Goal: Task Accomplishment & Management: Use online tool/utility

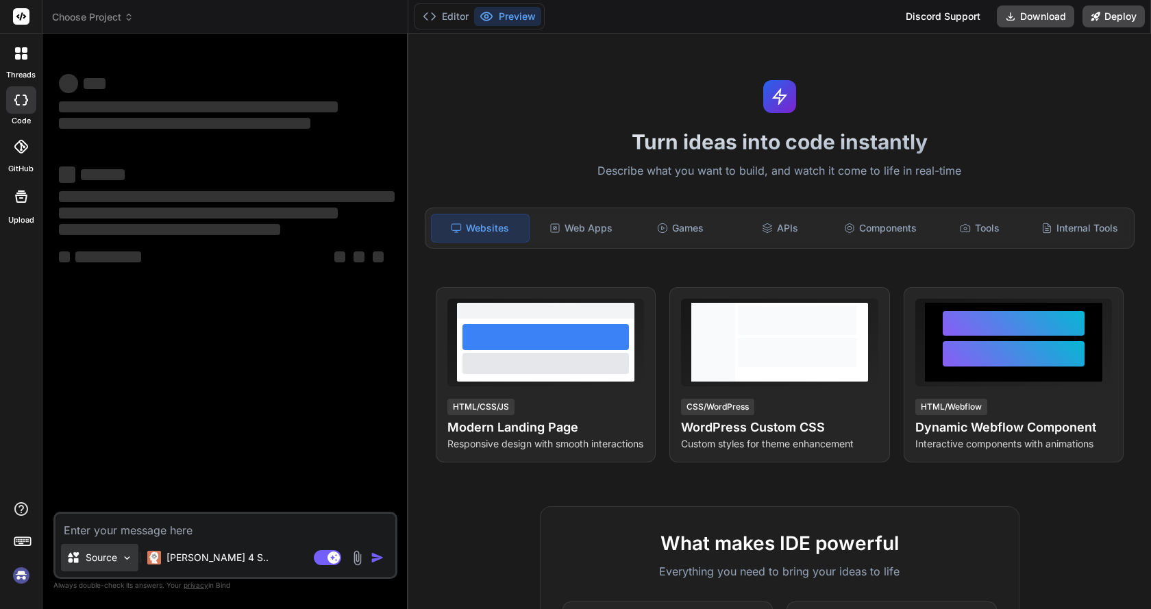
click at [121, 556] on img at bounding box center [127, 558] width 12 height 12
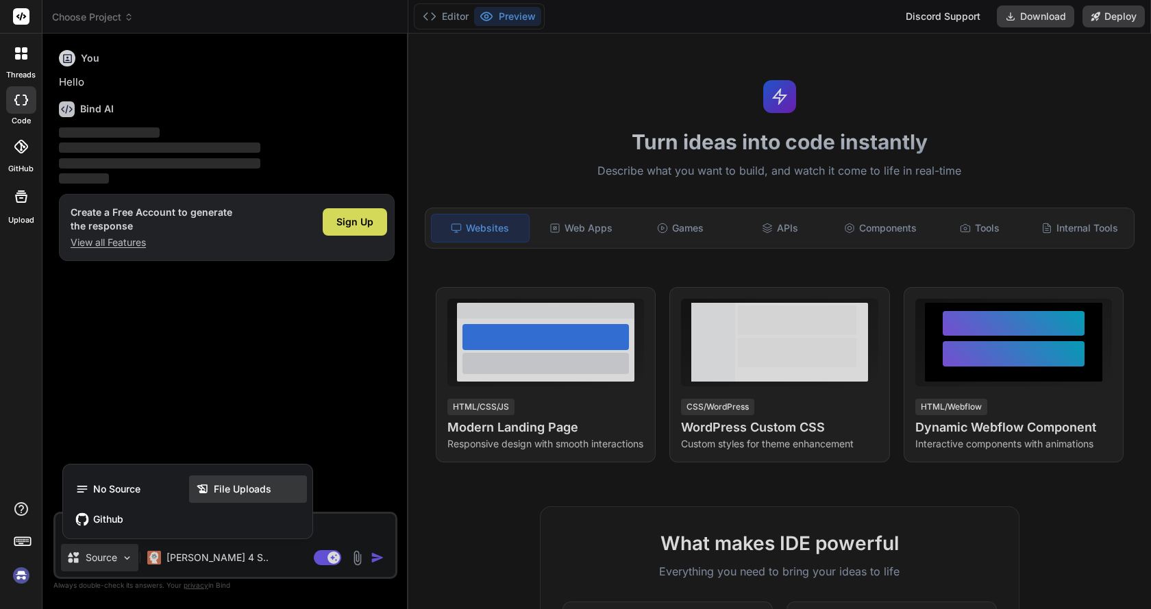
click at [241, 484] on span "File Uploads" at bounding box center [243, 489] width 58 height 14
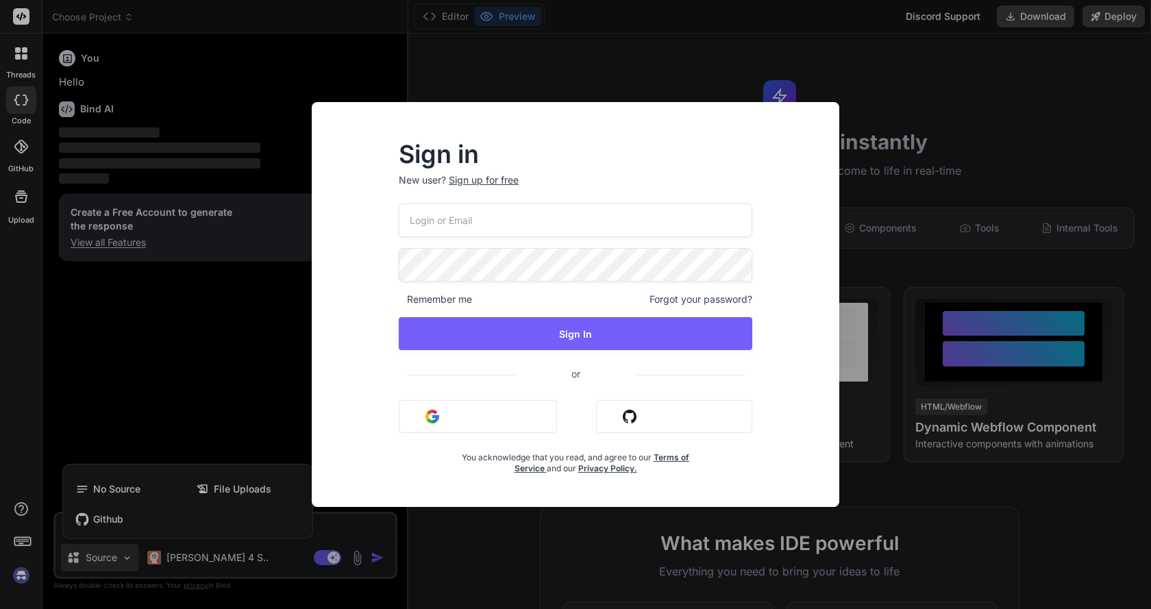
click at [483, 421] on button "Sign in with Google" at bounding box center [478, 416] width 158 height 33
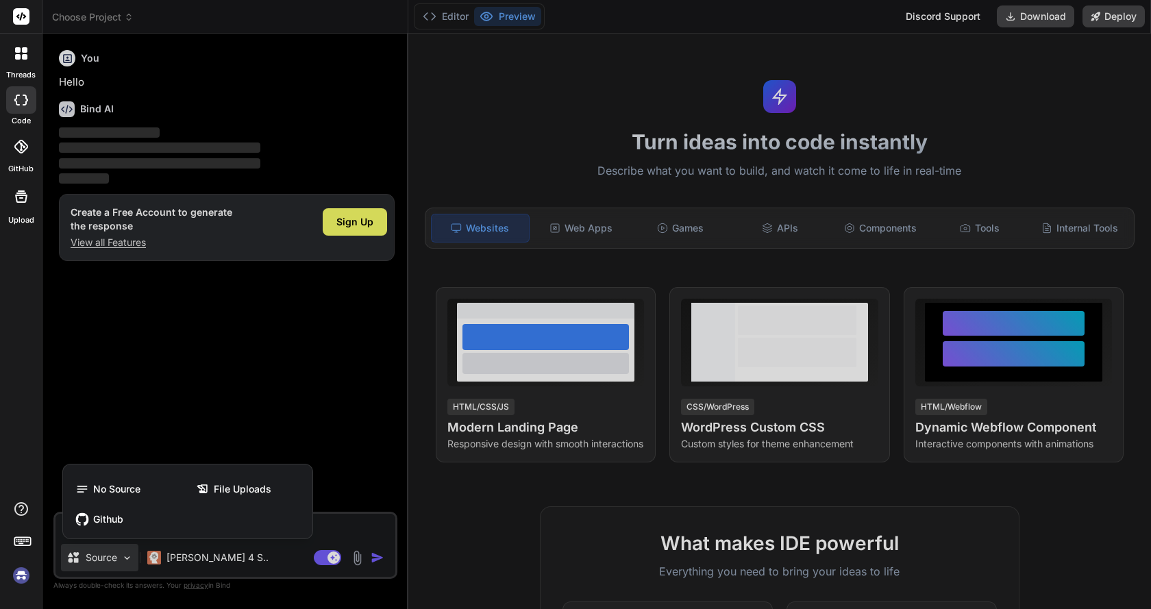
click at [243, 318] on div at bounding box center [575, 304] width 1151 height 609
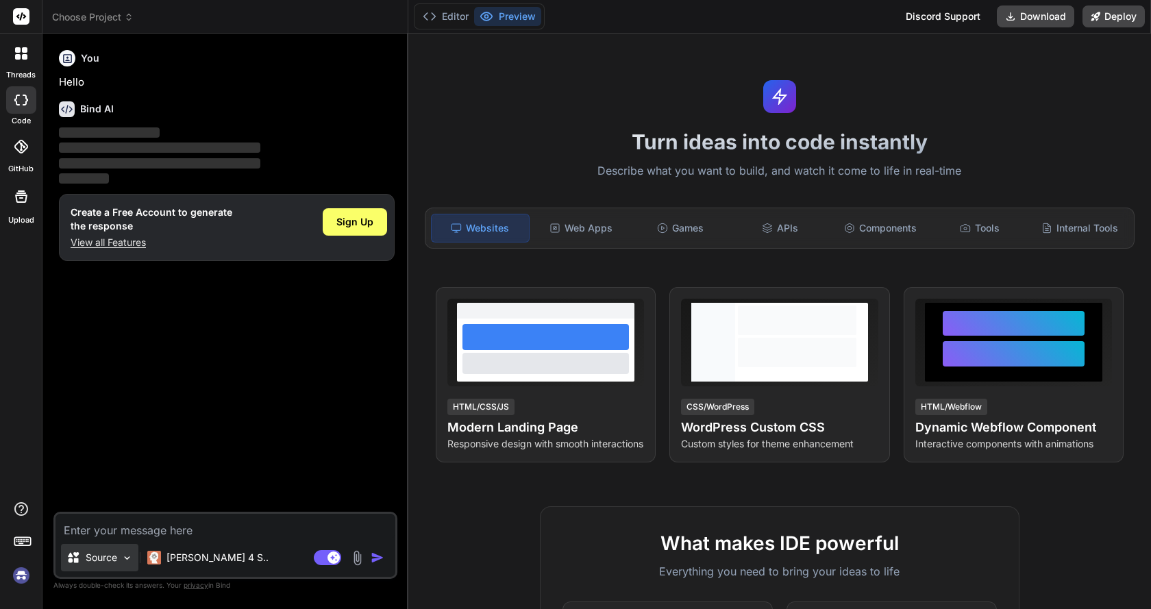
click at [109, 551] on p "Source" at bounding box center [102, 558] width 32 height 14
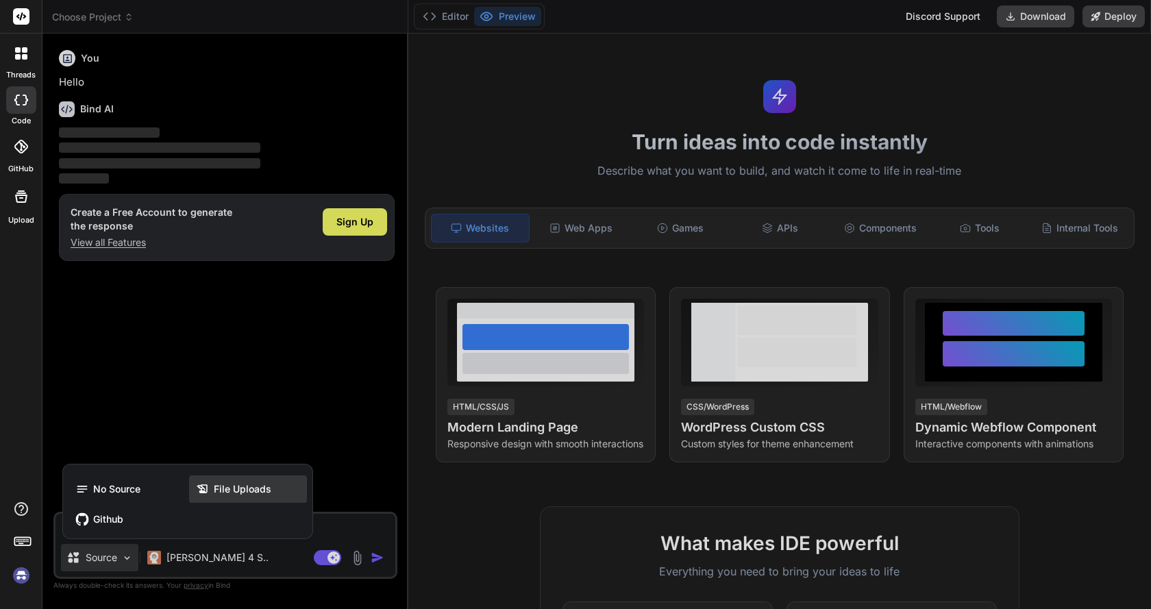
click at [238, 482] on span "File Uploads" at bounding box center [243, 489] width 58 height 14
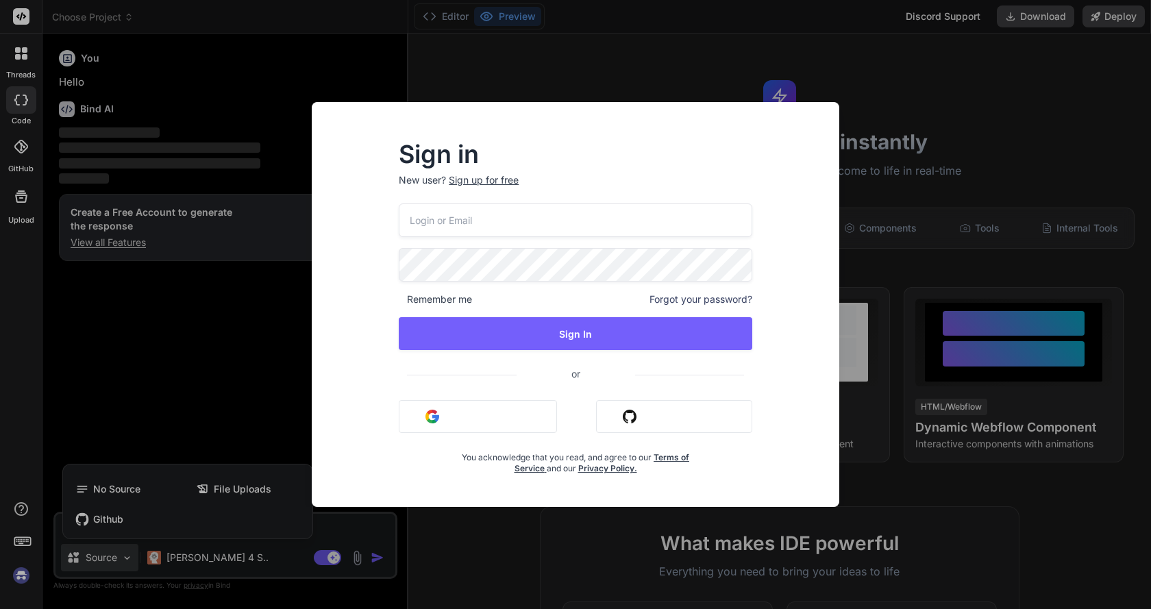
click at [486, 415] on button "Sign in with Google" at bounding box center [478, 416] width 158 height 33
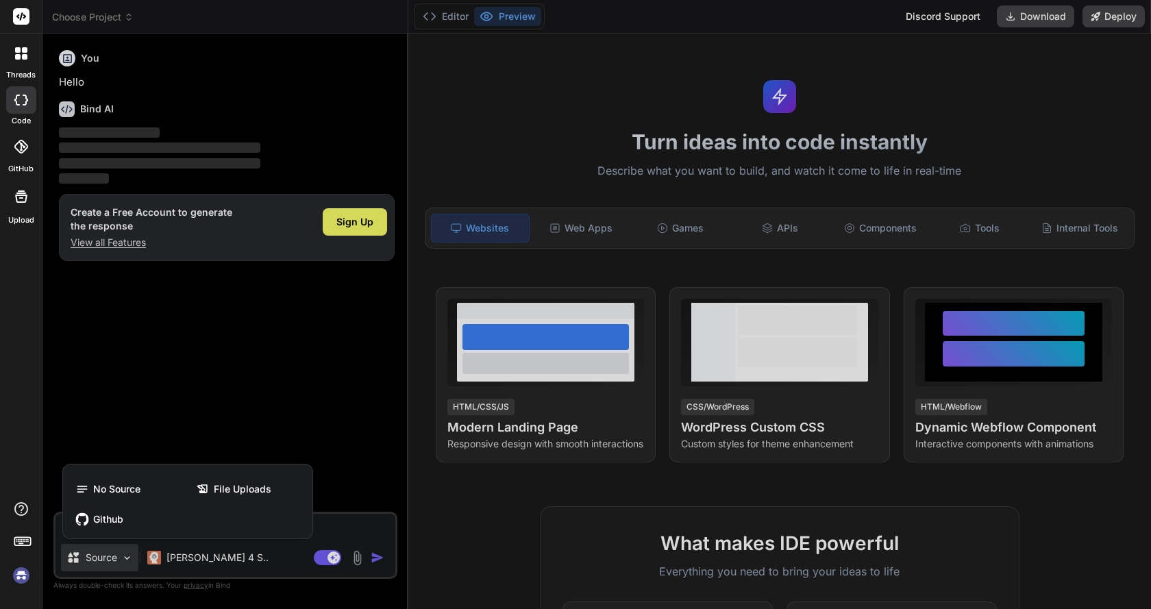
click at [271, 284] on div at bounding box center [575, 304] width 1151 height 609
type textarea "x"
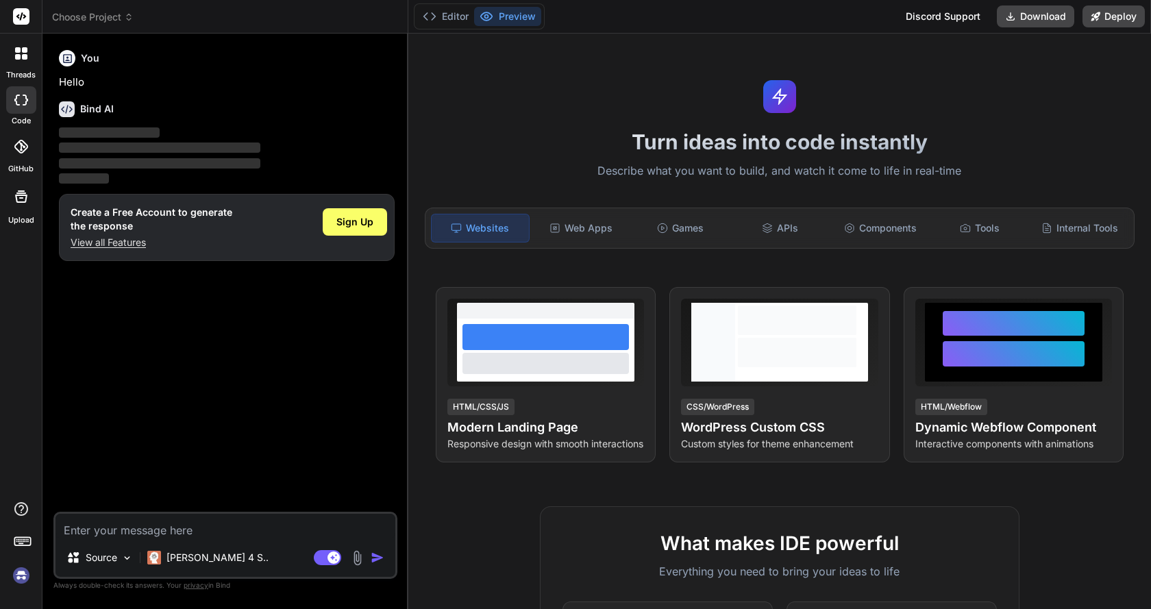
click at [304, 284] on div "You Hello Bind AI ‌ ‌ ‌ ‌ Create a Free Account to generate the response View a…" at bounding box center [226, 278] width 341 height 467
click at [358, 219] on span "Sign Up" at bounding box center [354, 222] width 37 height 14
click at [341, 342] on div "You Hello Bind AI ‌ ‌ ‌ ‌ Create a Free Account to generate the response View a…" at bounding box center [226, 278] width 341 height 467
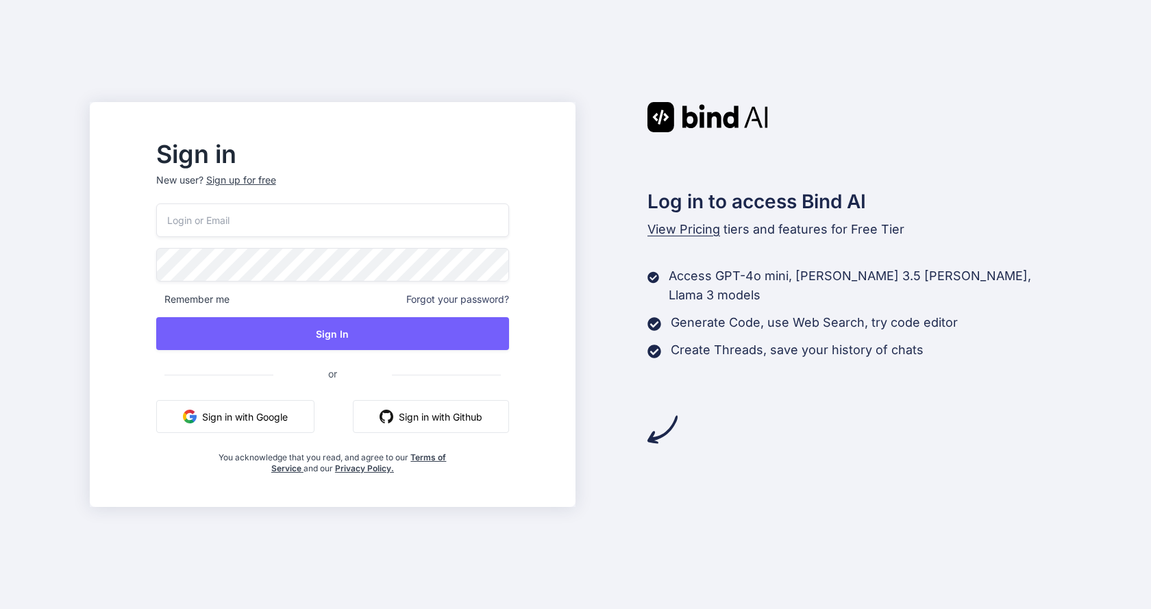
click at [297, 415] on button "Sign in with Google" at bounding box center [235, 416] width 158 height 33
click at [687, 391] on div "Log in to access Bind AI View Pricing tiers and features for Free Tier Access G…" at bounding box center [819, 273] width 486 height 343
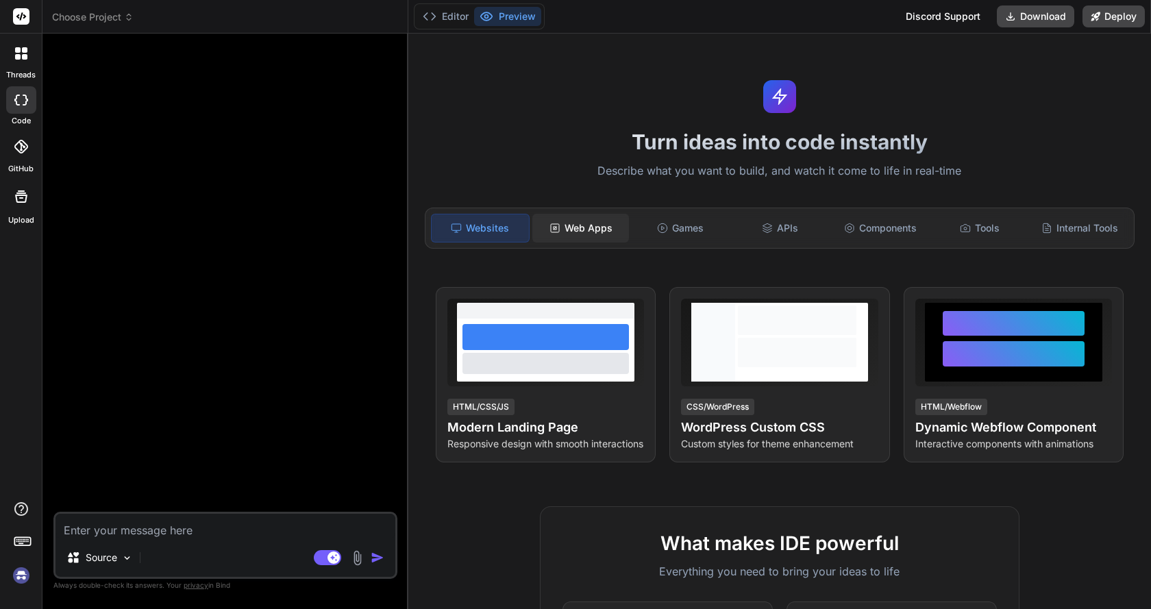
click at [600, 230] on div "Web Apps" at bounding box center [580, 228] width 97 height 29
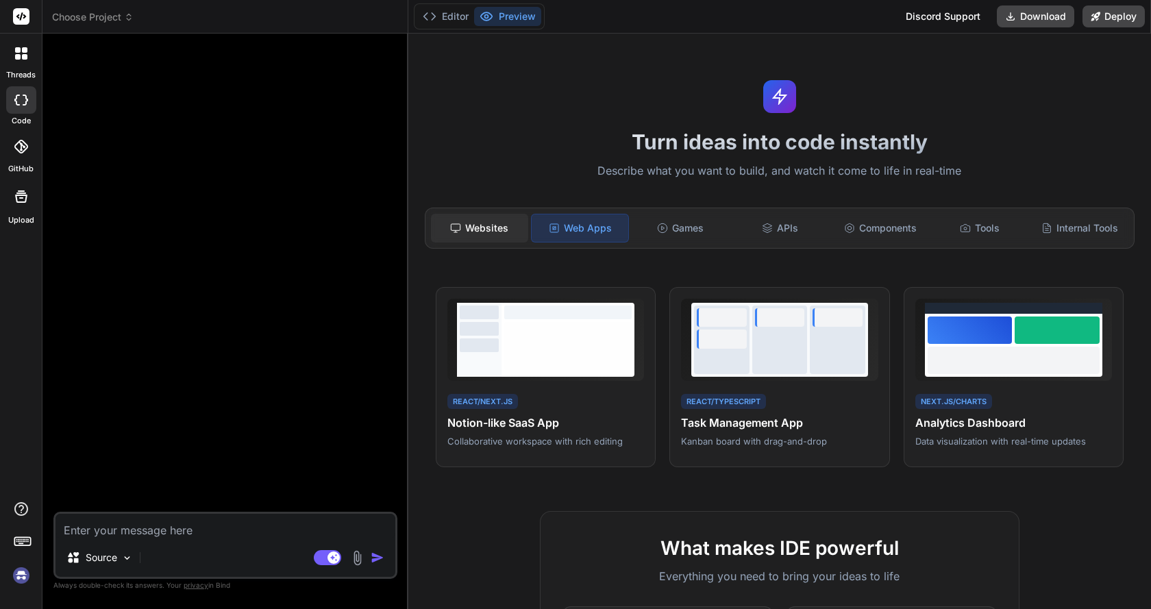
click at [478, 228] on div "Websites" at bounding box center [479, 228] width 97 height 29
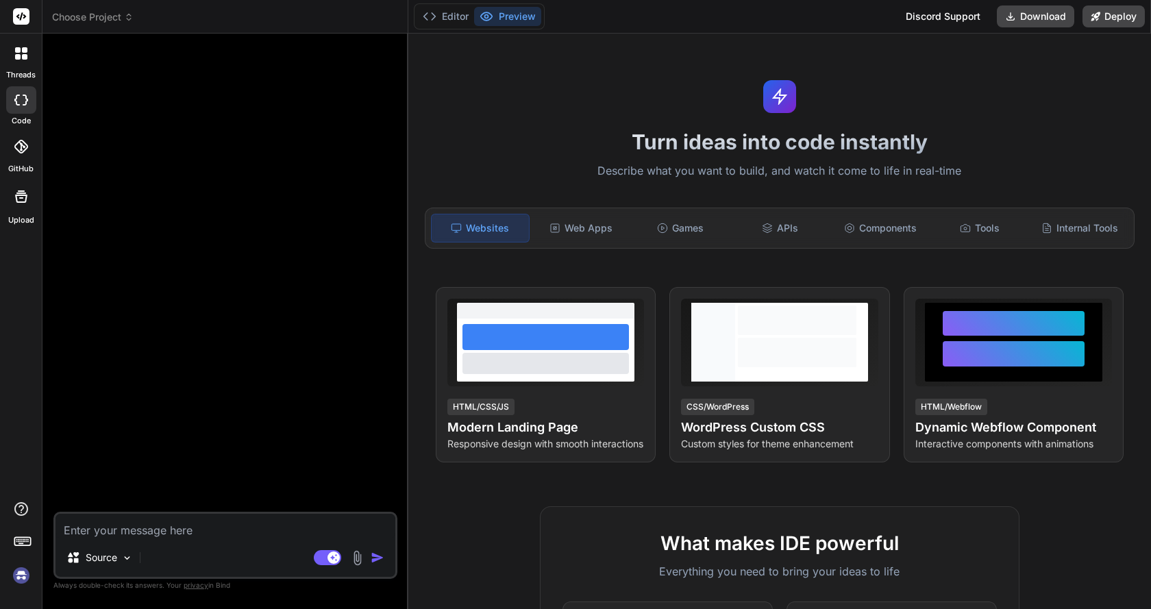
click at [19, 580] on img at bounding box center [21, 575] width 23 height 23
click at [191, 534] on textarea at bounding box center [226, 526] width 340 height 25
type textarea "x"
type textarea "c"
type textarea "x"
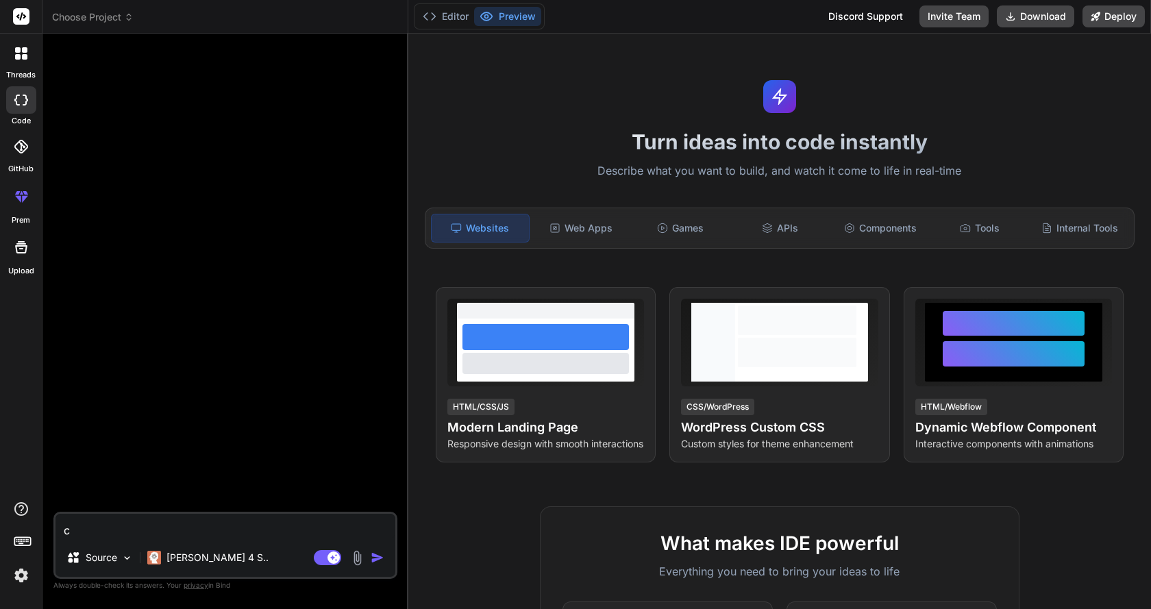
type textarea "cr"
type textarea "x"
type textarea "cre"
type textarea "x"
type textarea "cree"
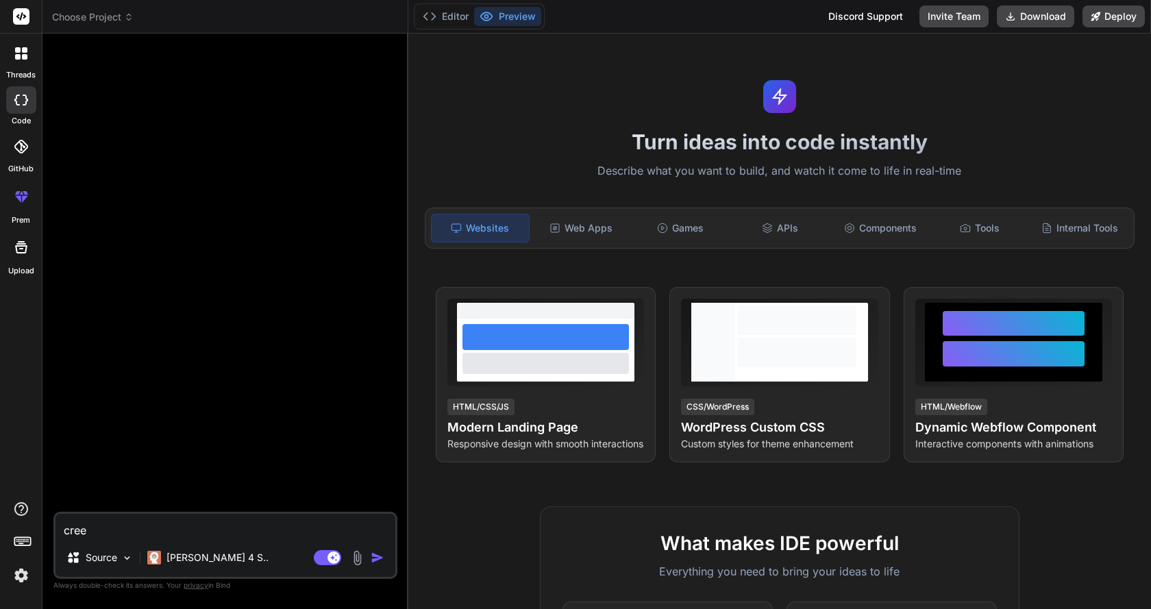
type textarea "x"
type textarea "cree"
type textarea "x"
type textarea "cree c"
type textarea "x"
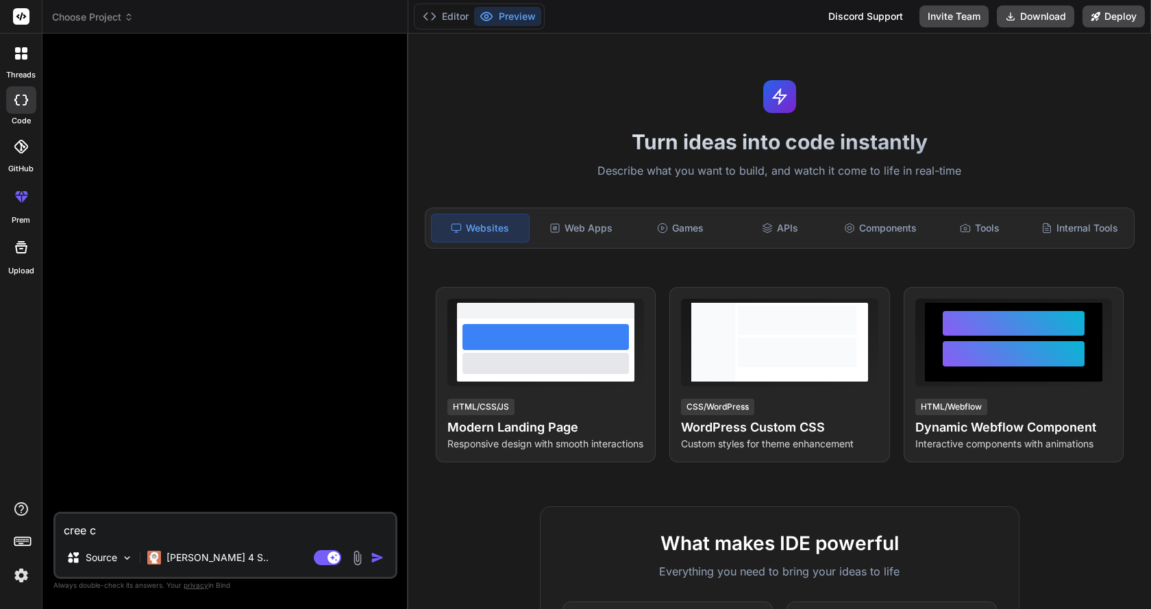
type textarea "cree ce"
type textarea "x"
type textarea "cree cet"
type textarea "x"
type textarea "cree cett"
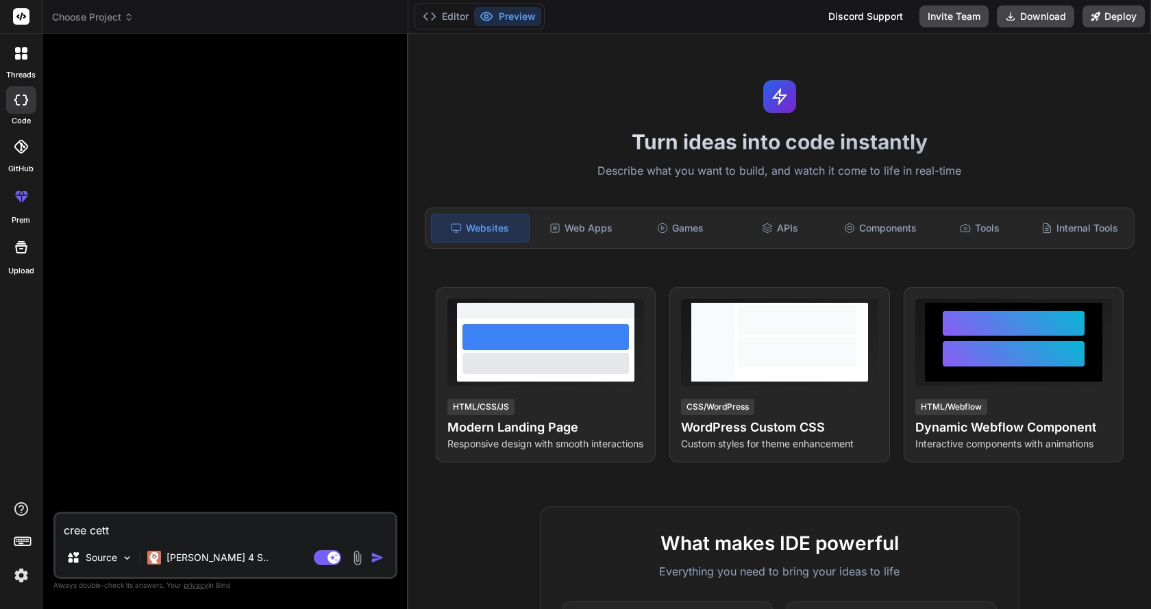
type textarea "x"
type textarea "cree cette"
type textarea "x"
type textarea "cree cette"
type textarea "x"
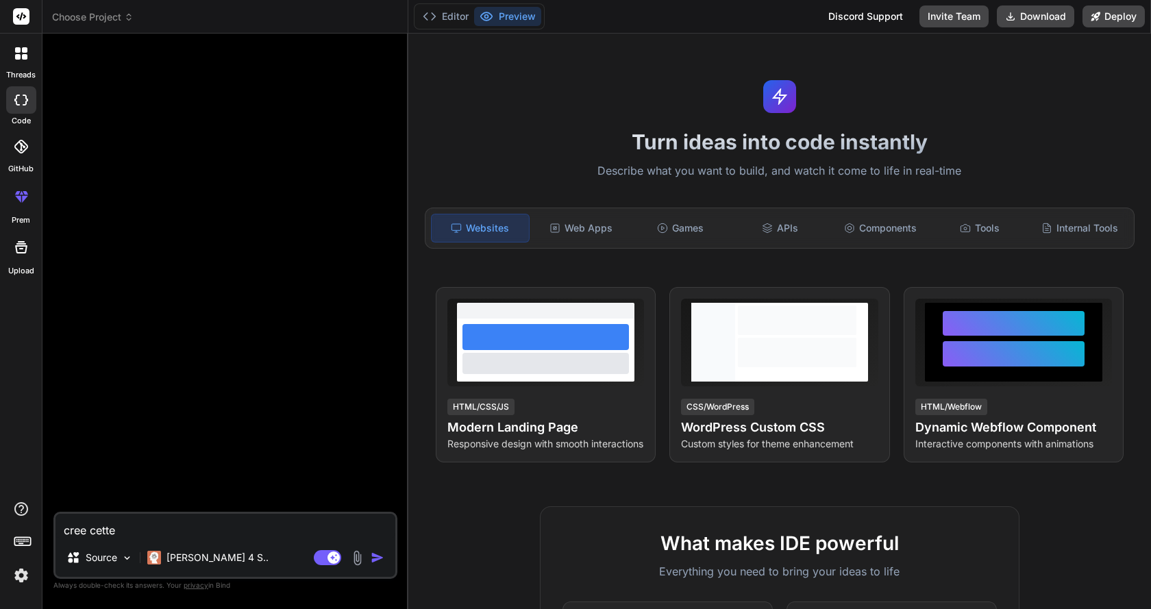
type textarea "cree cette a"
type textarea "x"
type textarea "cree cette ap"
type textarea "x"
type textarea "cree cette app"
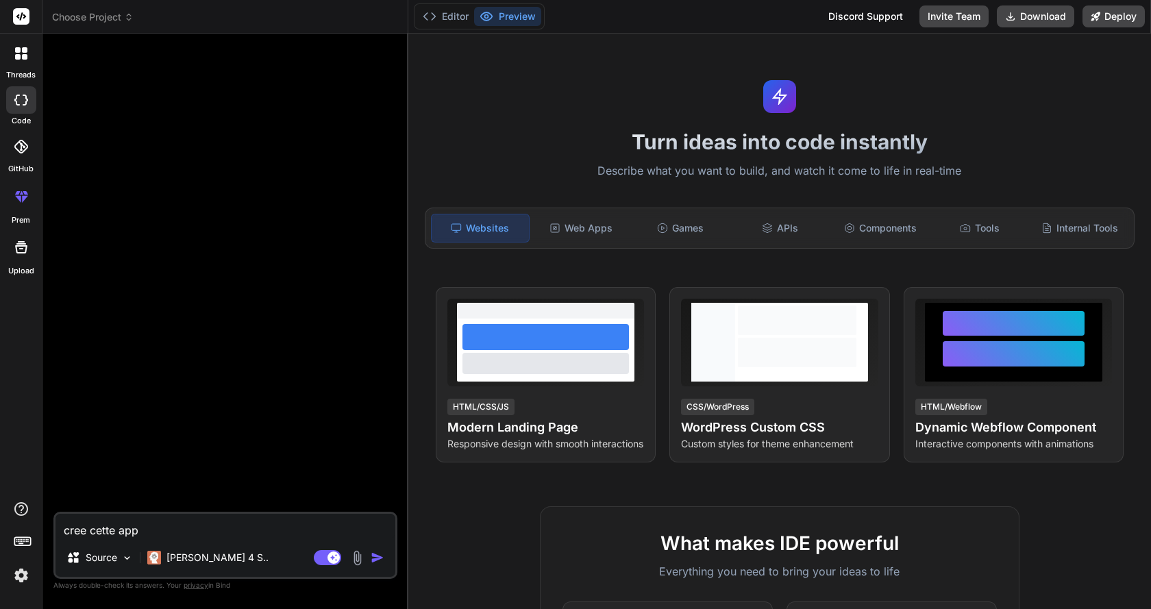
type textarea "x"
type textarea "cree cette appl"
type textarea "x"
type textarea "cree cette appli"
type textarea "x"
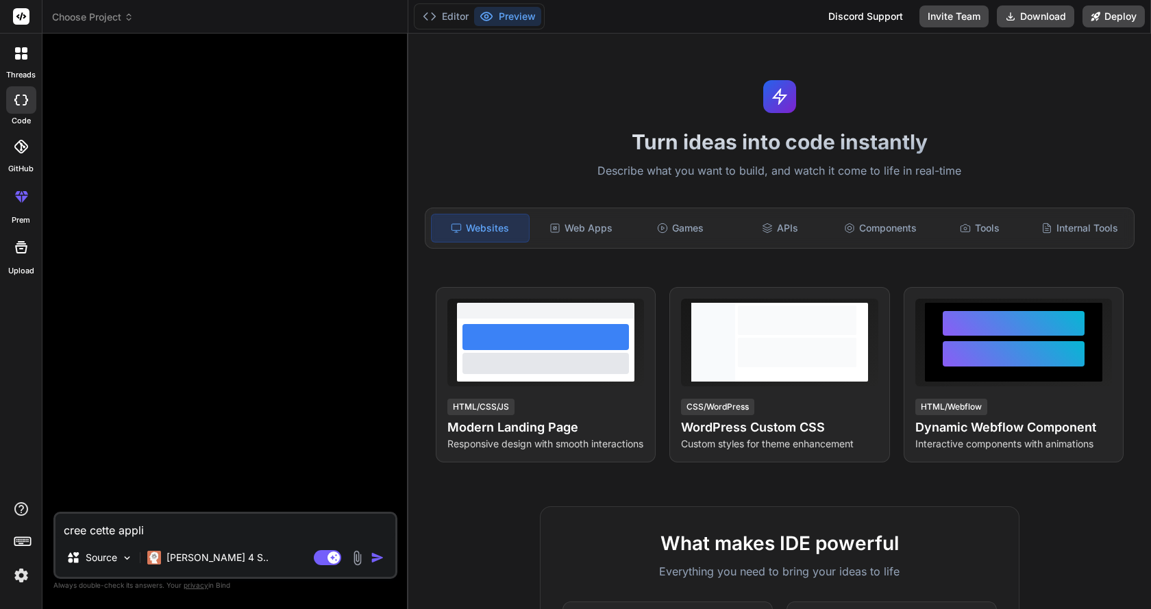
type textarea "cree cette applic"
type textarea "x"
type textarea "cree cette applica"
type textarea "x"
type textarea "cree cette applicat"
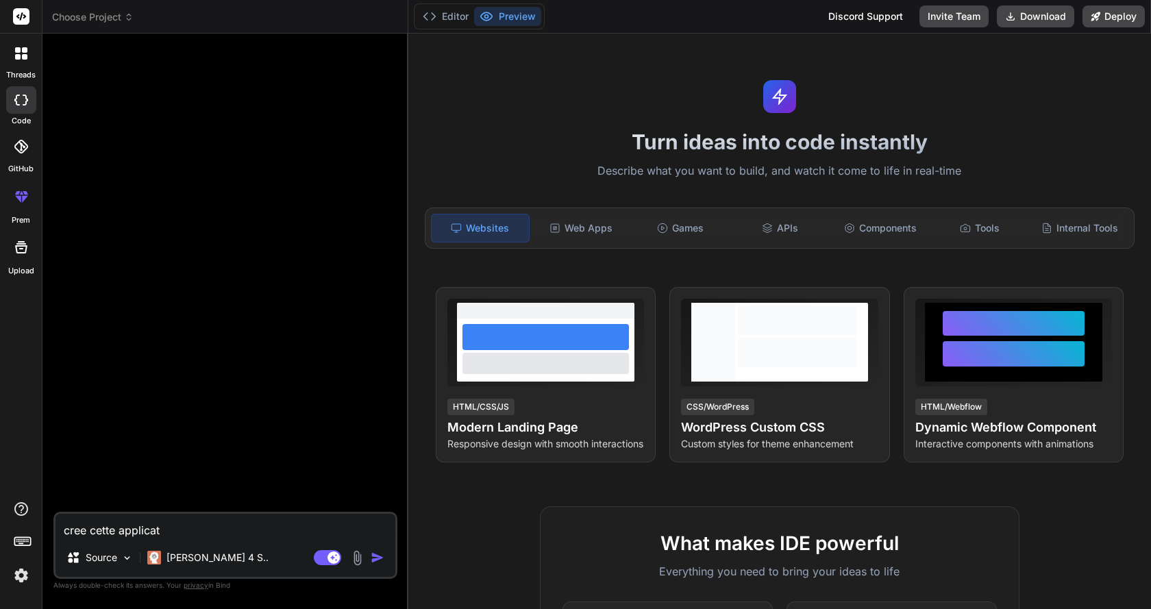
type textarea "x"
type textarea "cree cette applicati"
type textarea "x"
type textarea "cree cette applicatio"
type textarea "x"
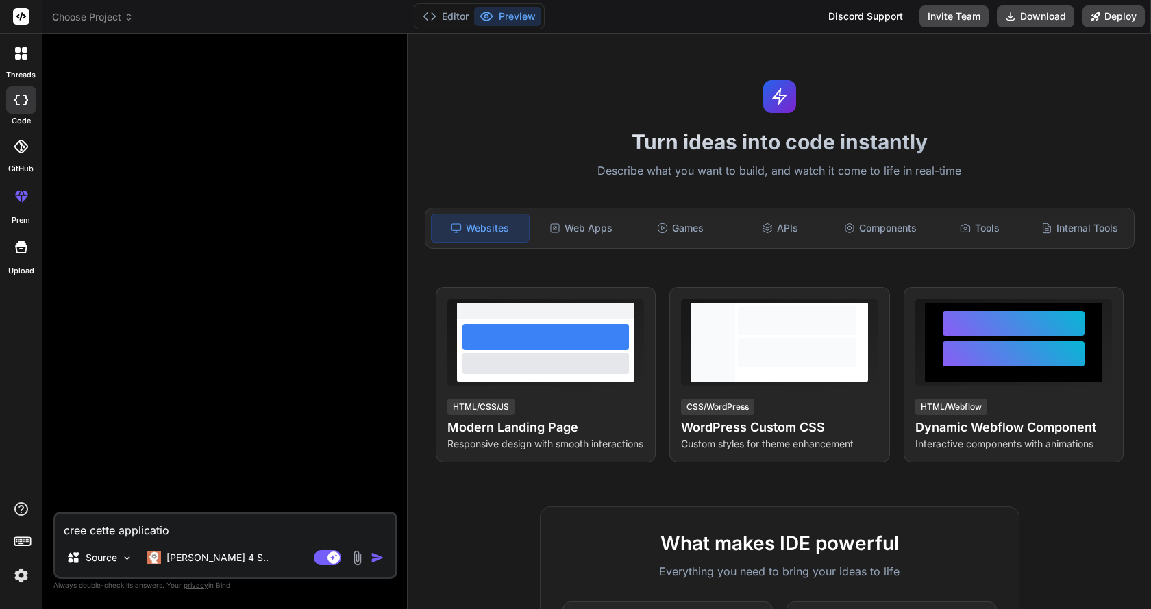
type textarea "cree cette application"
type textarea "x"
type textarea "cree cette application"
type textarea "x"
type textarea "cree cette application w"
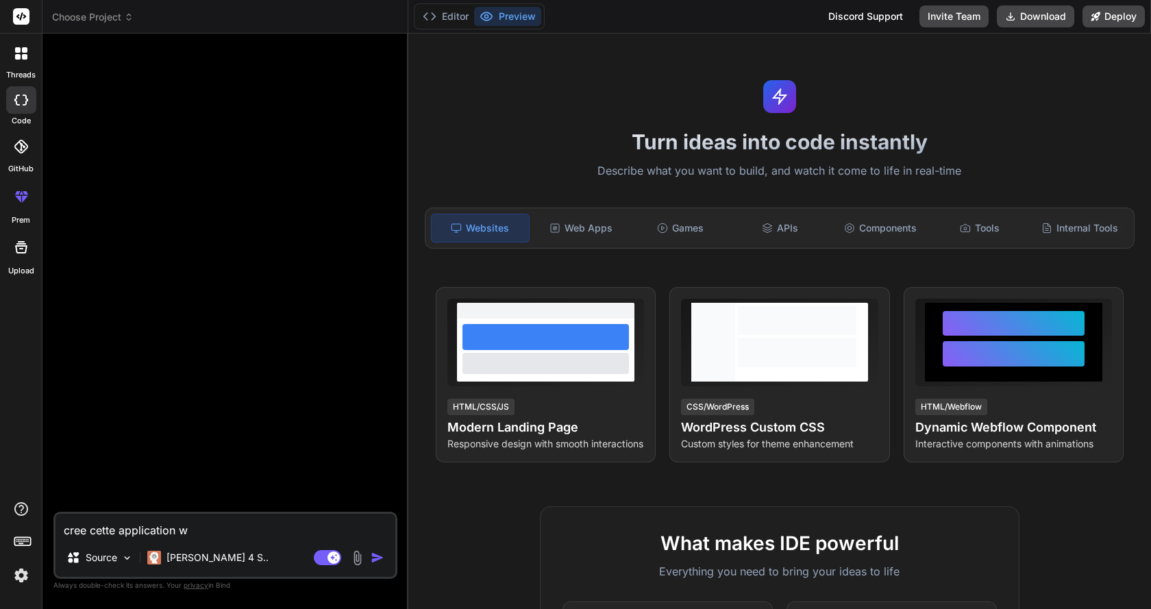
type textarea "x"
type textarea "cree cette application we"
type textarea "x"
type textarea "cree cette application web"
type textarea "x"
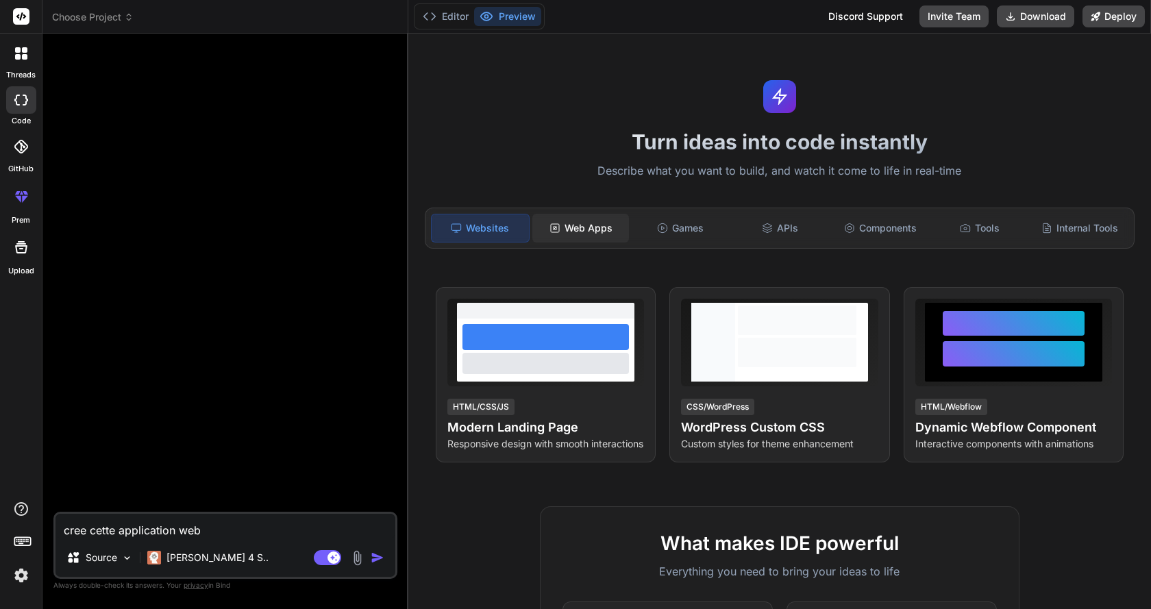
type textarea "cree cette application web"
click at [562, 222] on div "Web Apps" at bounding box center [580, 228] width 97 height 29
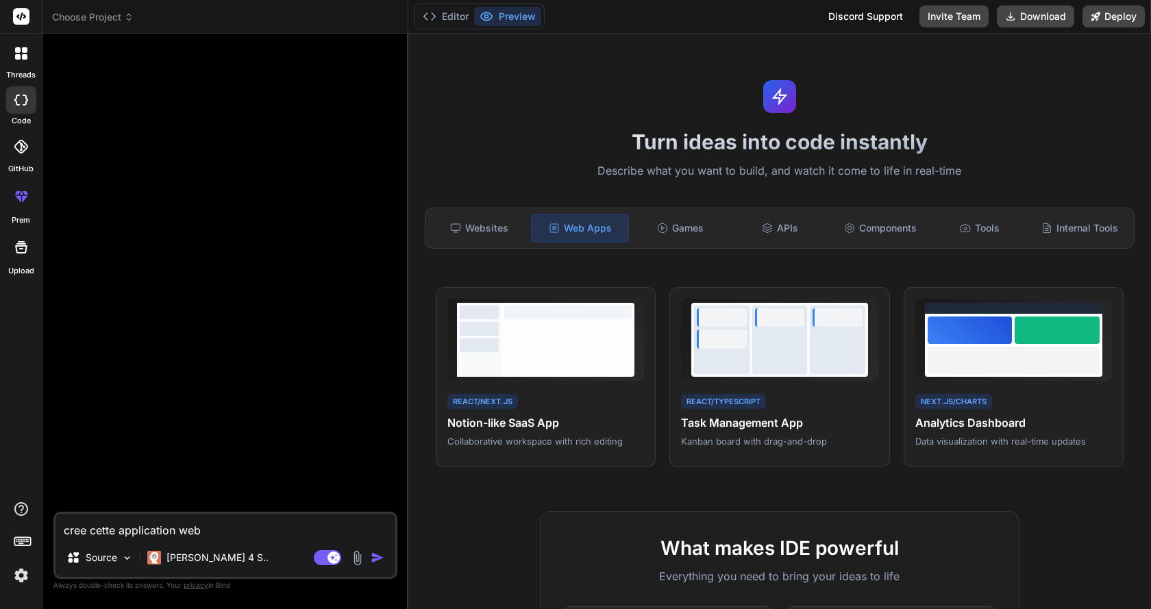
click at [236, 532] on textarea "cree cette application web" at bounding box center [226, 526] width 340 height 25
paste textarea ": Application Web "DentalCare Assistant" Version : 1.0 Date : 24 septembre 2025…"
type textarea "x"
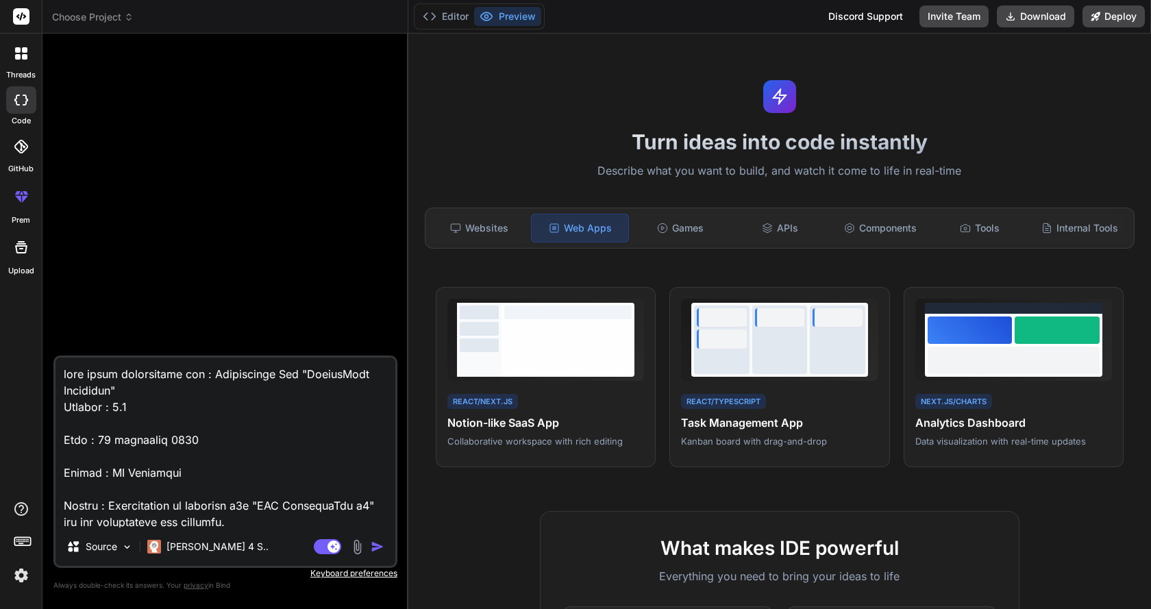
scroll to position [4574, 0]
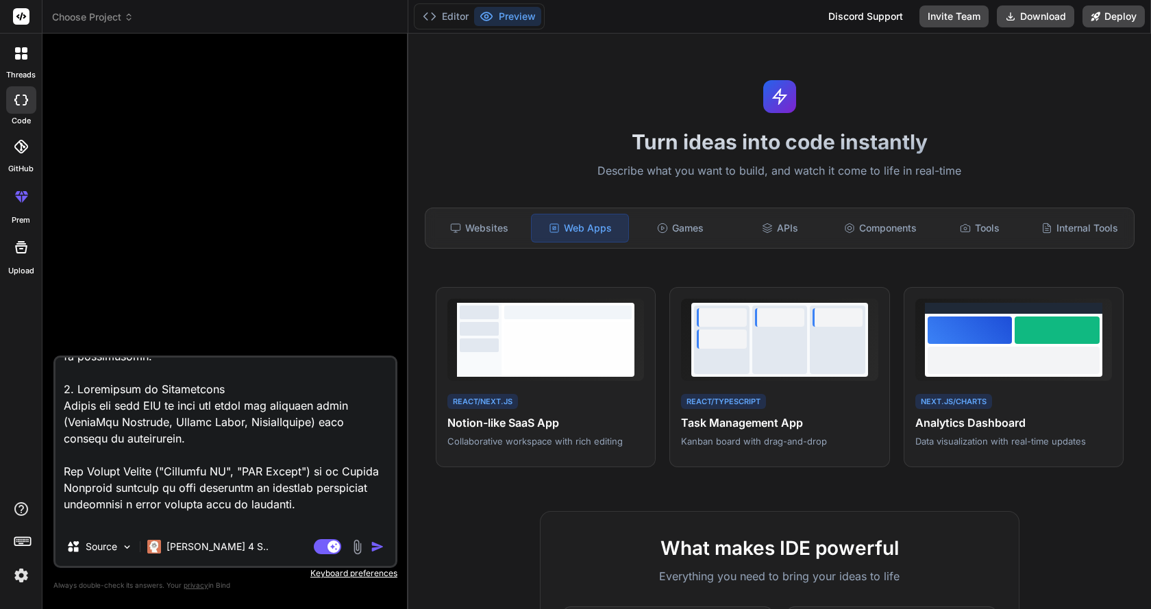
type textarea "cree cette application web : Application Web "DentalCare Assistant" Version : 1…"
click at [375, 543] on img "button" at bounding box center [378, 547] width 14 height 14
type textarea "x"
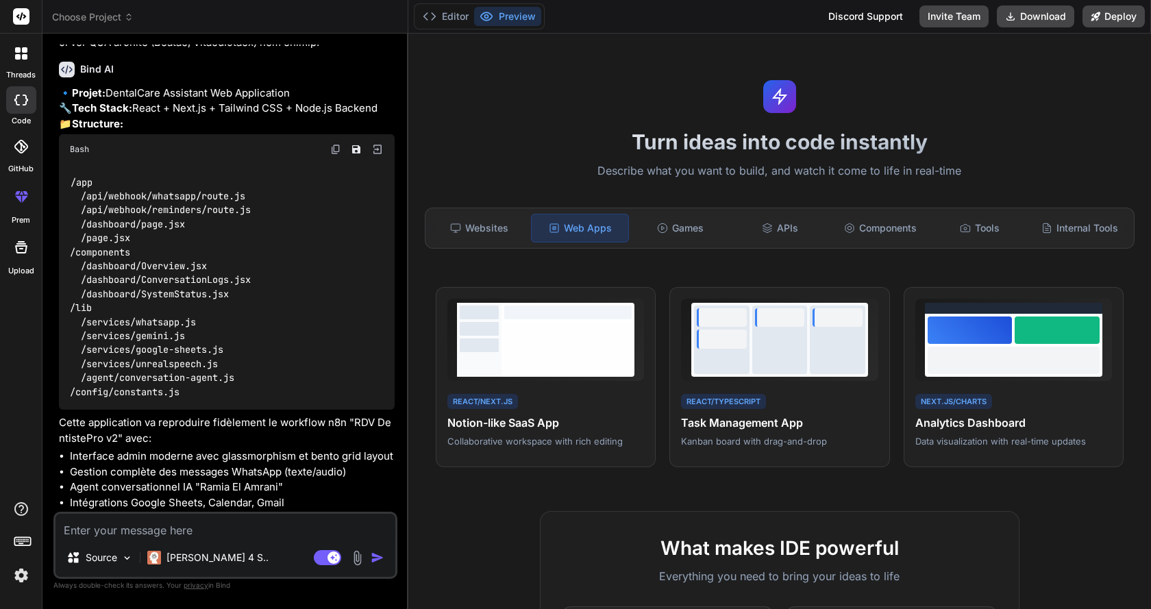
scroll to position [2390, 0]
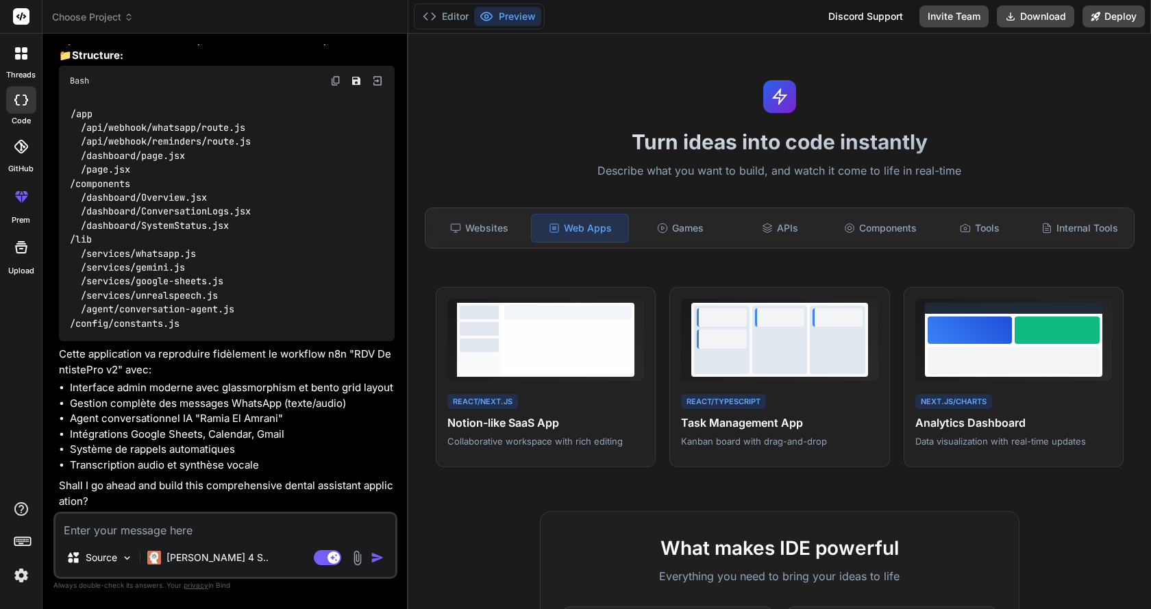
click at [198, 534] on textarea at bounding box center [226, 526] width 340 height 25
type textarea "x"
type textarea "y"
type textarea "x"
type textarea "ye"
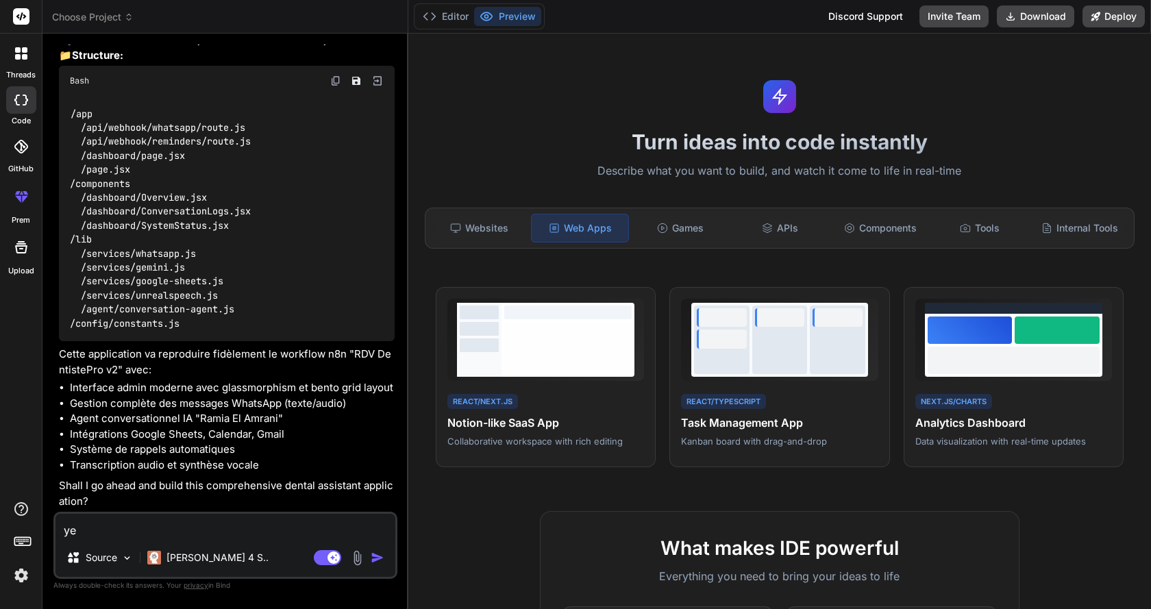
type textarea "x"
type textarea "yes"
type textarea "x"
type textarea "yes"
type textarea "x"
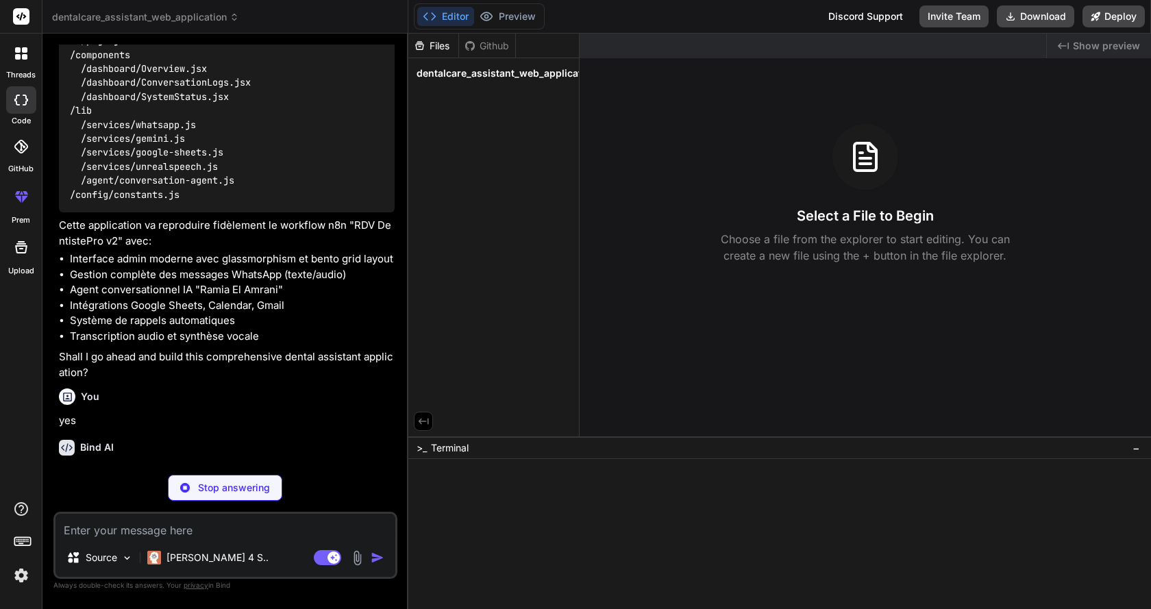
scroll to position [2533, 0]
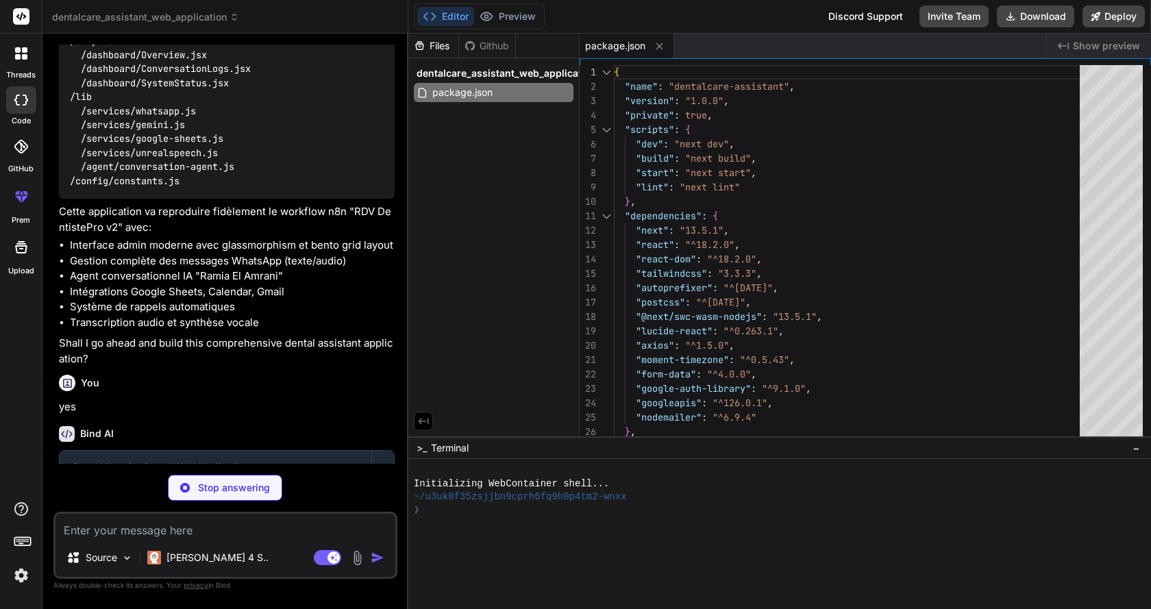
type textarea "x"
type textarea "GOOGLE_CALENDAR_CREDENTIALS: process.env.GOOGLE_CALENDAR_CREDENTIALS, UNREALSPE…"
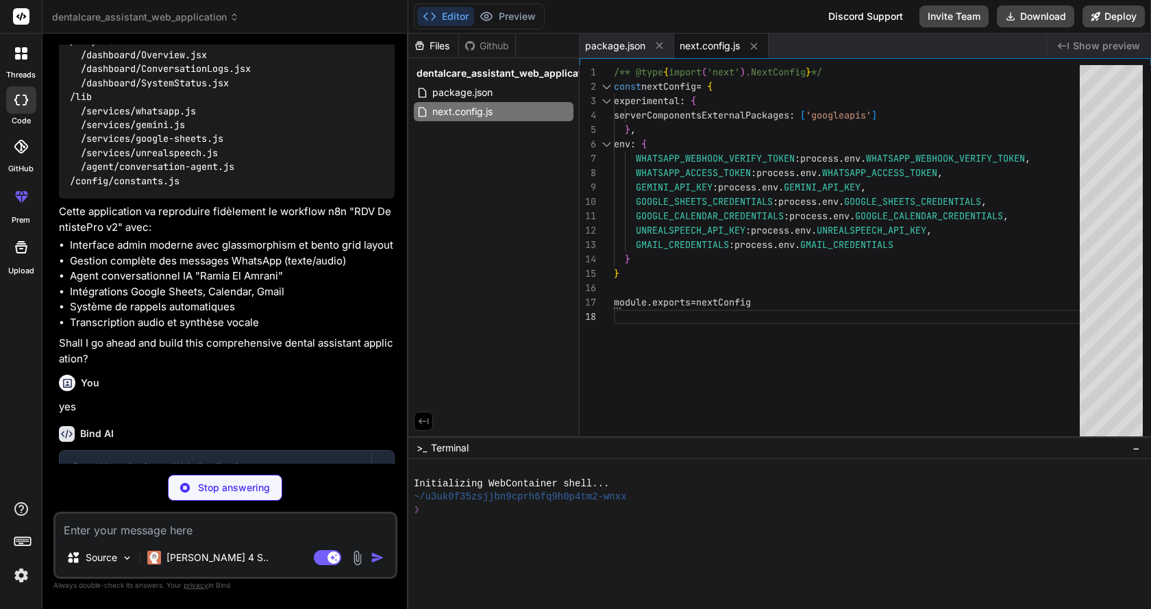
type textarea "x"
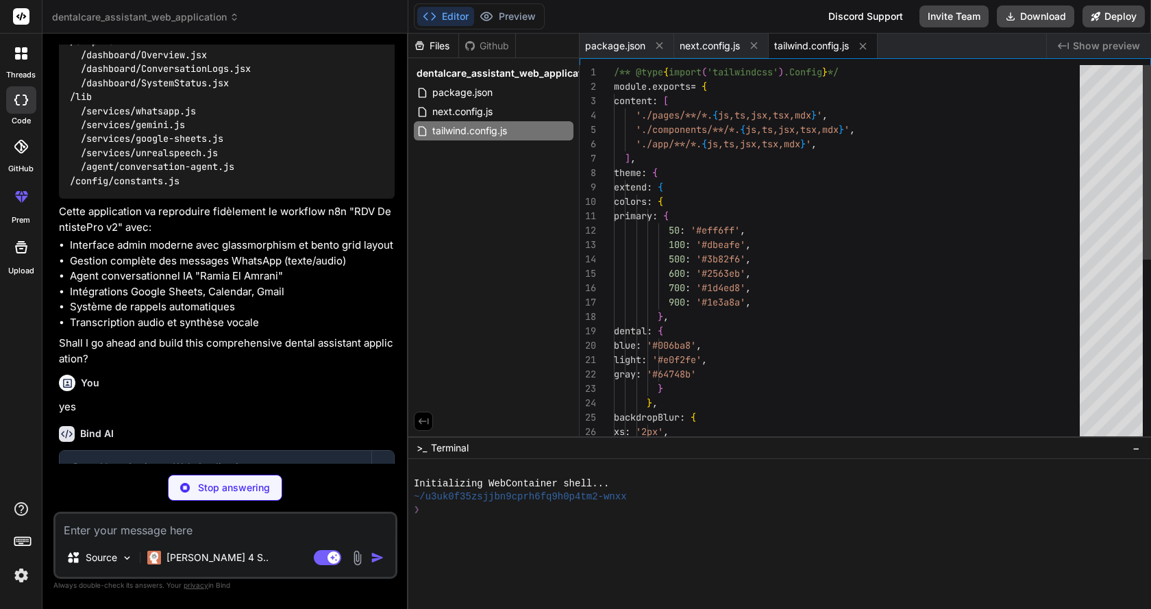
type textarea "x"
type textarea "module.exports = { plugins: { tailwindcss: {}, autoprefixer: {}, }, }"
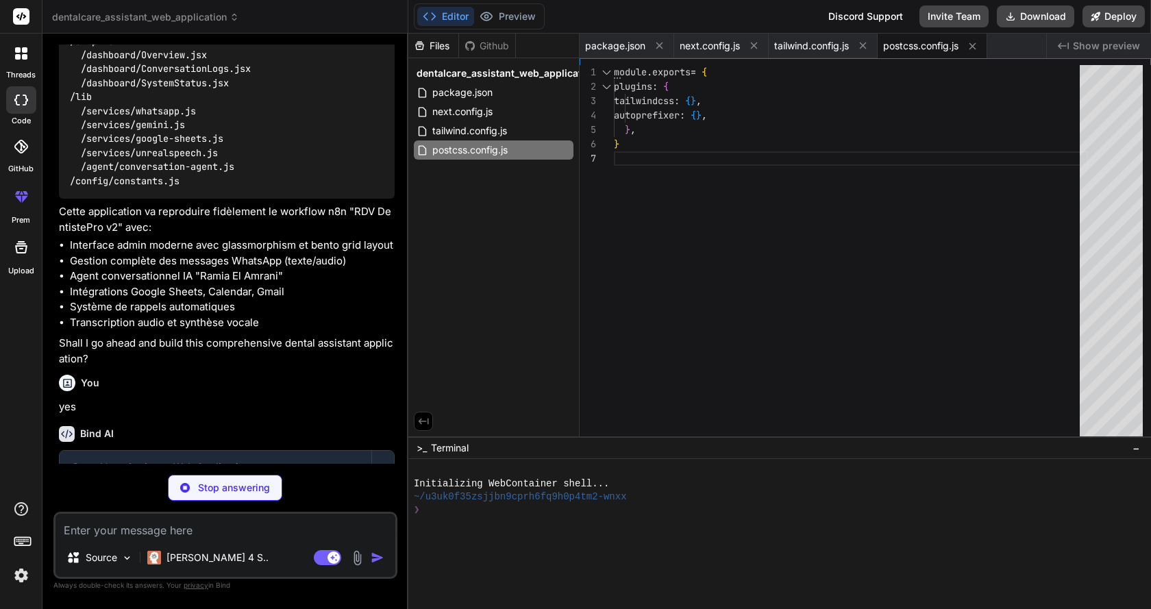
type textarea "x"
type textarea "# Google Calendar CALENDAR_ID=superzkarmouch87@gmail.com"
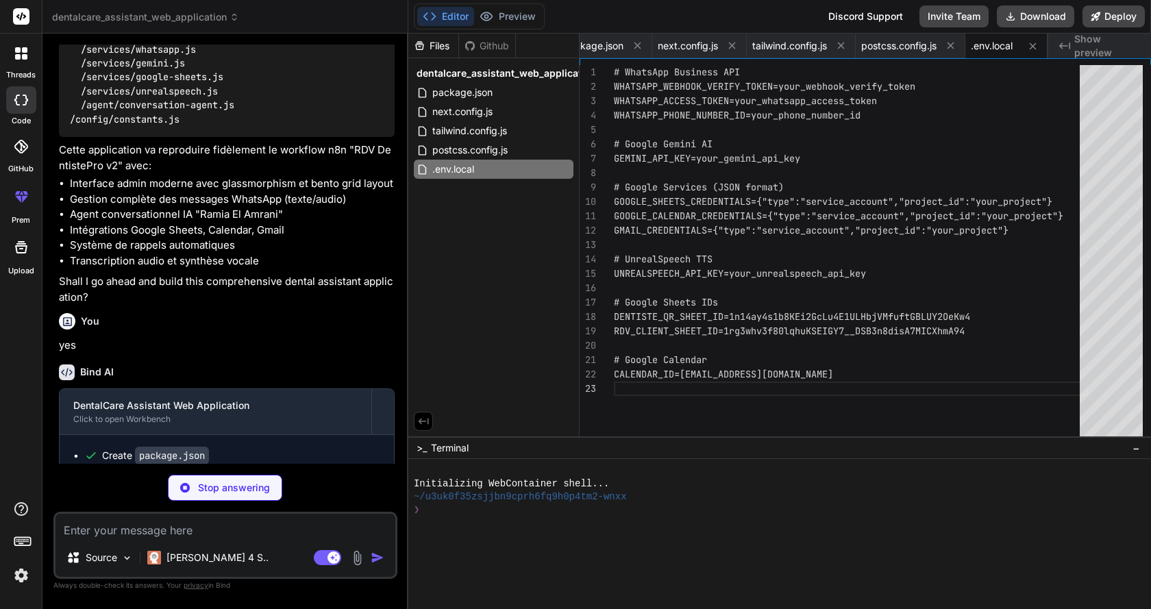
scroll to position [2710, 0]
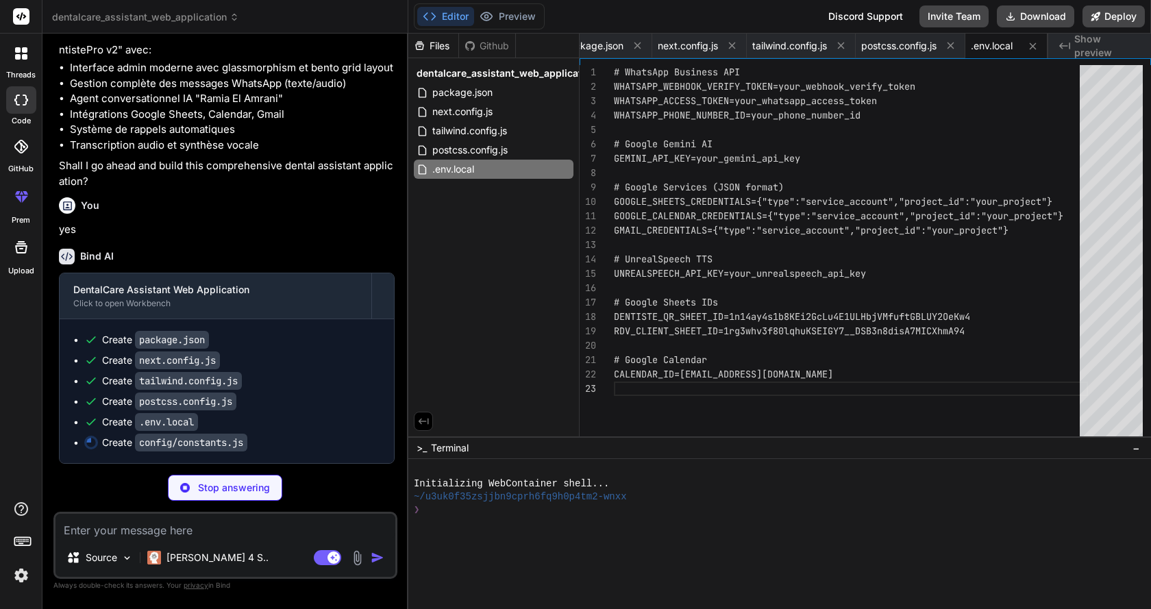
type textarea "x"
type textarea "- Implantologie - Esthétique dentaire Adresse du cabinet: DentalCare Casablanca…"
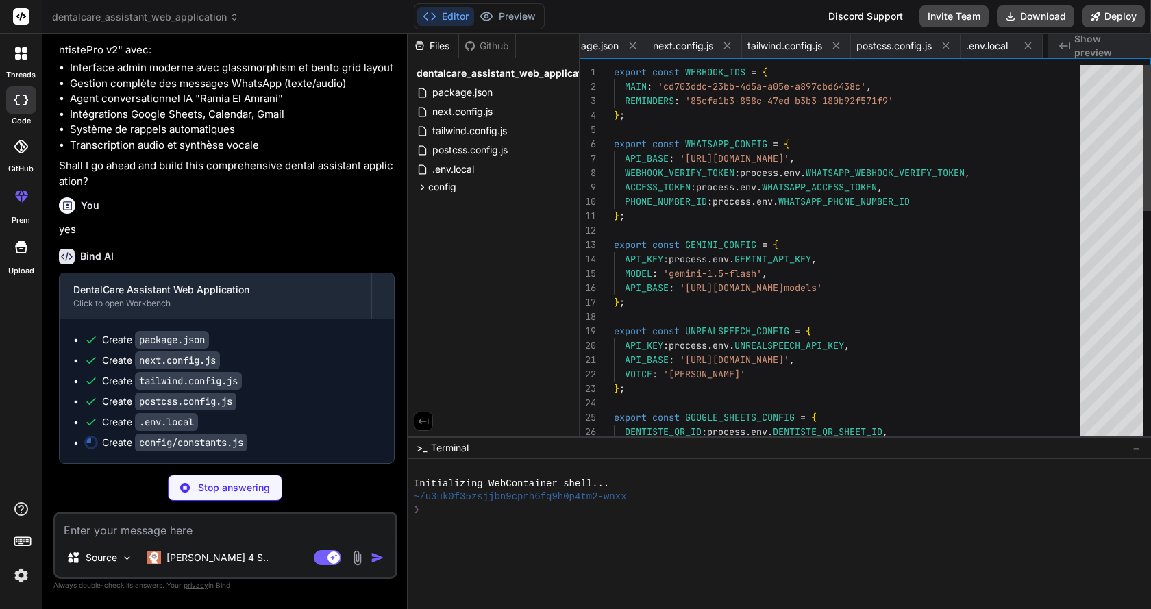
scroll to position [0, 115]
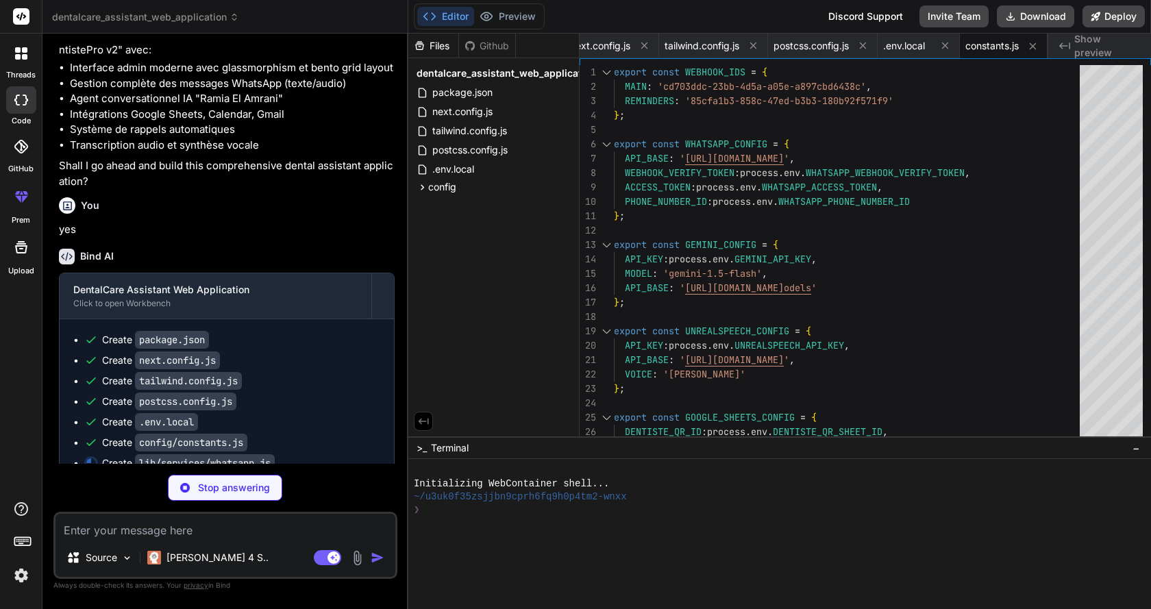
type textarea "x"
type textarea "return challenge; } return null; } }"
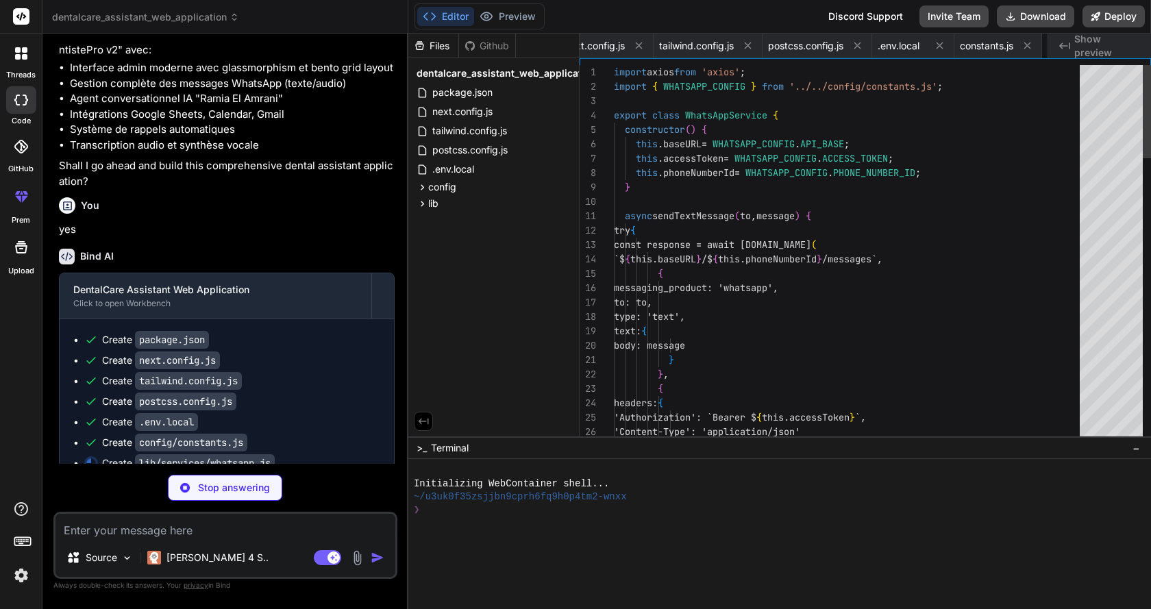
scroll to position [0, 204]
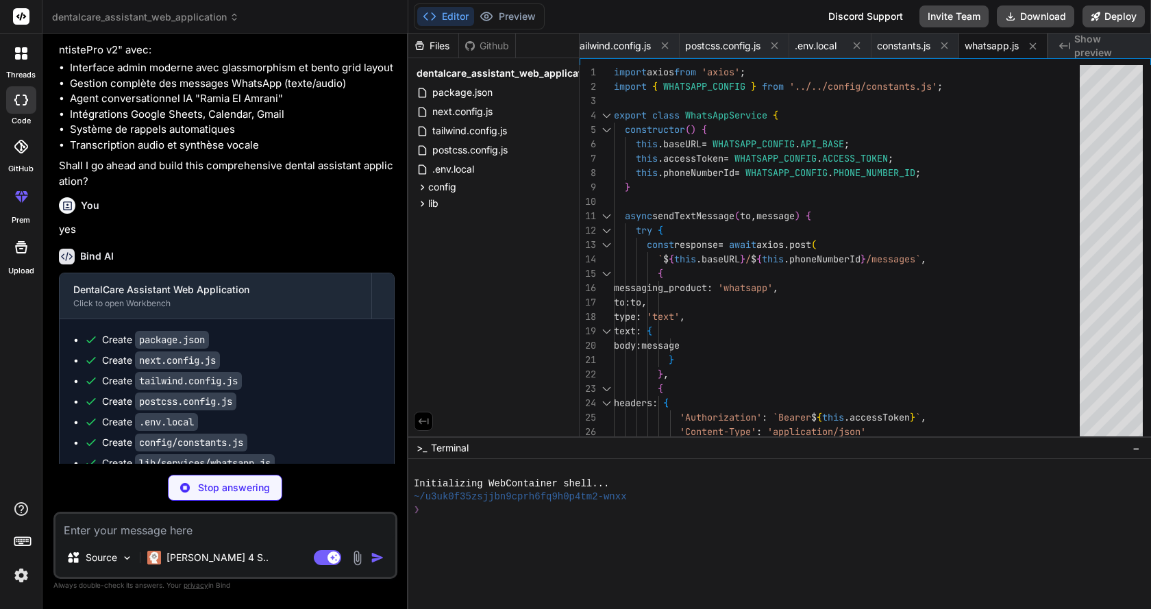
type textarea "x"
type textarea "} }"
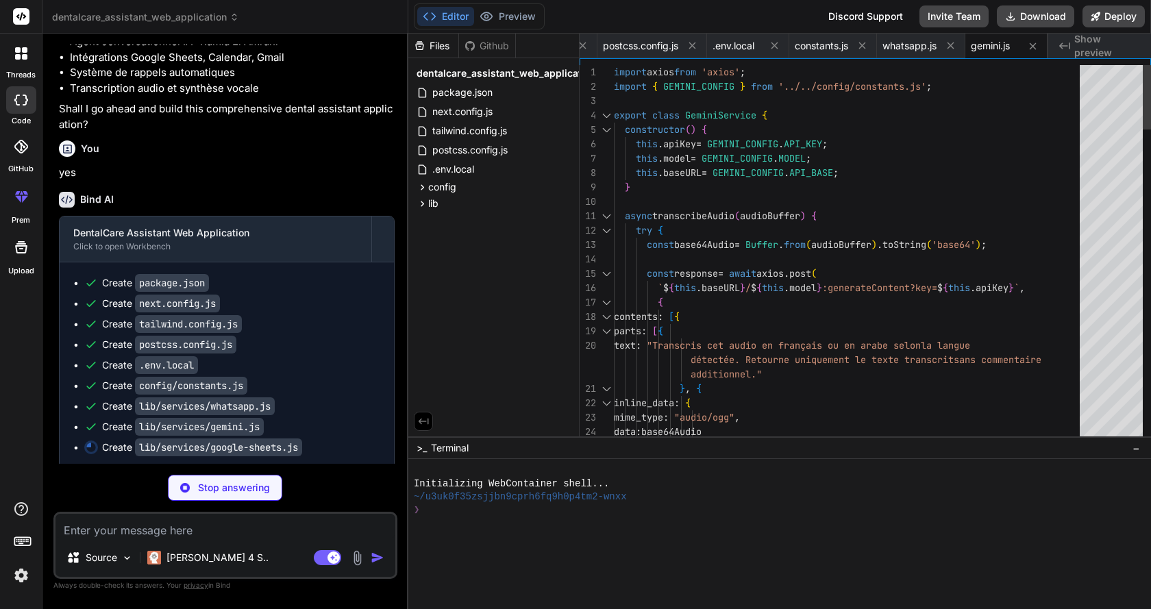
scroll to position [2772, 0]
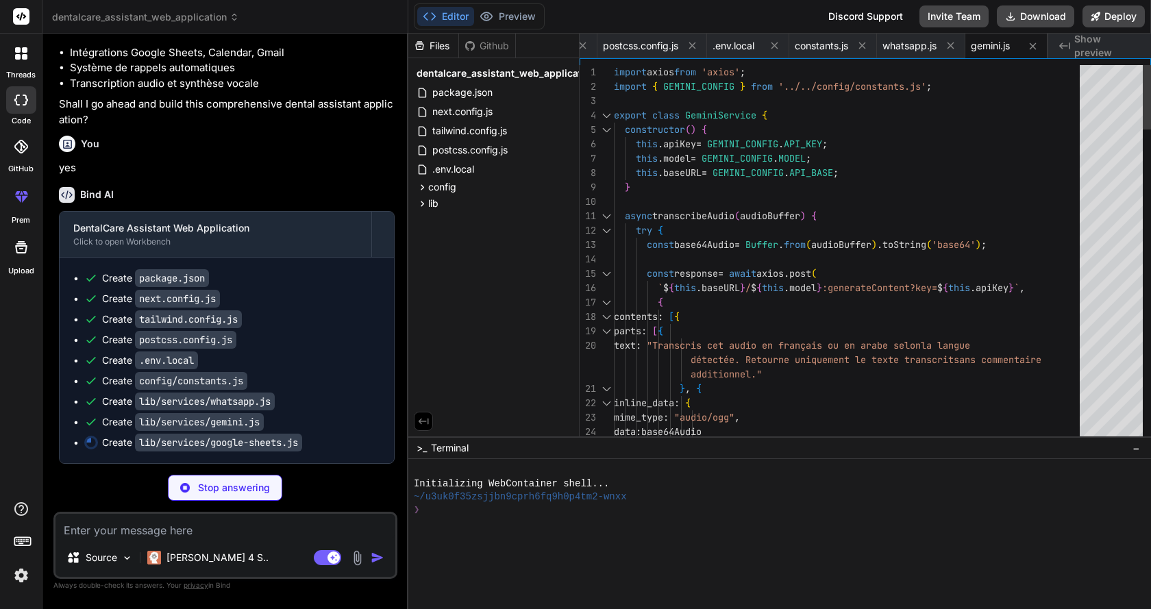
type textarea "x"
type textarea "} } }"
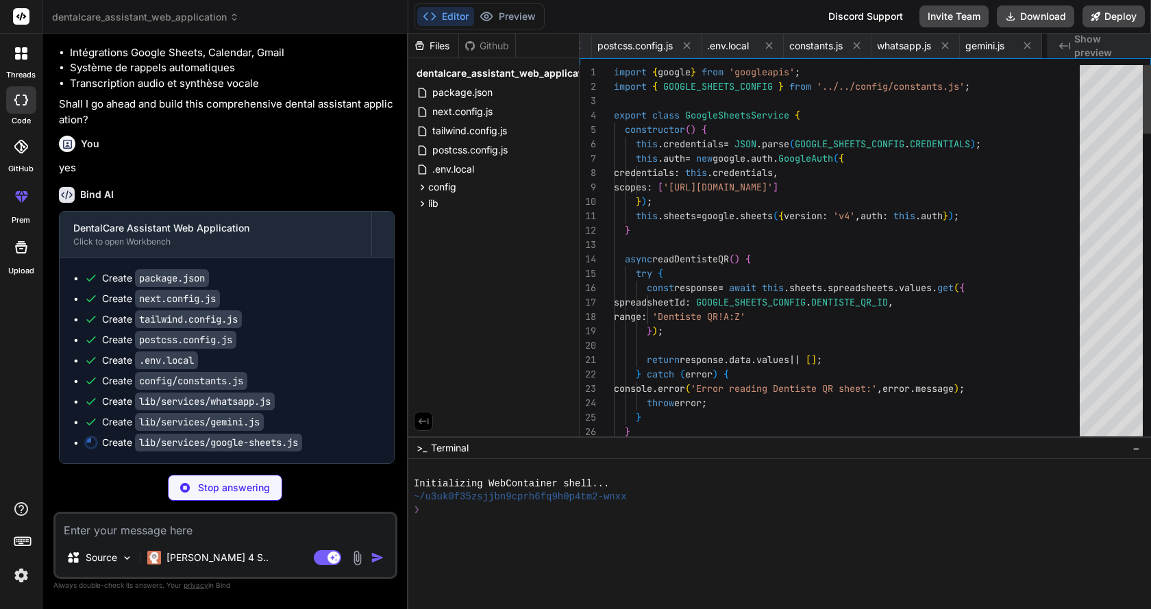
scroll to position [0, 396]
type textarea "x"
type textarea "return `${String(newHours).padStart(2, '0')}:${String(newMins).padStart(2, '0')…"
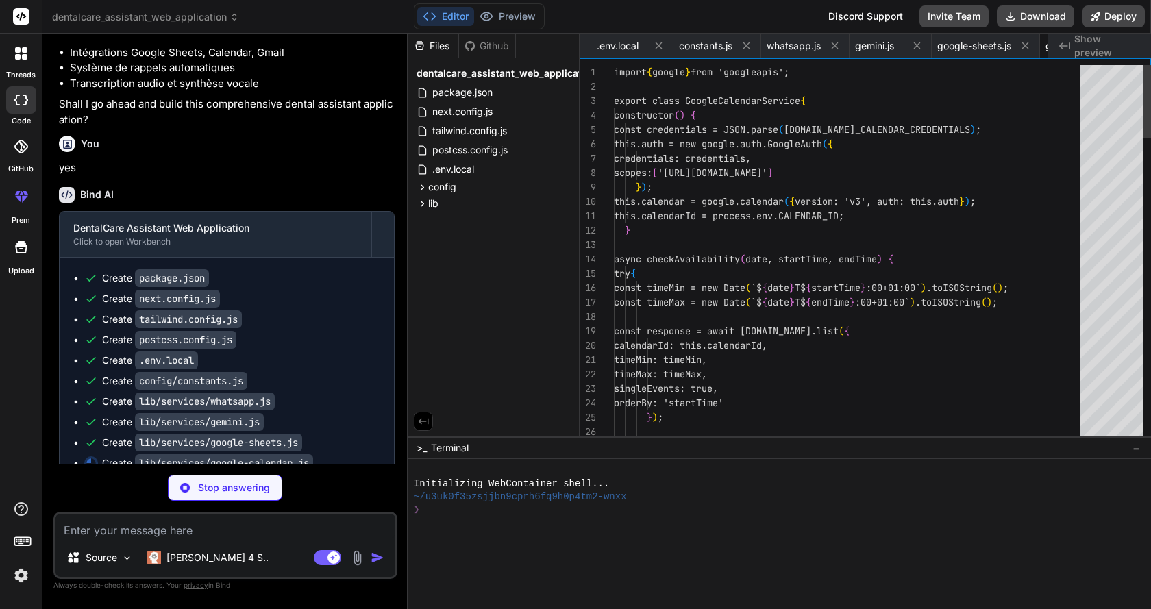
scroll to position [0, 515]
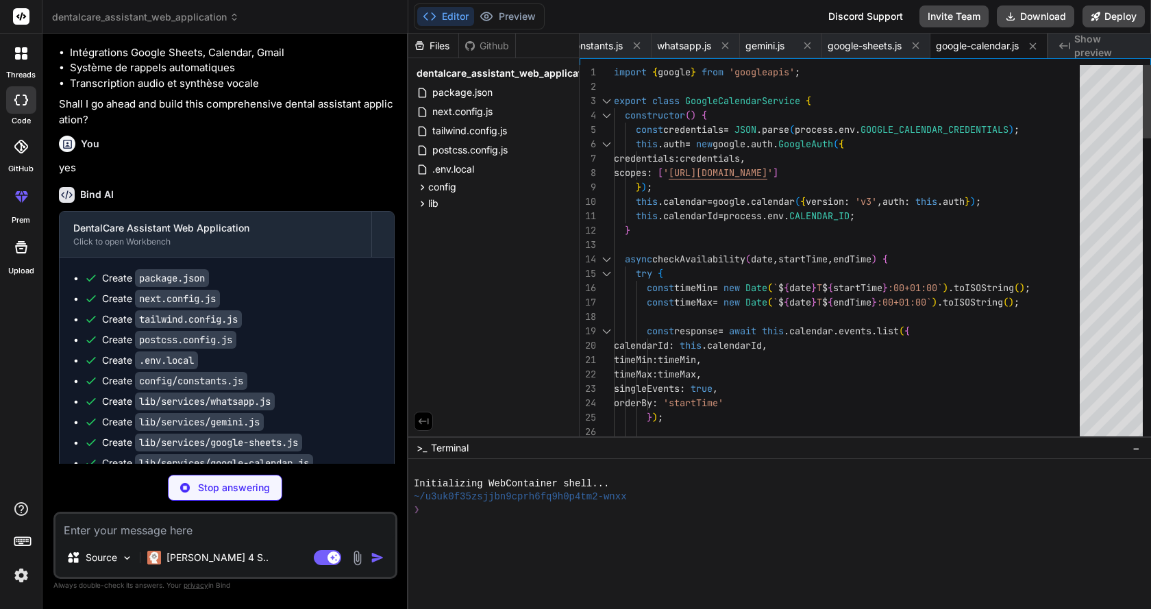
type textarea "x"
type textarea "}"
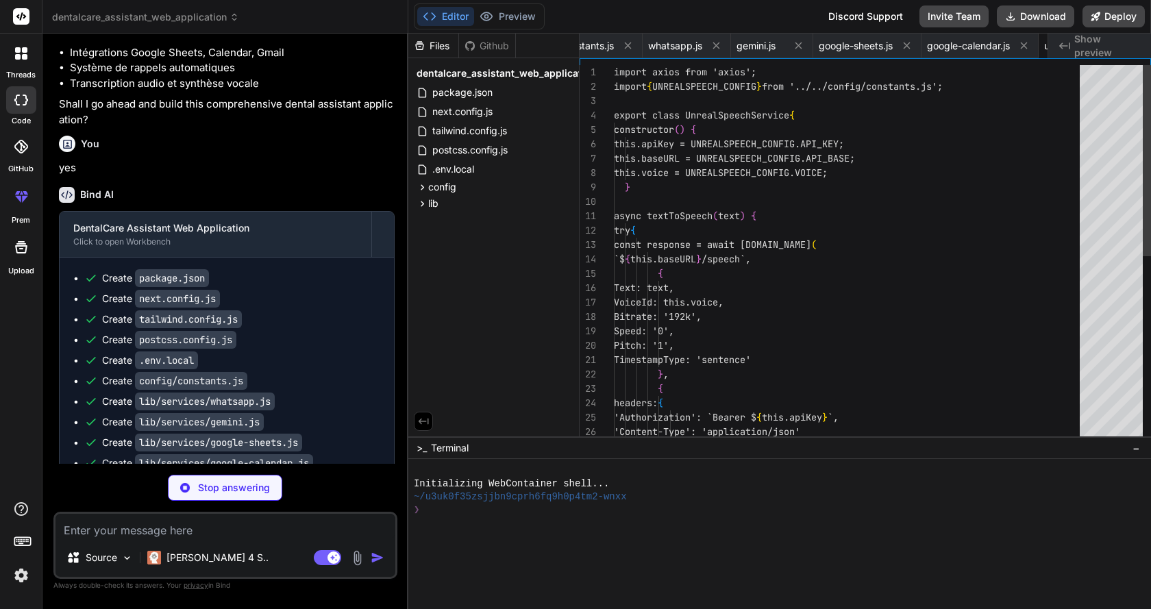
scroll to position [0, 621]
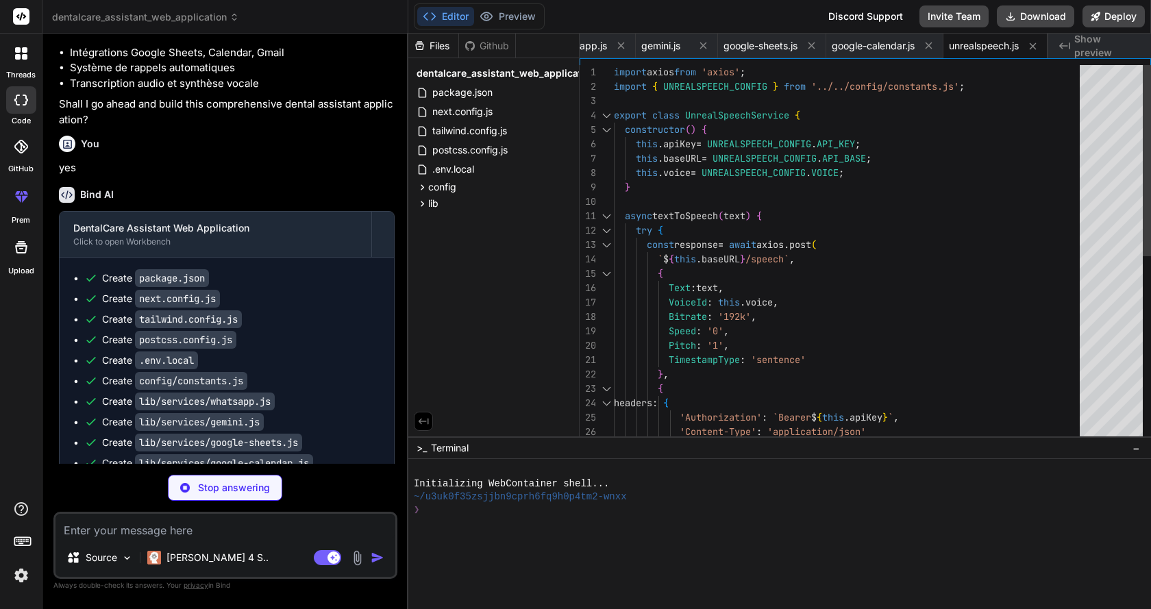
type textarea "x"
type textarea "}); return calendarEvent; } catch (error) { console.error('Error creating appoi…"
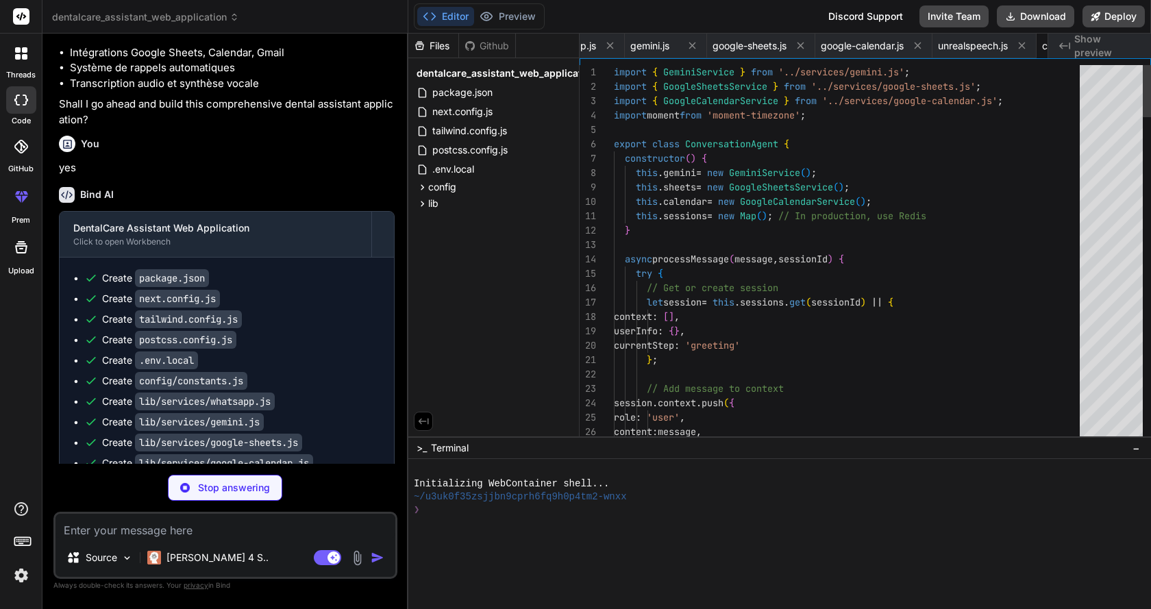
scroll to position [0, 754]
type textarea "x"
type textarea "} catch (error) { console.error('Error processing WhatsApp message:', error.mes…"
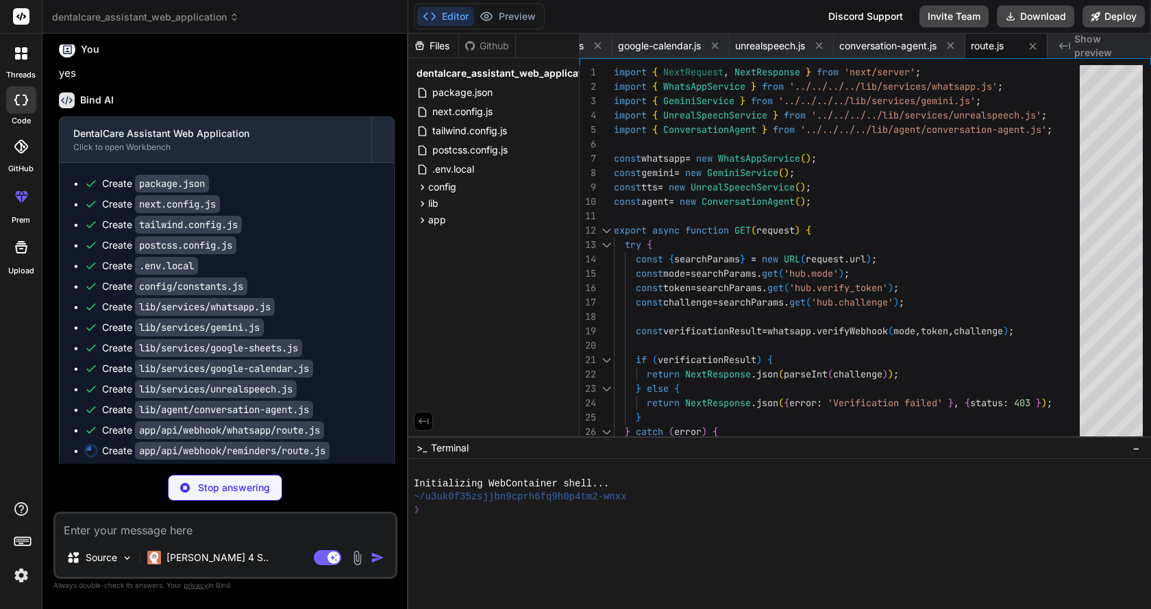
scroll to position [2875, 0]
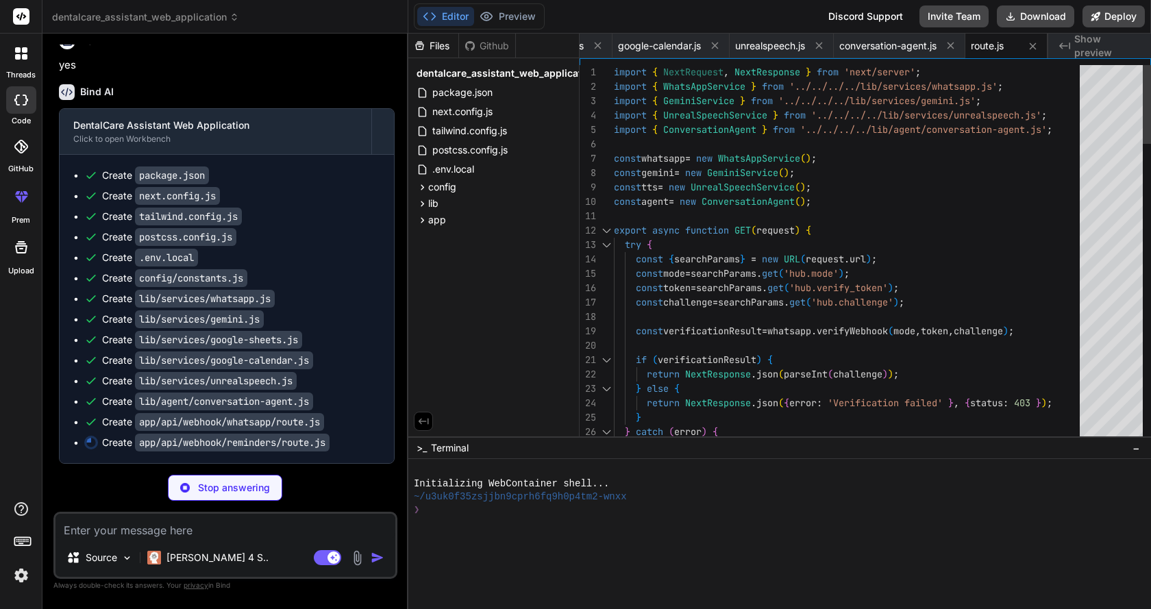
type textarea "x"
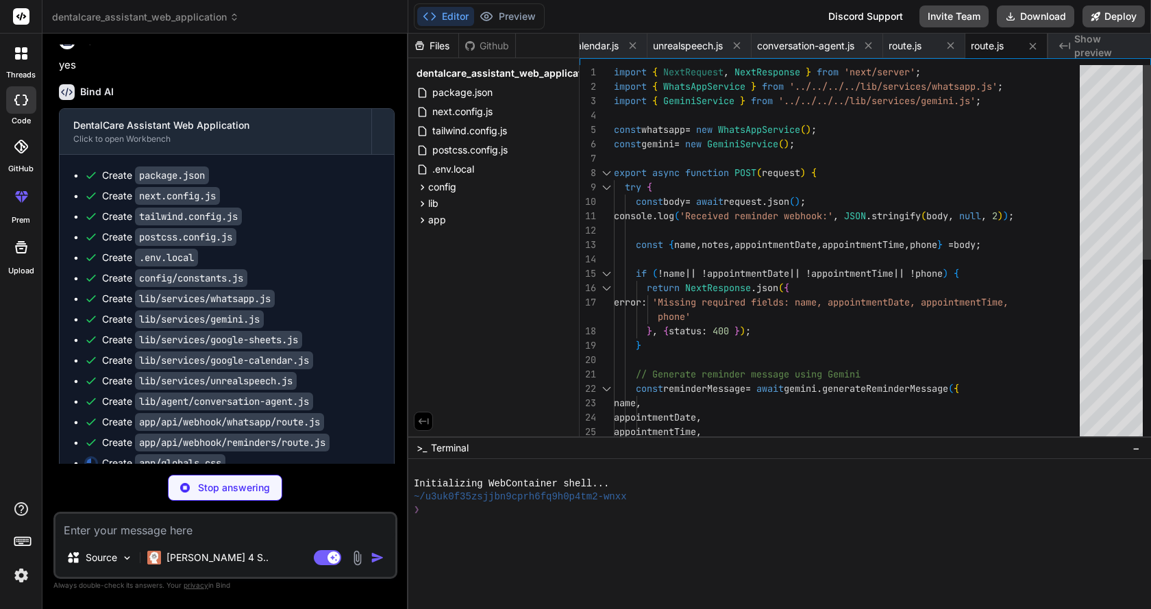
type textarea "x"
type textarea "/* Dark mode scrollbar */ .dark ::-webkit-scrollbar-track { @apply bg-gray-800;…"
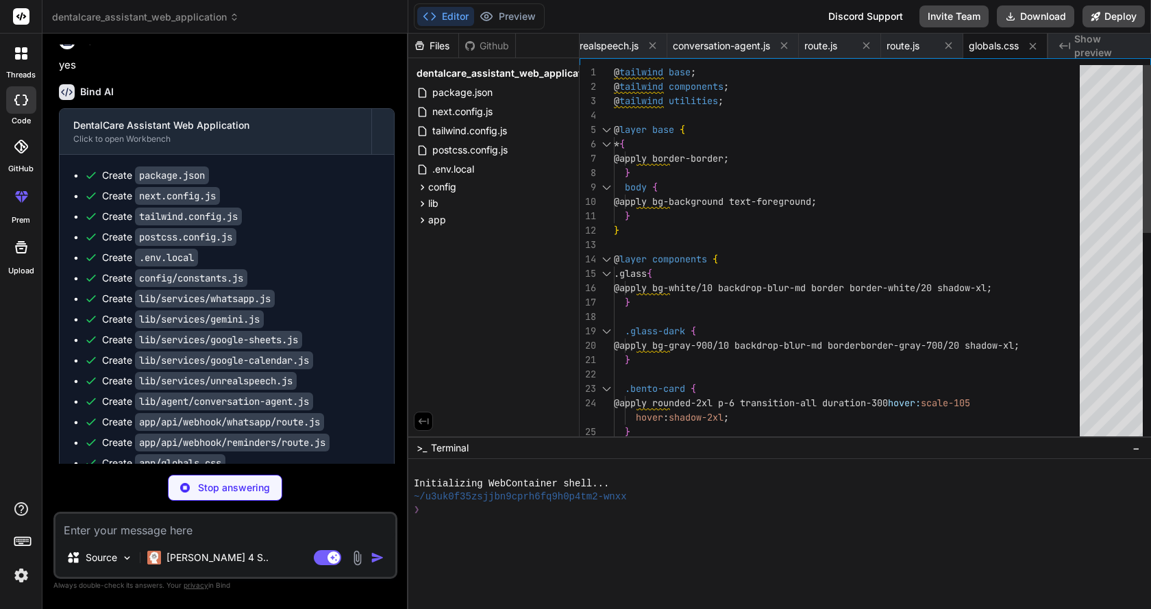
type textarea "x"
type textarea "to-indigo-50"> {children} </body> </html> ) }"
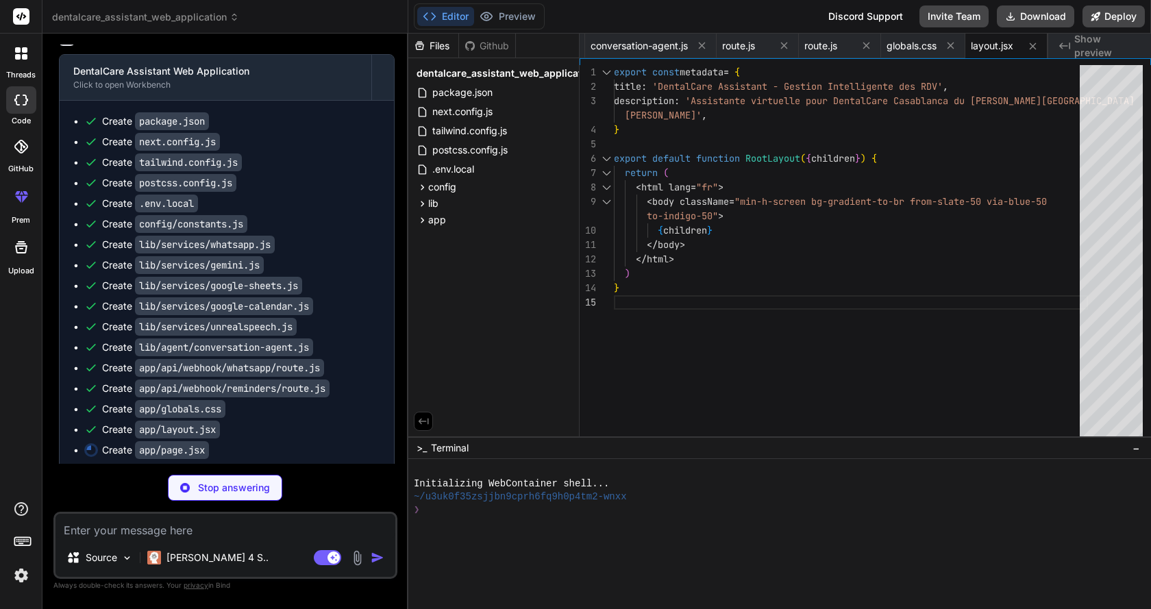
scroll to position [2937, 0]
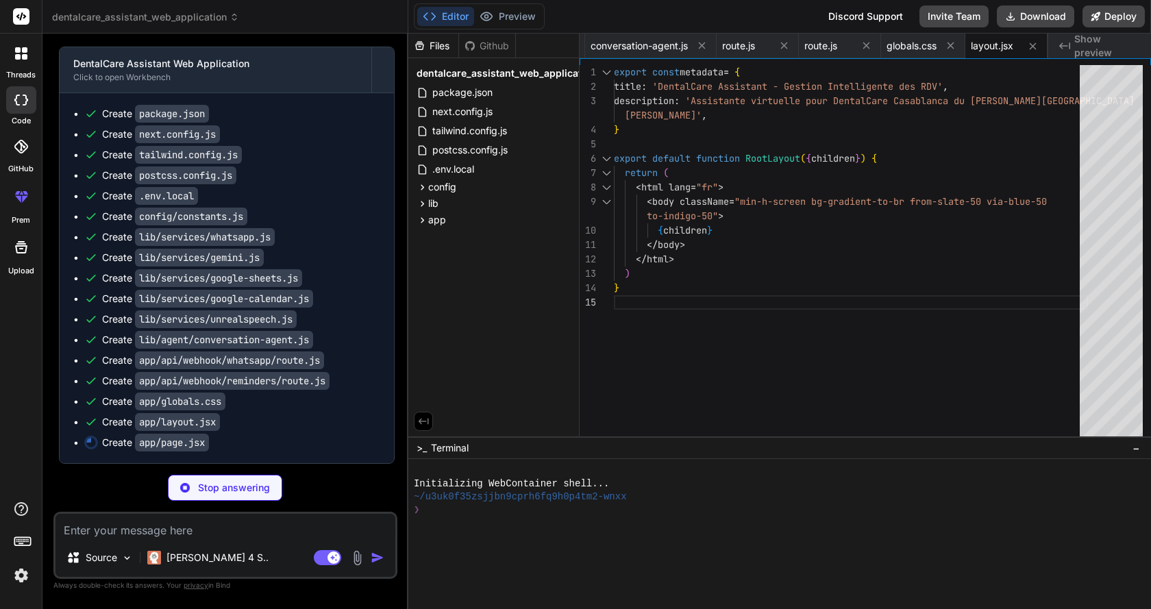
type textarea "x"
type textarea "}"
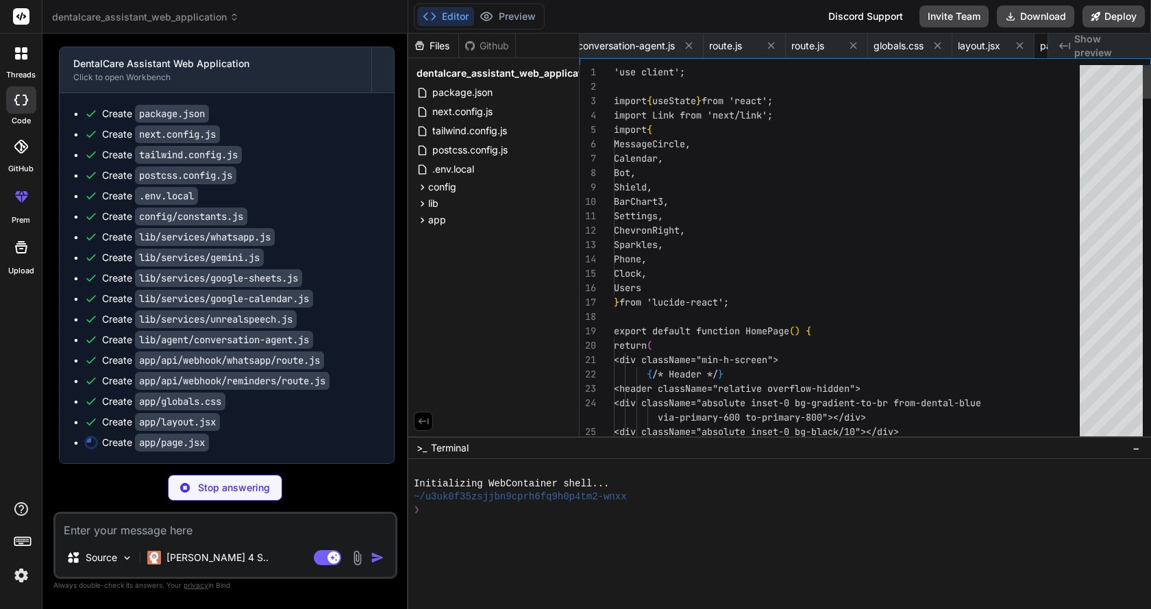
scroll to position [0, 1168]
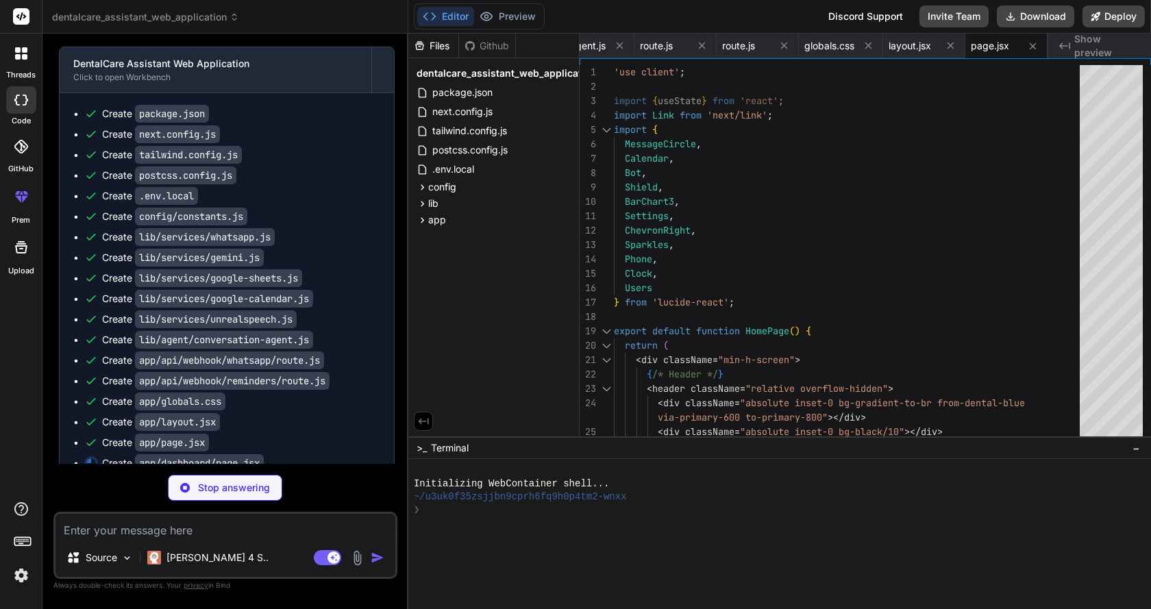
type textarea "x"
type textarea "</div> ); }"
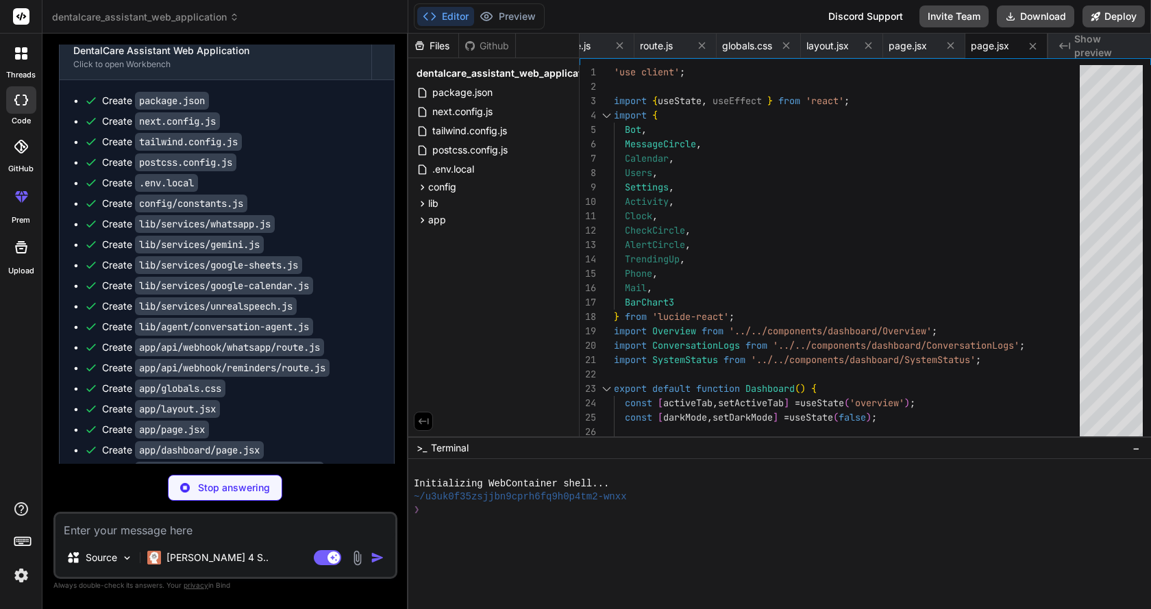
scroll to position [2978, 0]
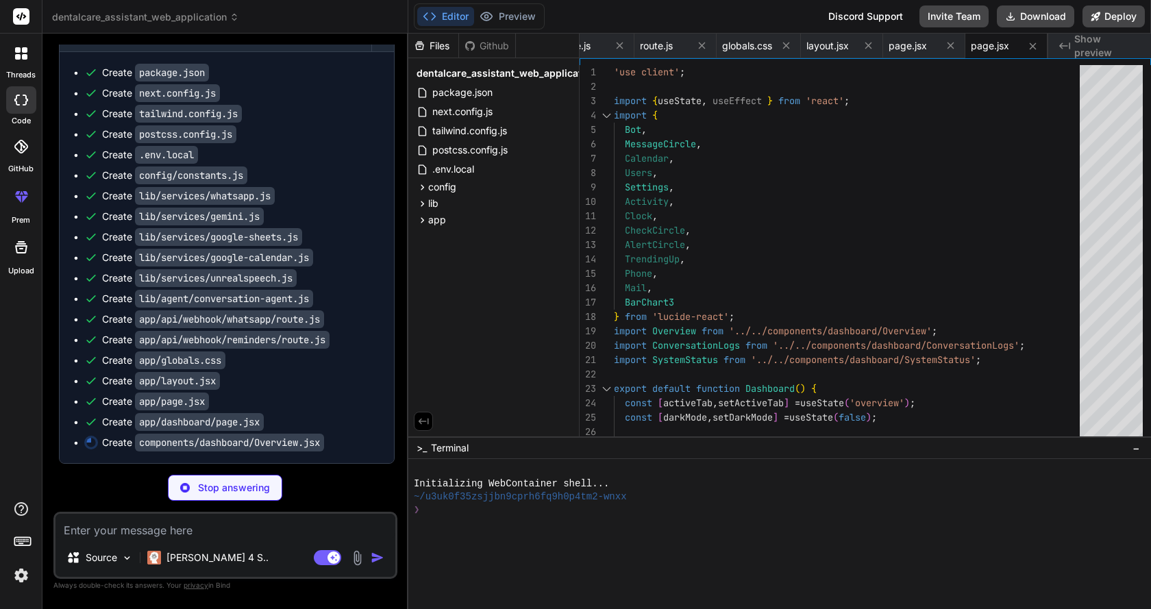
type textarea "x"
type textarea "</div> </div> ); }"
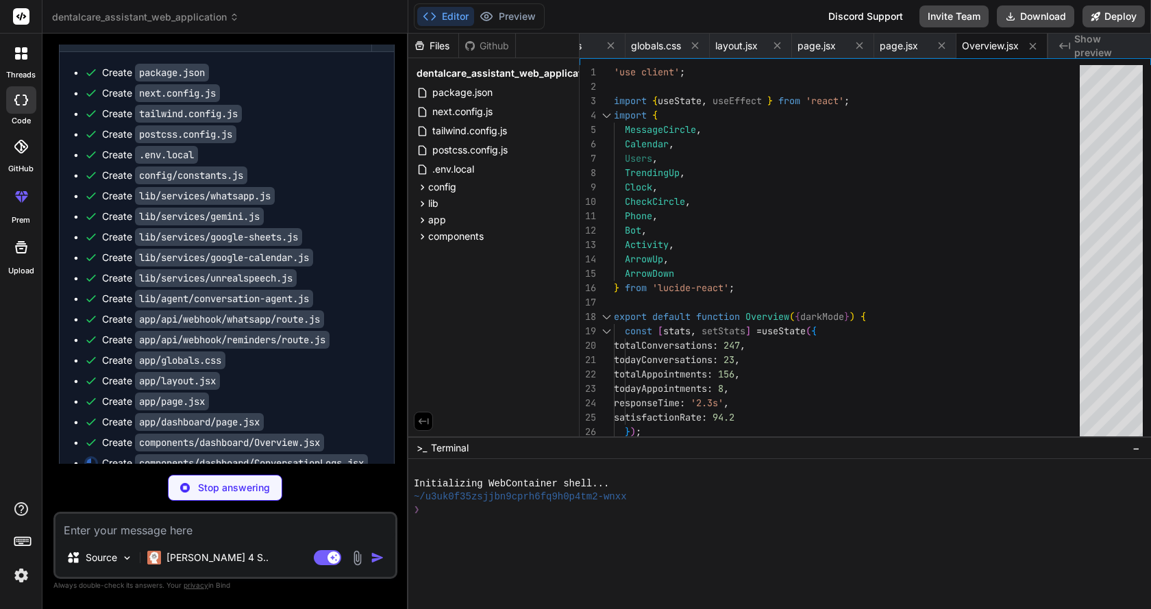
scroll to position [2998, 0]
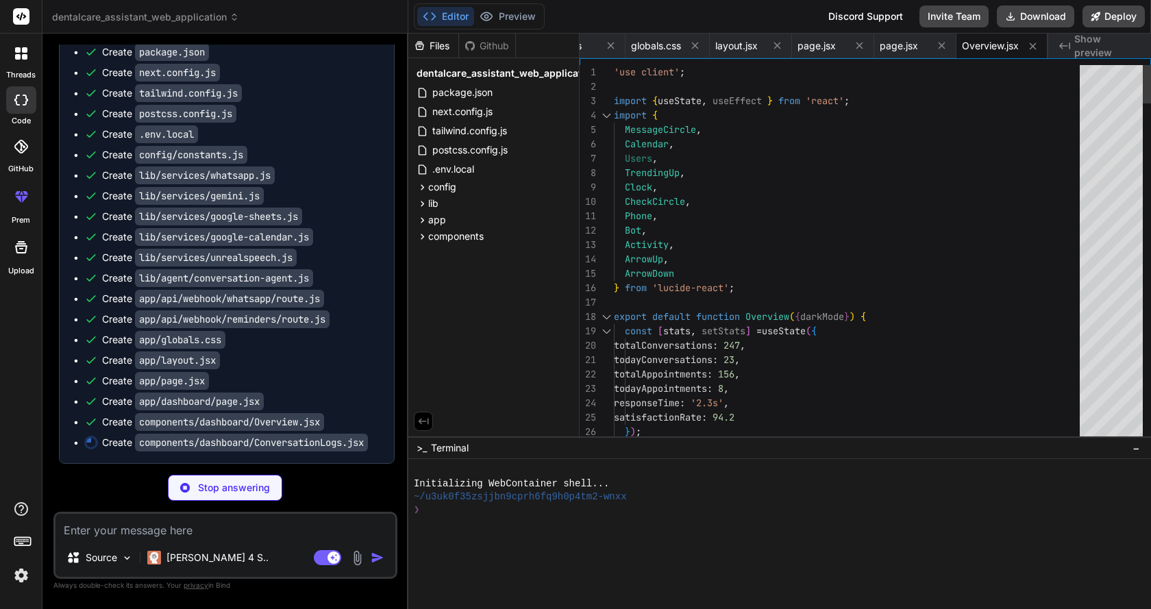
type textarea "x"
type textarea "<MessageCircle className="w-12 h-12 text-gray-400 mx-auto mb-4" /> <p className…"
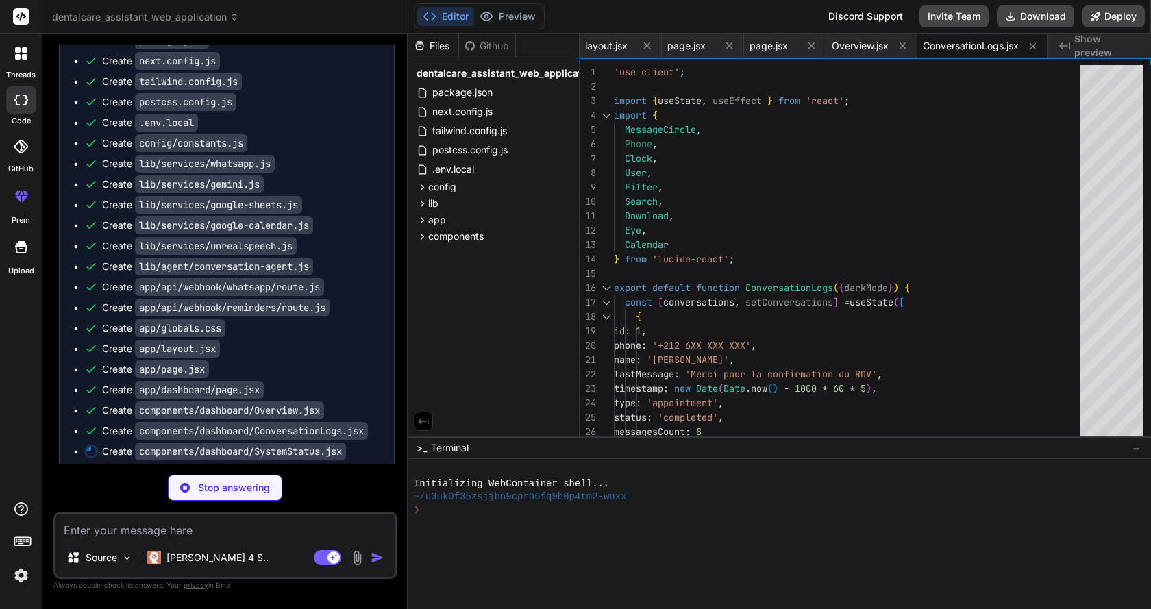
scroll to position [3019, 0]
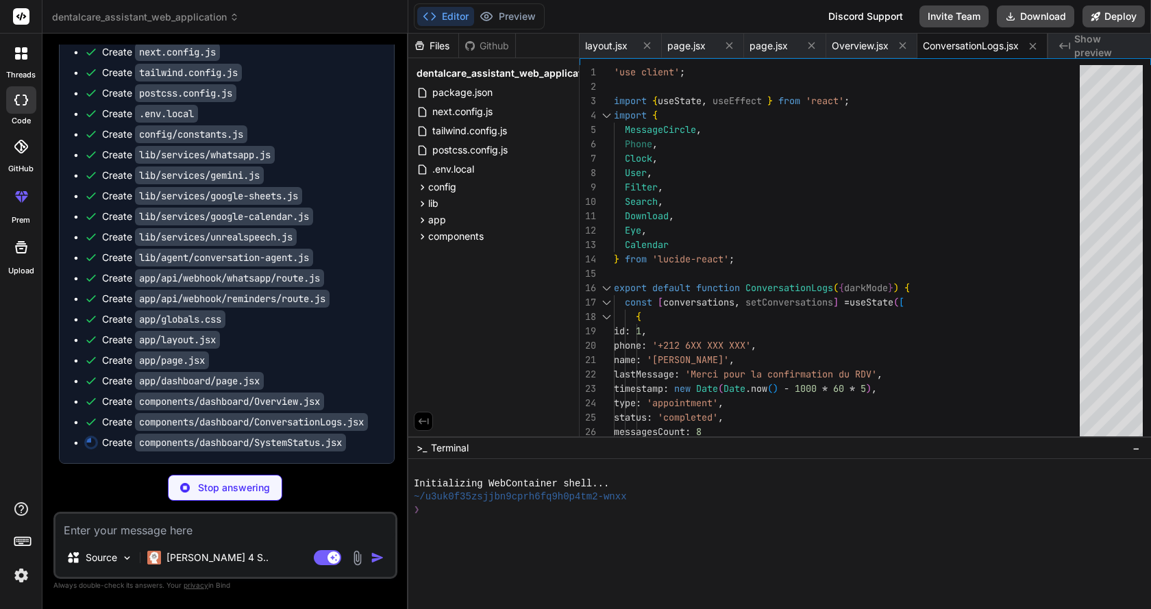
type textarea "x"
type textarea "</div> </div> </div> </div> </div> </div> ); }"
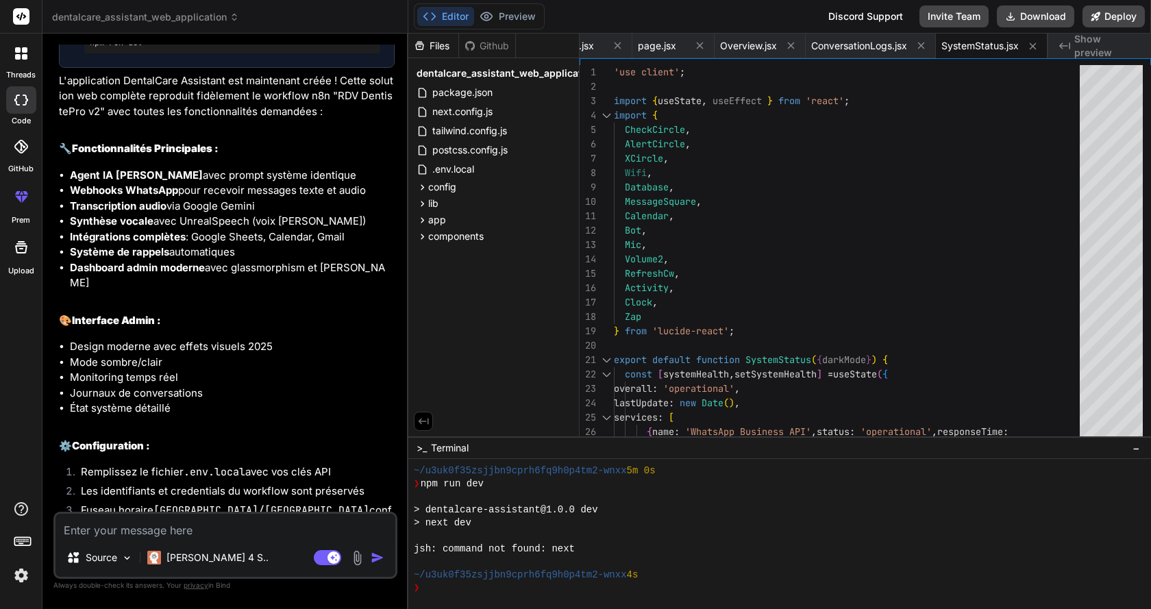
scroll to position [3585, 0]
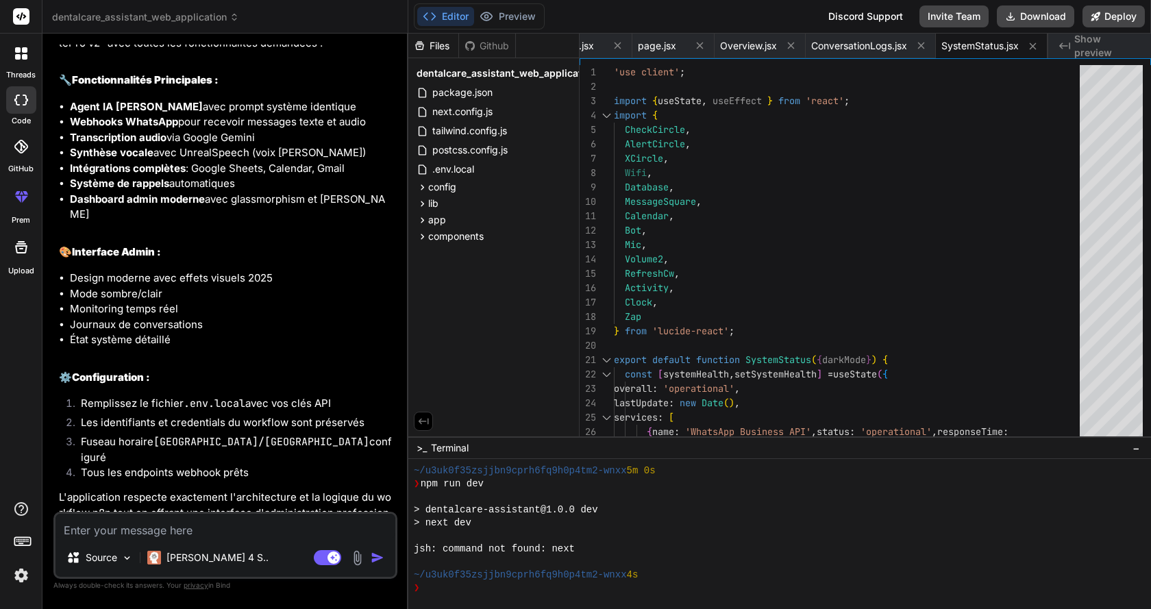
click at [256, 530] on textarea at bounding box center [226, 526] width 340 height 25
type textarea "x"
type textarea "c"
type textarea "x"
type textarea "co"
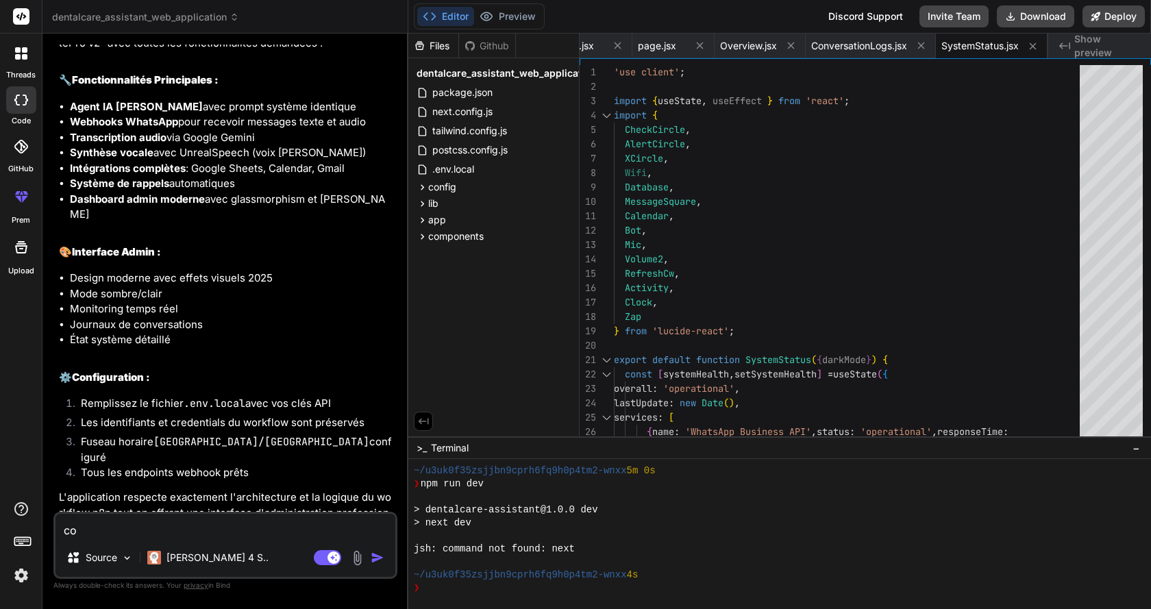
type textarea "x"
type textarea "com"
type textarea "x"
type textarea "comm"
type textarea "x"
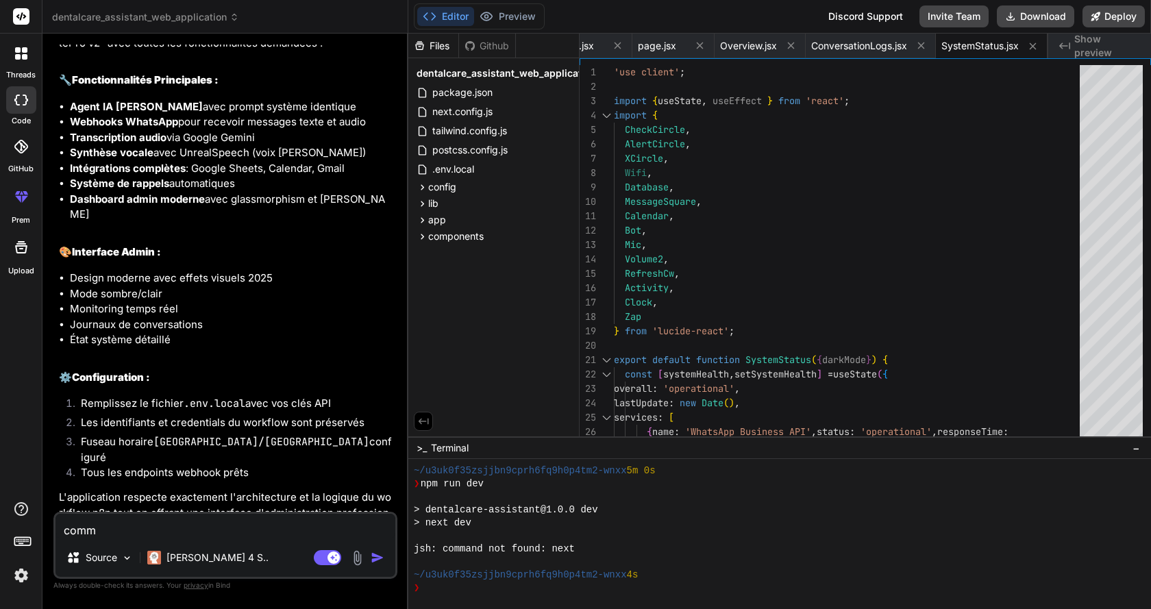
type textarea "comme"
type textarea "x"
type textarea "commen"
type textarea "x"
type textarea "comment"
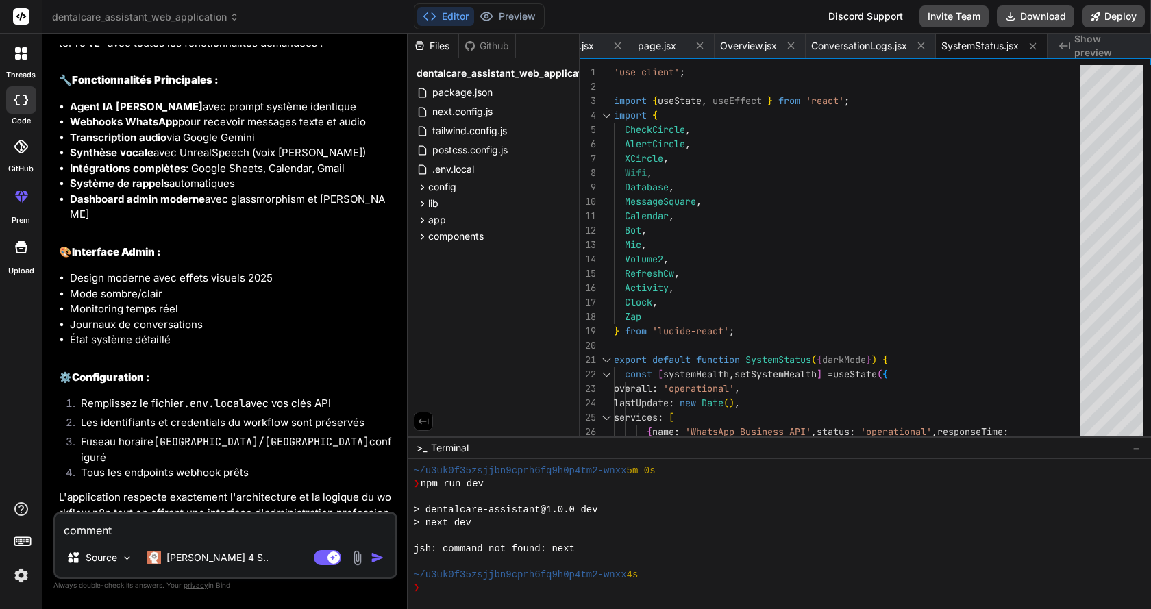
type textarea "x"
type textarea "comment l"
type textarea "x"
type textarea "comment la"
type textarea "x"
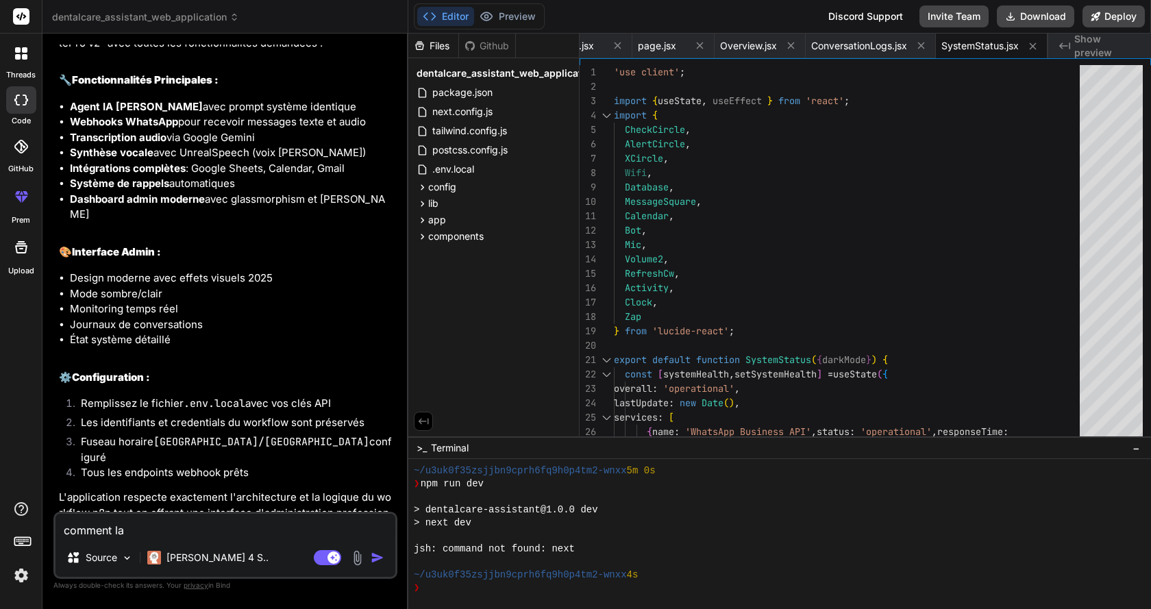
type textarea "comment lan"
type textarea "x"
type textarea "comment lanc"
type textarea "x"
type textarea "comment lance"
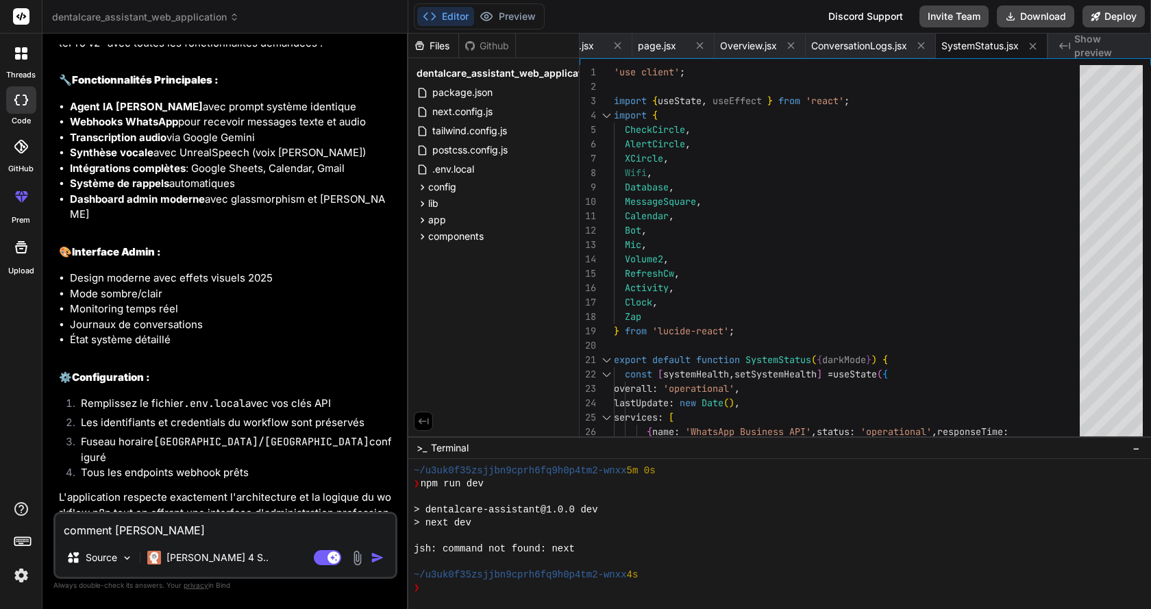
type textarea "x"
type textarea "comment lancer"
type textarea "x"
type textarea "comment lancer"
type textarea "x"
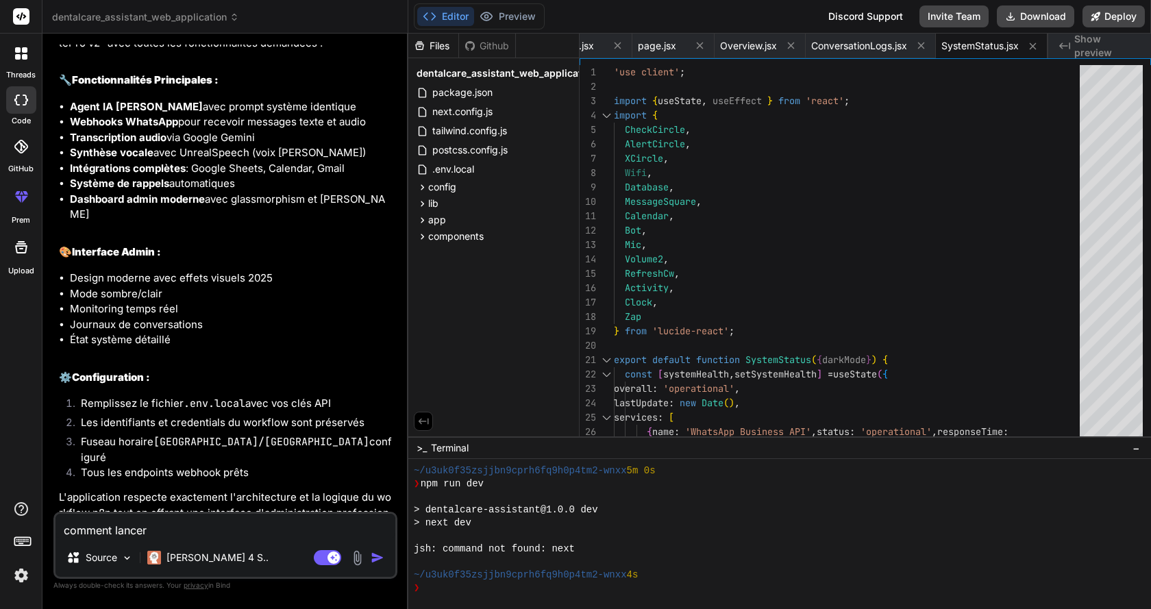
type textarea "comment lancer e"
type textarea "x"
type textarea "comment lancer es"
type textarea "x"
type textarea "comment lancer est"
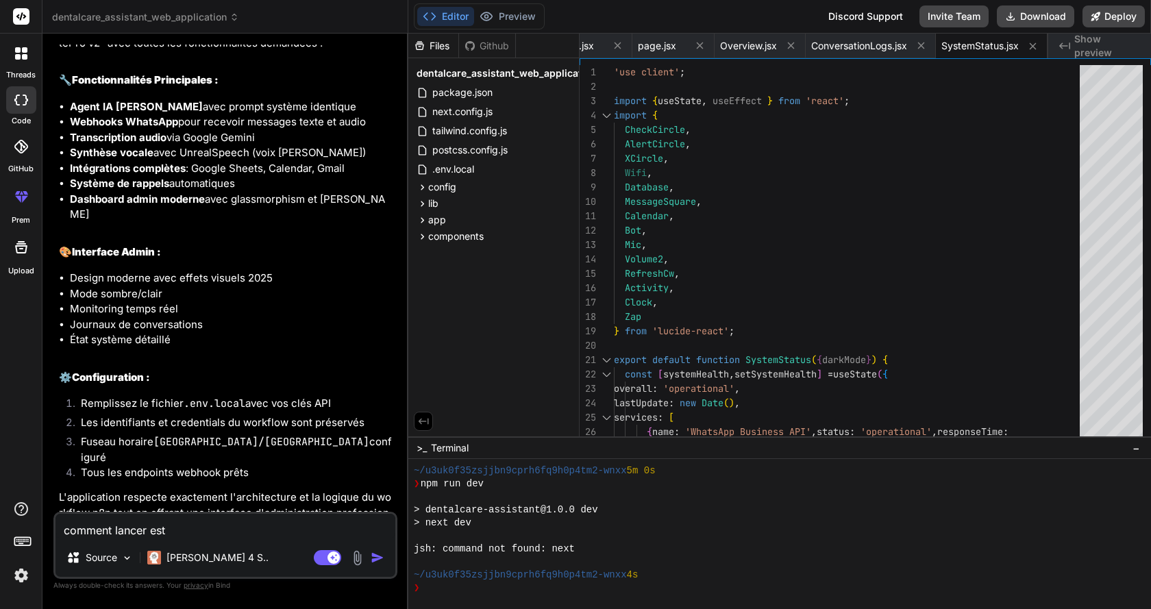
type textarea "x"
type textarea "comment lancer est"
type textarea "x"
type textarea "comment lancer est t"
type textarea "x"
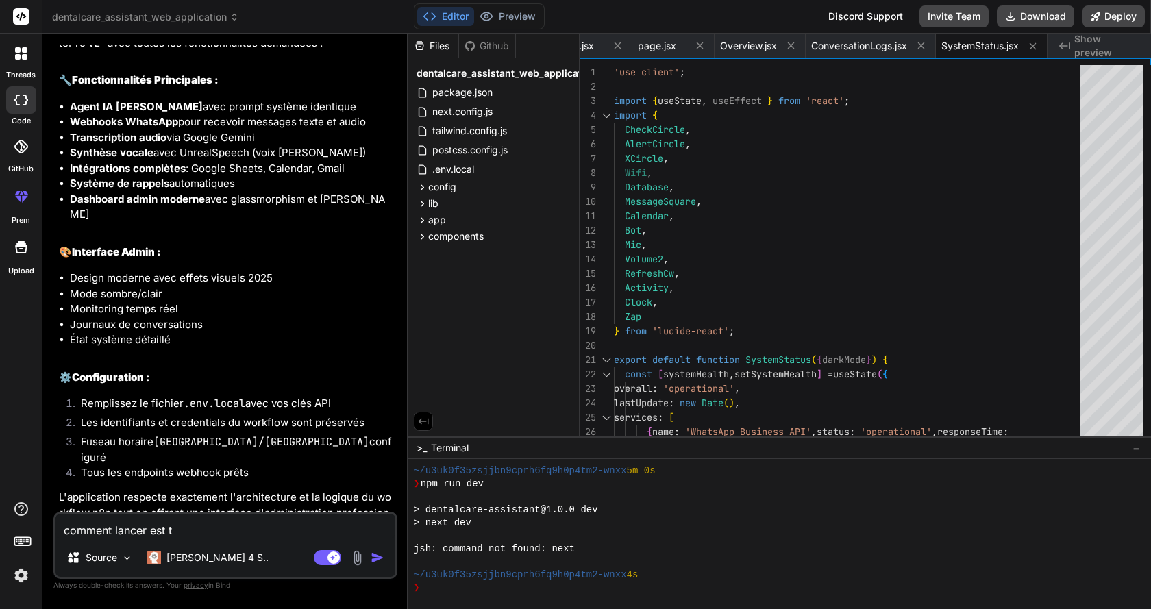
type textarea "comment lancer est te"
type textarea "x"
type textarea "comment lancer est tes"
type textarea "x"
type textarea "comment lancer est test"
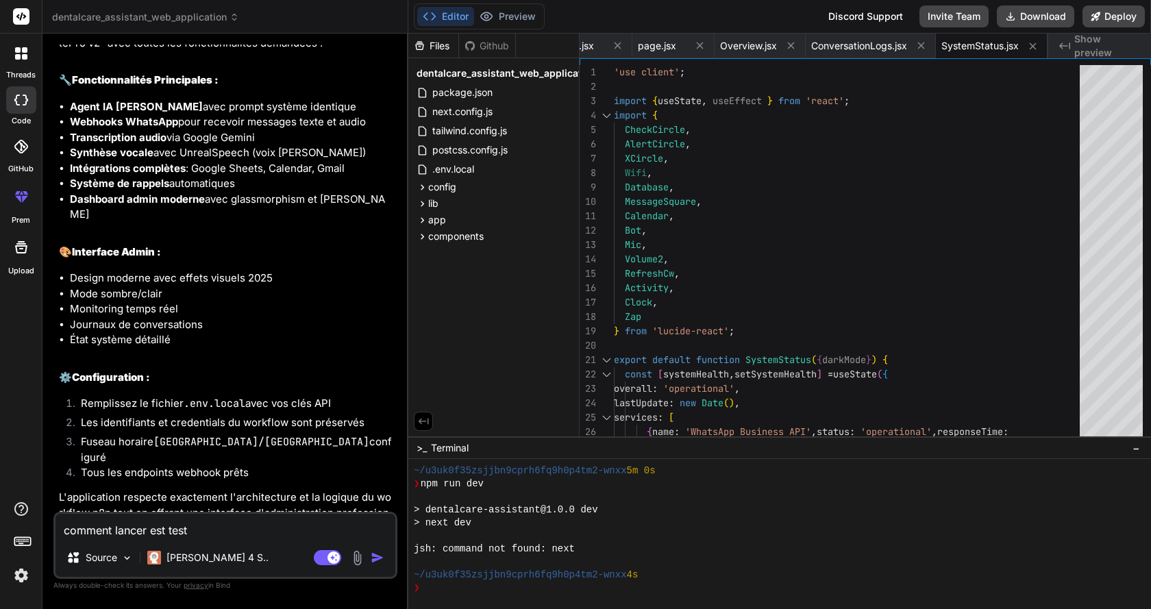
type textarea "x"
type textarea "comment lancer est teste"
type textarea "x"
type textarea "comment lancer est tester"
type textarea "x"
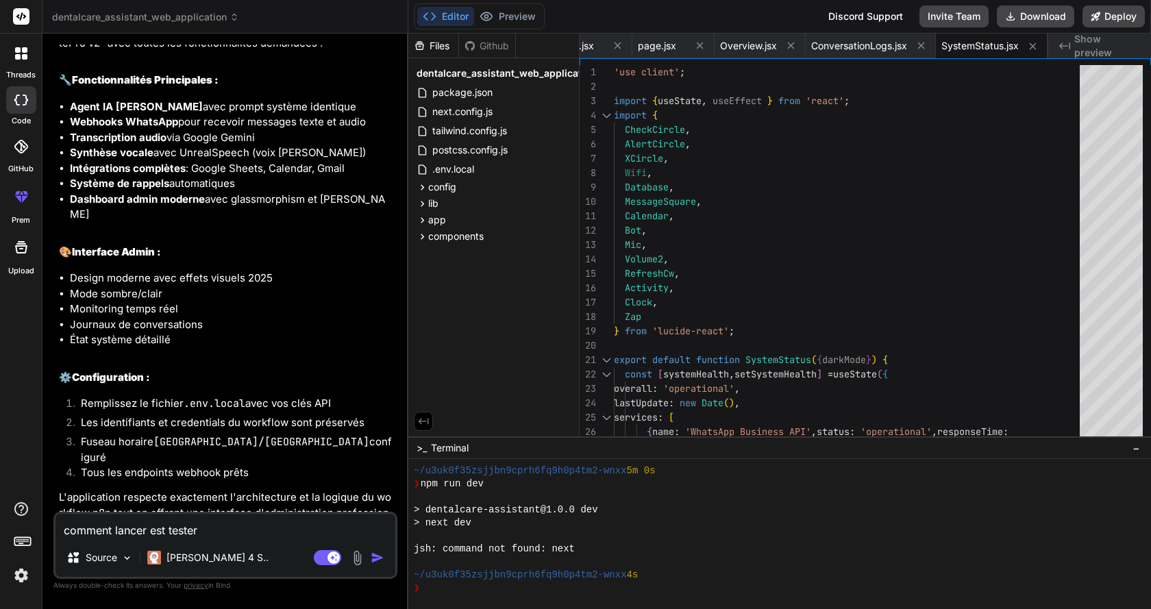
type textarea "comment lancer est tester l"
type textarea "x"
type textarea "comment lancer est tester l"
type textarea "x"
type textarea "comment lancer est tester l a"
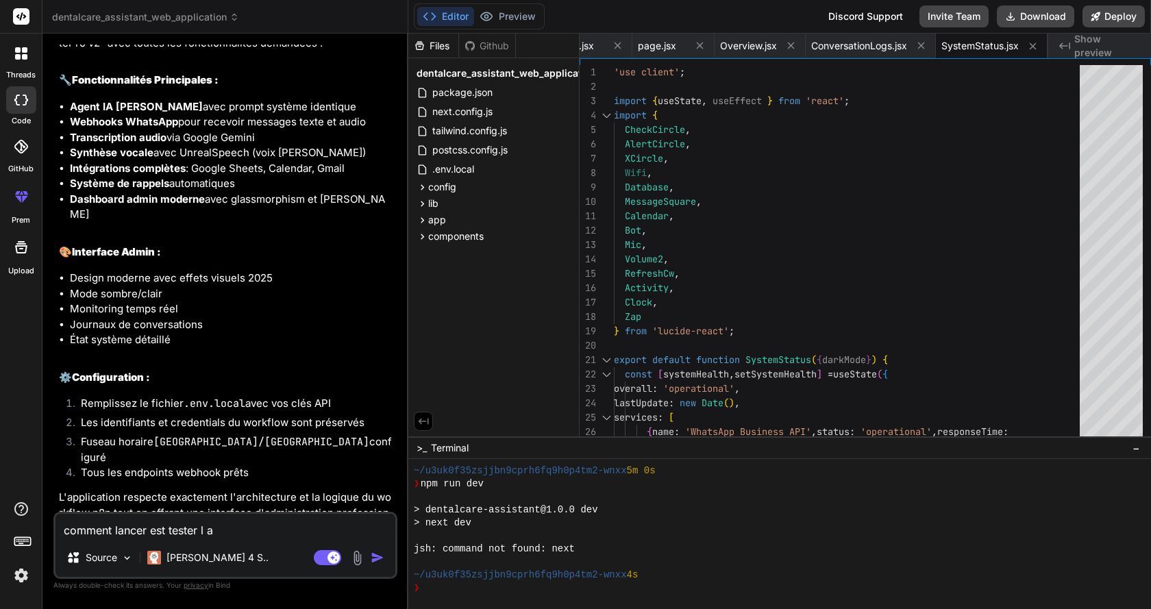
type textarea "x"
type textarea "comment lancer est tester l ap"
type textarea "x"
type textarea "comment lancer est tester l app"
type textarea "x"
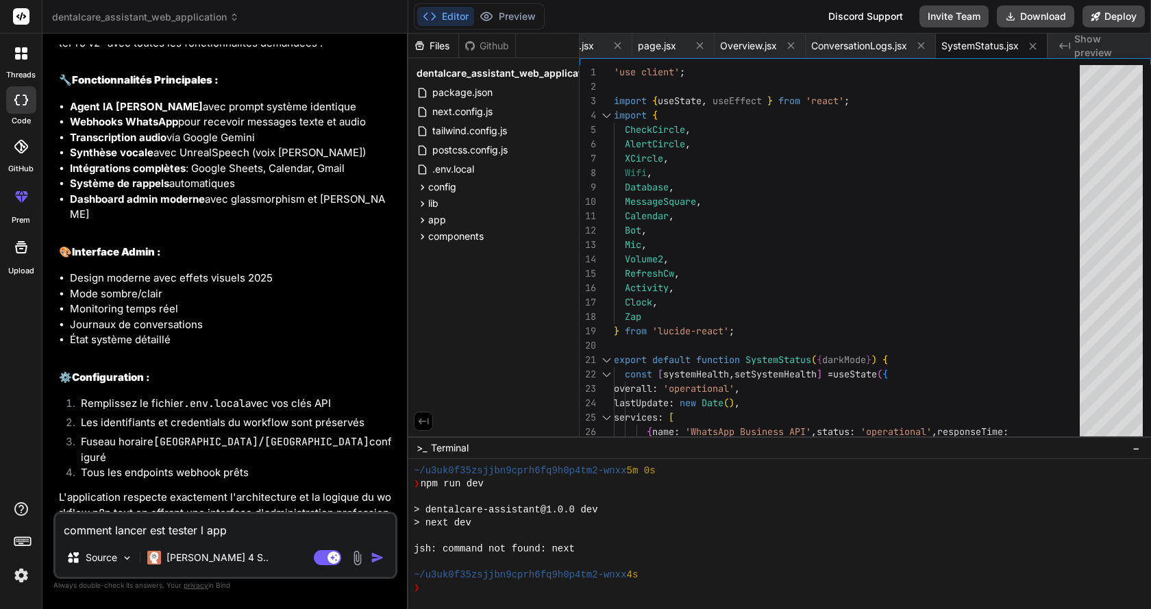
type textarea "comment lancer est tester l app"
type textarea "x"
type textarea "comment lancer est tester l app do"
type textarea "x"
type textarea "comment lancer est tester l app don"
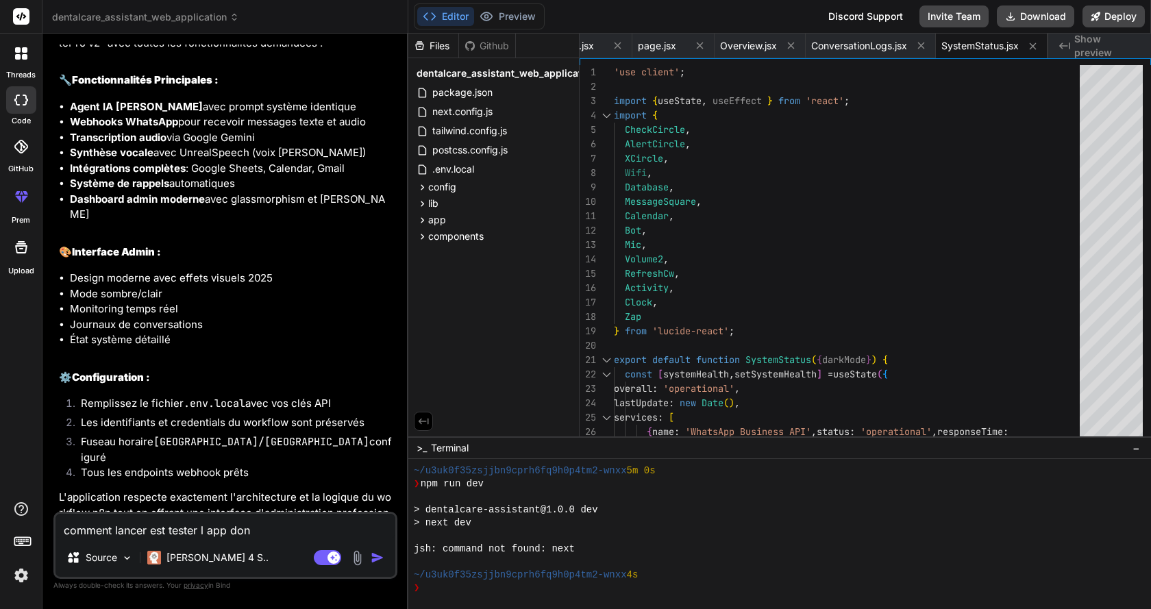
type textarea "x"
type textarea "comment lancer est tester l app donn"
type textarea "x"
type textarea "comment lancer est tester l app donne"
type textarea "x"
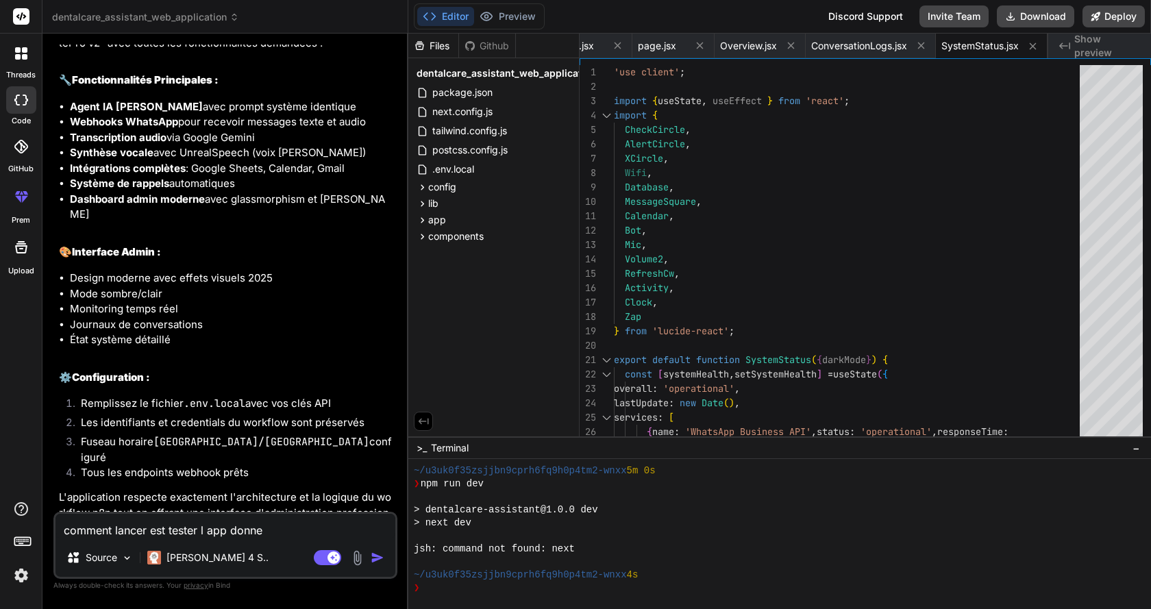
type textarea "comment lancer est tester l app donne"
type textarea "x"
type textarea "comment lancer est tester l app donne l"
type textarea "x"
type textarea "comment lancer est tester l app donne le"
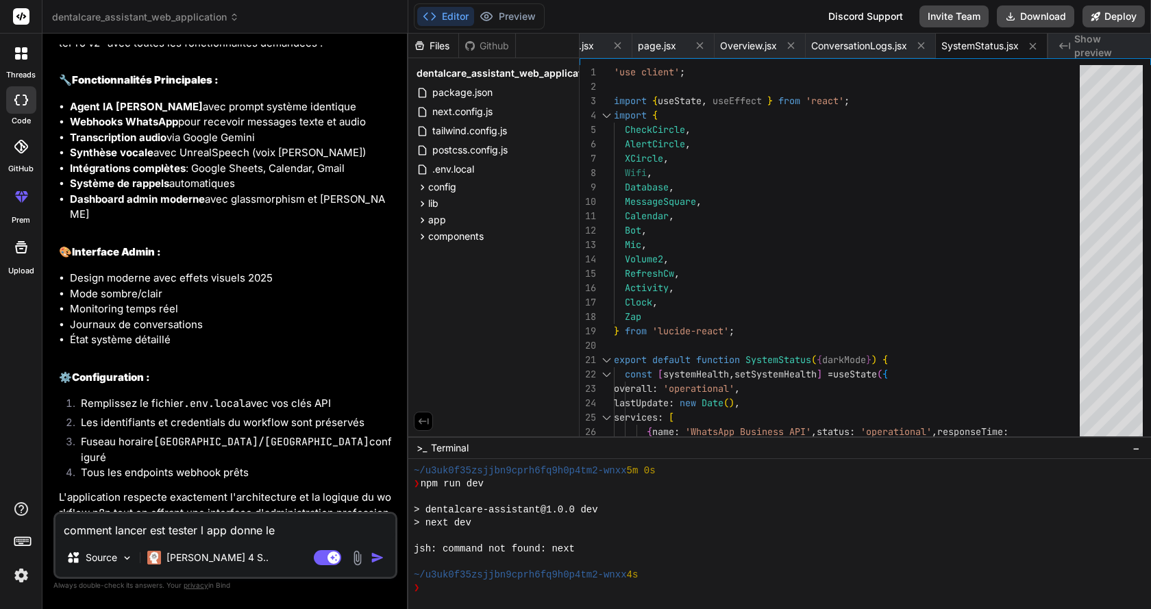
type textarea "x"
type textarea "comment lancer est tester l app donne les"
type textarea "x"
type textarea "comment lancer est tester l app donne les e"
type textarea "x"
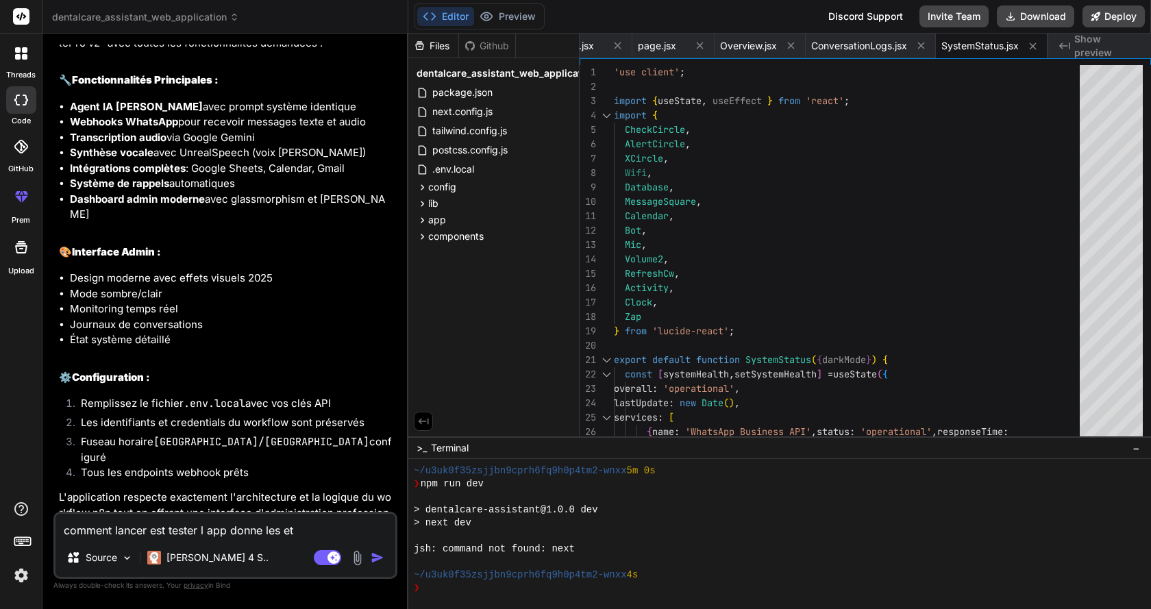
type textarea "comment lancer est tester l app donne les eta"
type textarea "x"
type textarea "comment lancer est tester l app donne les etap"
type textarea "x"
type textarea "comment lancer est tester l app donne les etape"
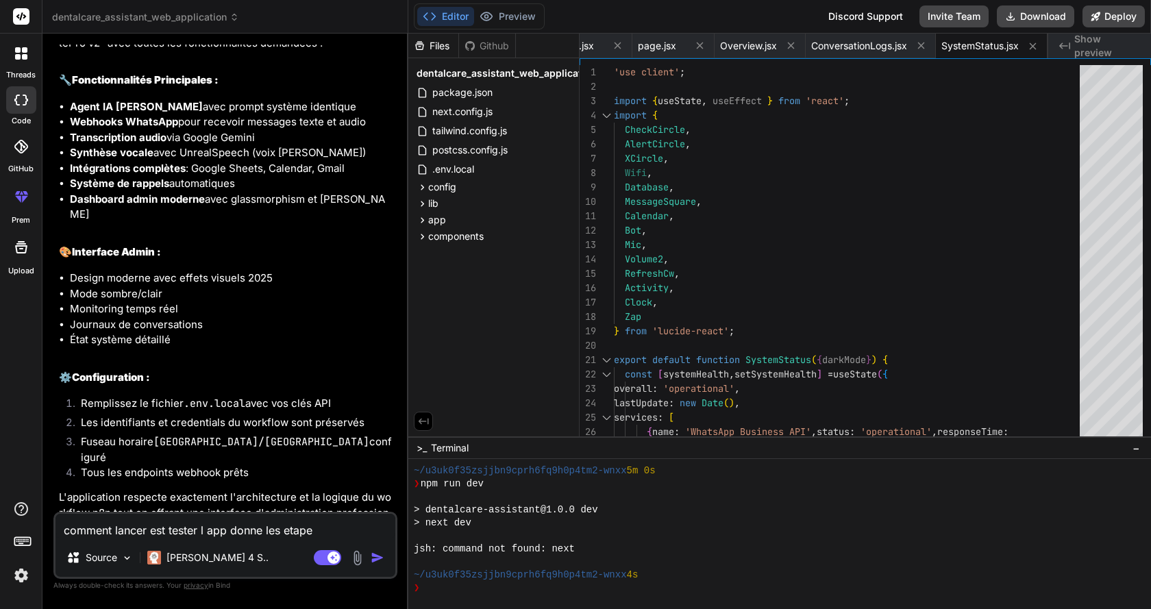
type textarea "x"
type textarea "comment lancer est tester l app donne les etape"
type textarea "x"
type textarea "comment lancer est tester l app donne les etape a"
type textarea "x"
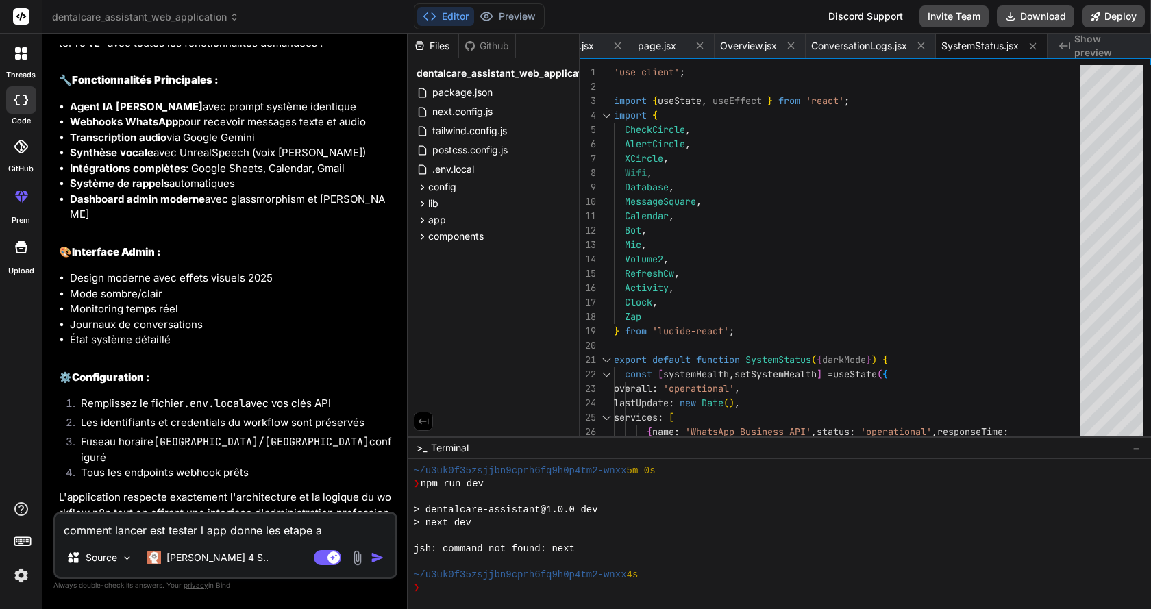
type textarea "comment lancer est tester l app donne les etape av"
type textarea "x"
type textarea "comment lancer est tester l app donne les etape ave"
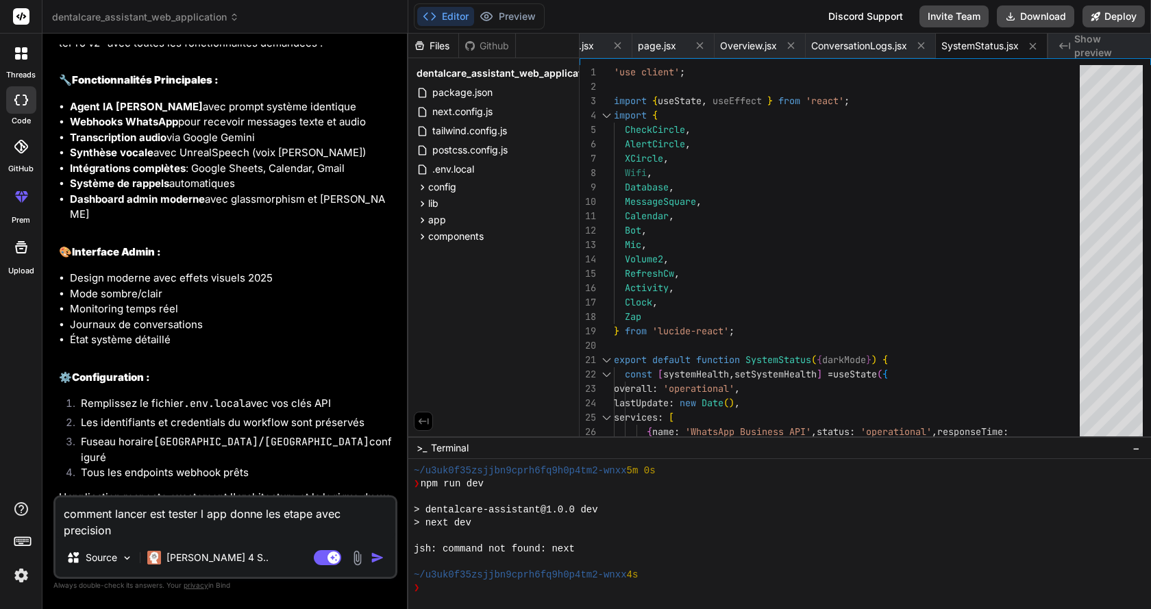
click at [378, 555] on img "button" at bounding box center [378, 558] width 14 height 14
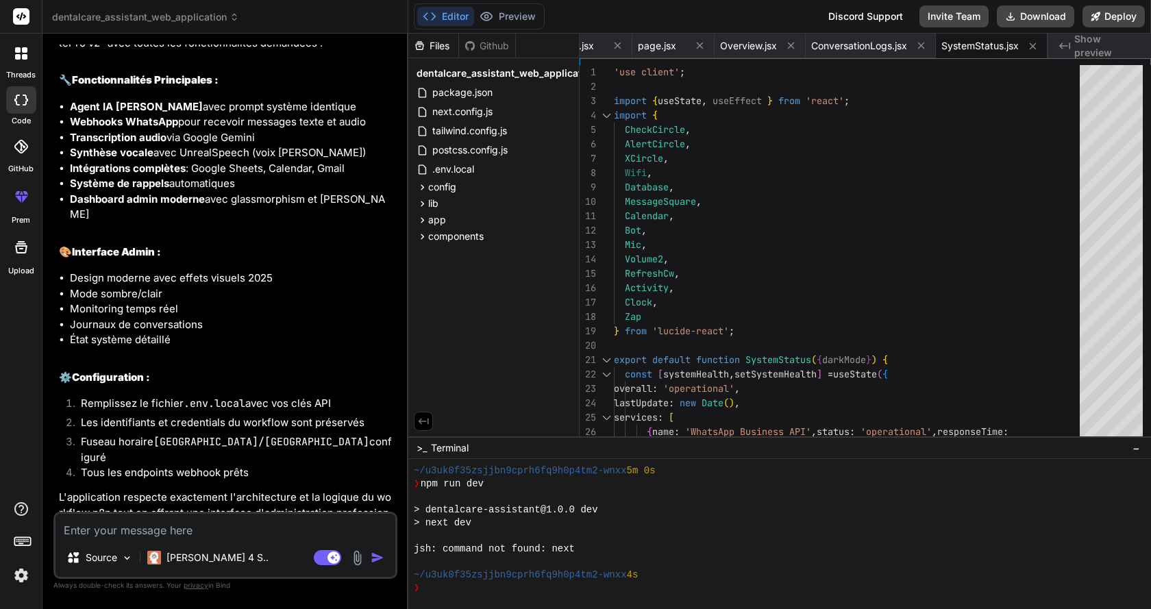
scroll to position [3727, 0]
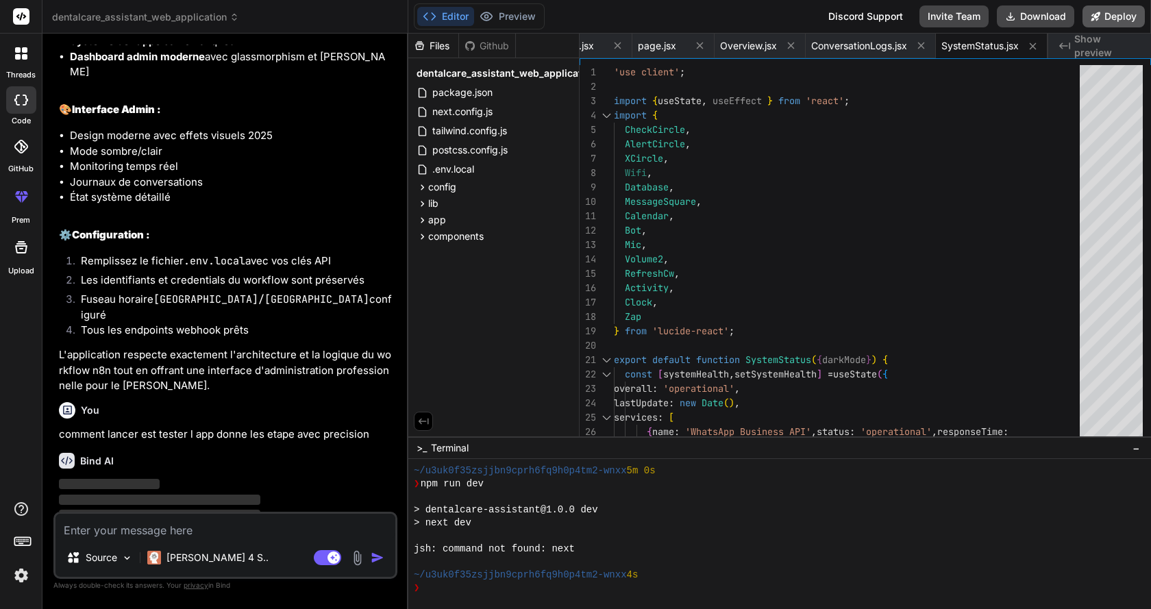
click at [1110, 14] on button "Deploy" at bounding box center [1114, 16] width 62 height 22
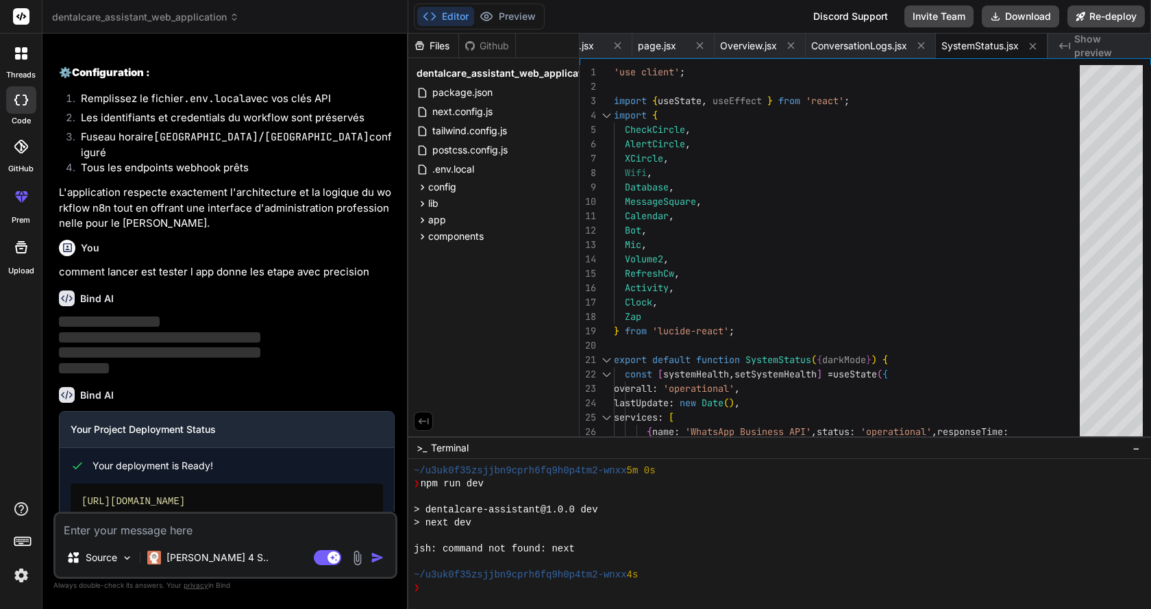
scroll to position [3929, 0]
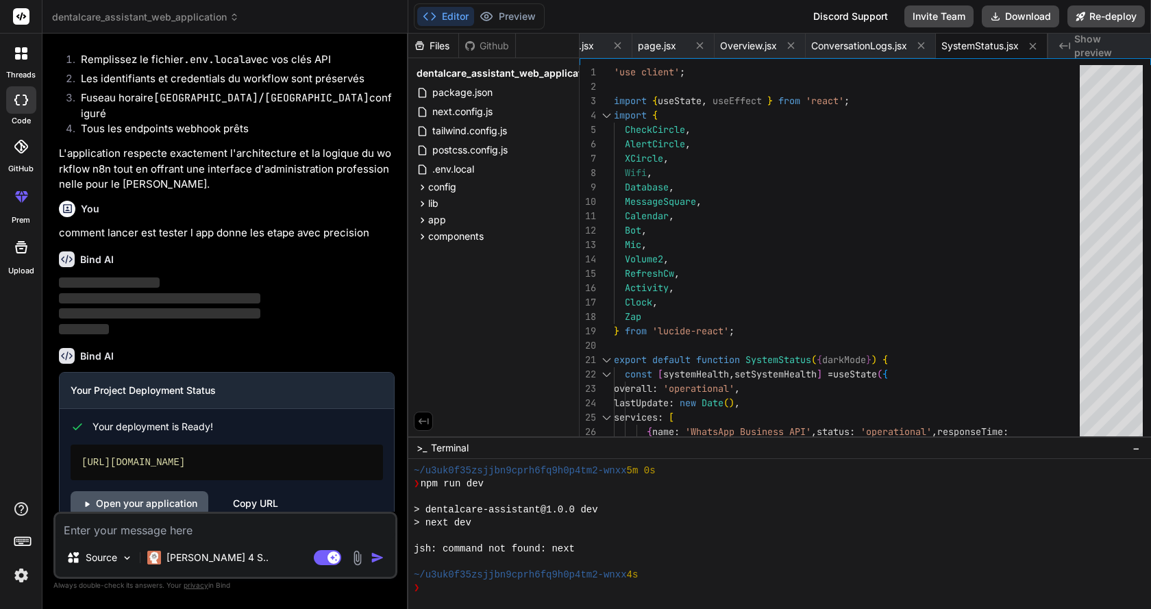
click at [184, 491] on link "Open your application" at bounding box center [140, 503] width 138 height 25
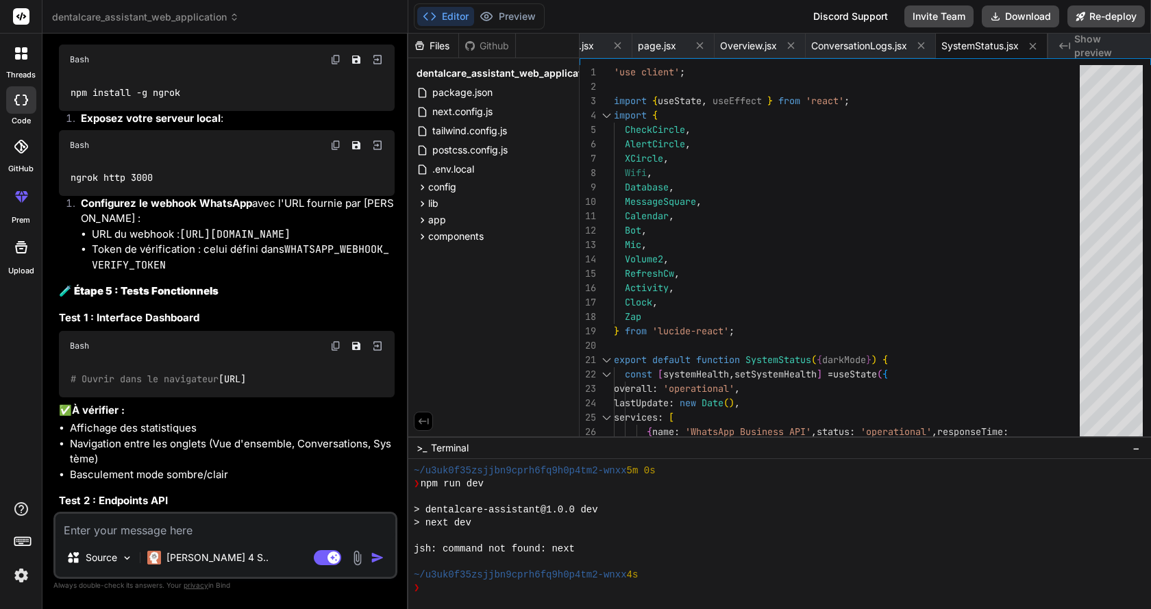
scroll to position [5330, 0]
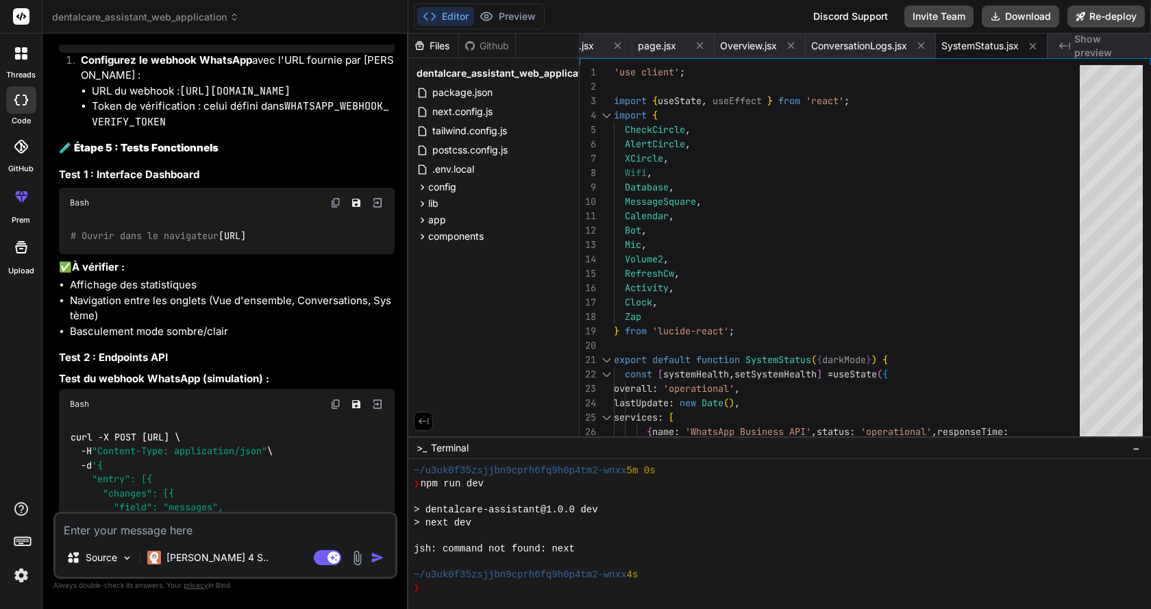
drag, startPoint x: 261, startPoint y: 319, endPoint x: 181, endPoint y: 319, distance: 80.2
click at [181, 254] on div "# Ouvrir dans le navigateur http://localhost:3000/dashboard" at bounding box center [227, 236] width 336 height 36
click at [243, 243] on code "# Ouvrir dans le navigateur http://localhost:3000/dashboard" at bounding box center [158, 236] width 177 height 14
drag, startPoint x: 262, startPoint y: 315, endPoint x: 55, endPoint y: 317, distance: 207.0
click at [55, 317] on div "You Bind AI 🔹 Projet: DentalCare Assistant Web Application 🔧 Tech Stack: React …" at bounding box center [225, 327] width 344 height 564
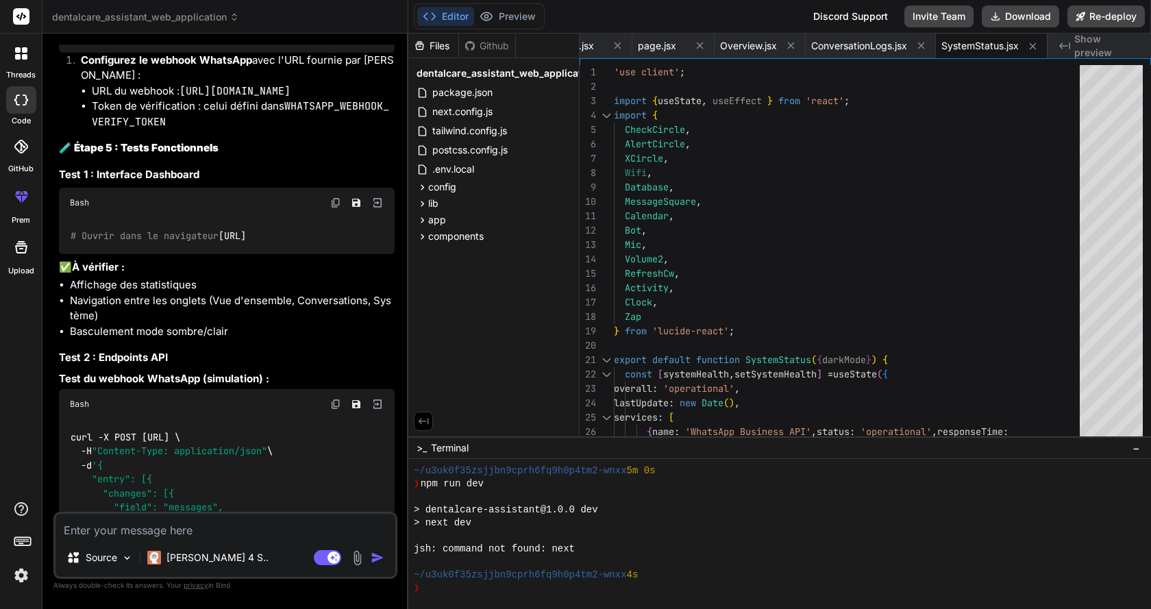
copy code "http://localhost:3000/dashboard"
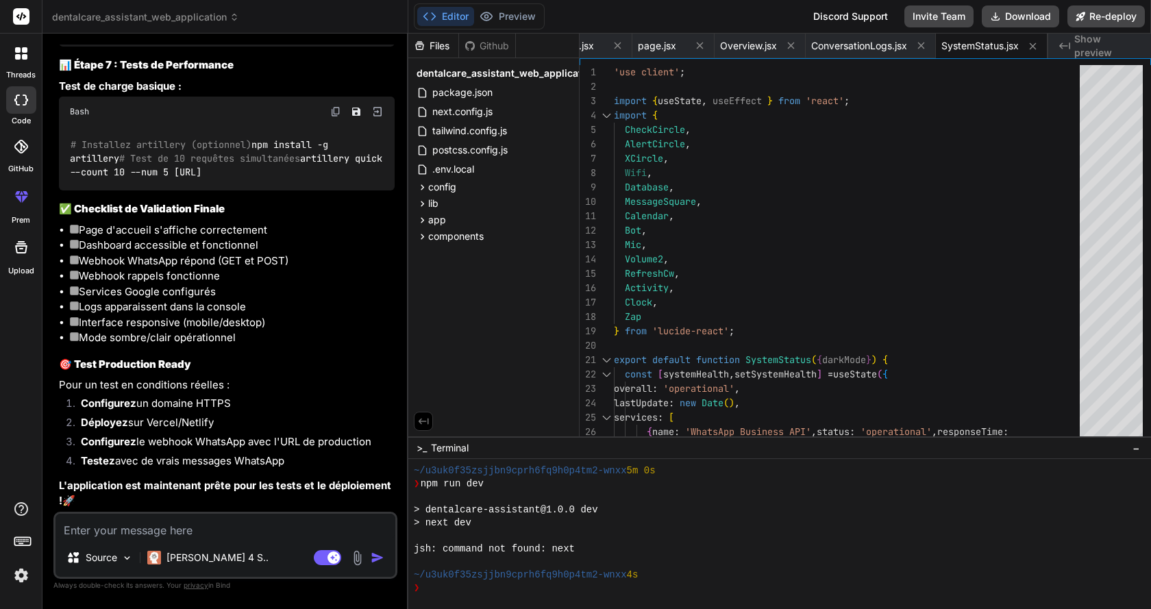
scroll to position [7152, 0]
click at [231, 534] on textarea at bounding box center [226, 526] width 340 height 25
click at [299, 528] on textarea at bounding box center [226, 526] width 340 height 25
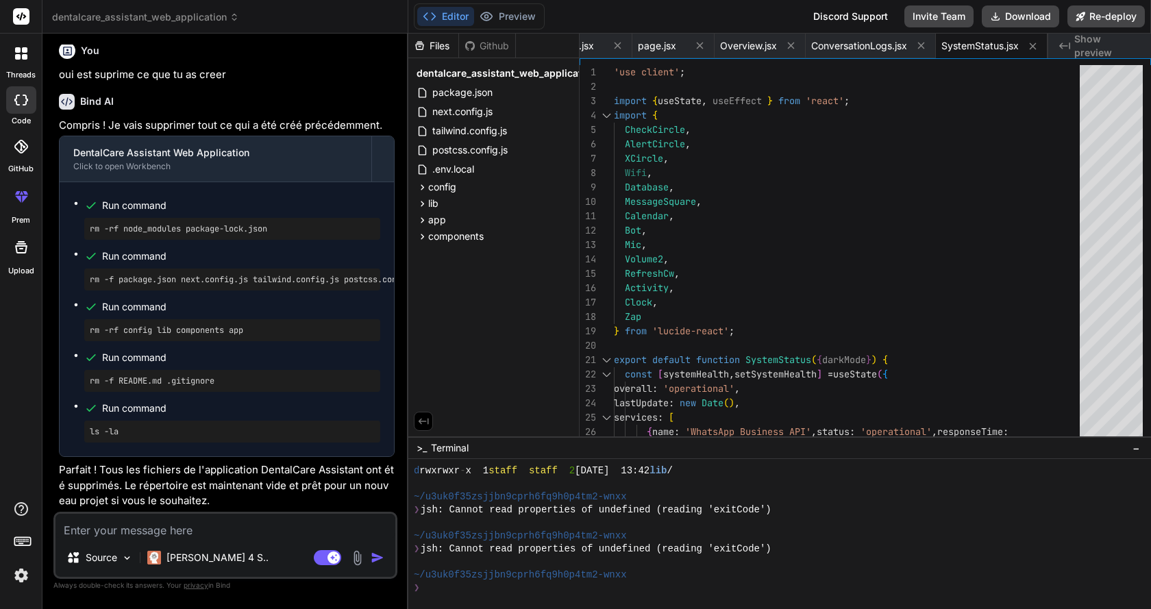
scroll to position [7965, 0]
click at [375, 553] on img "button" at bounding box center [378, 558] width 14 height 14
click at [163, 530] on textarea at bounding box center [226, 526] width 340 height 25
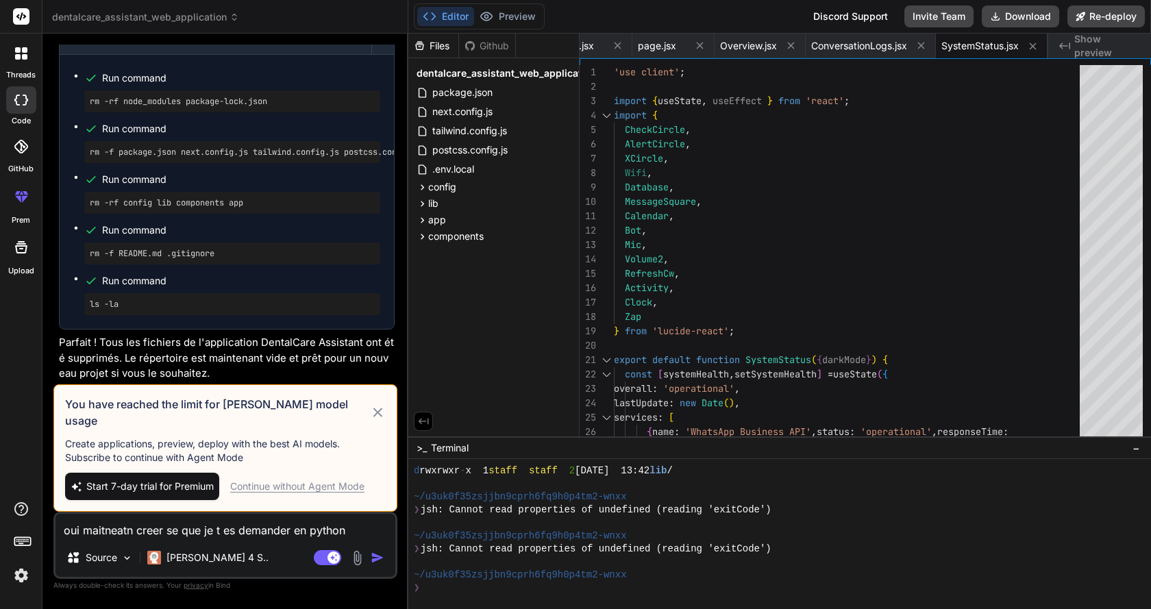
click at [372, 556] on img "button" at bounding box center [378, 558] width 14 height 14
click at [195, 491] on span "Start 7-day trial for Premium" at bounding box center [149, 487] width 127 height 14
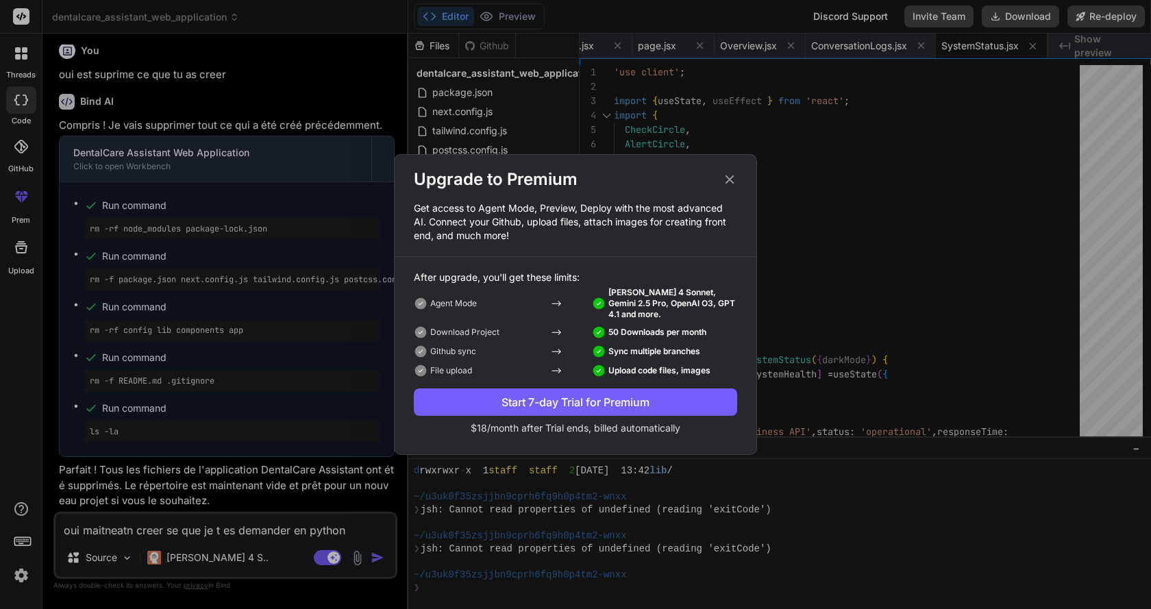
click at [731, 175] on icon at bounding box center [729, 179] width 15 height 15
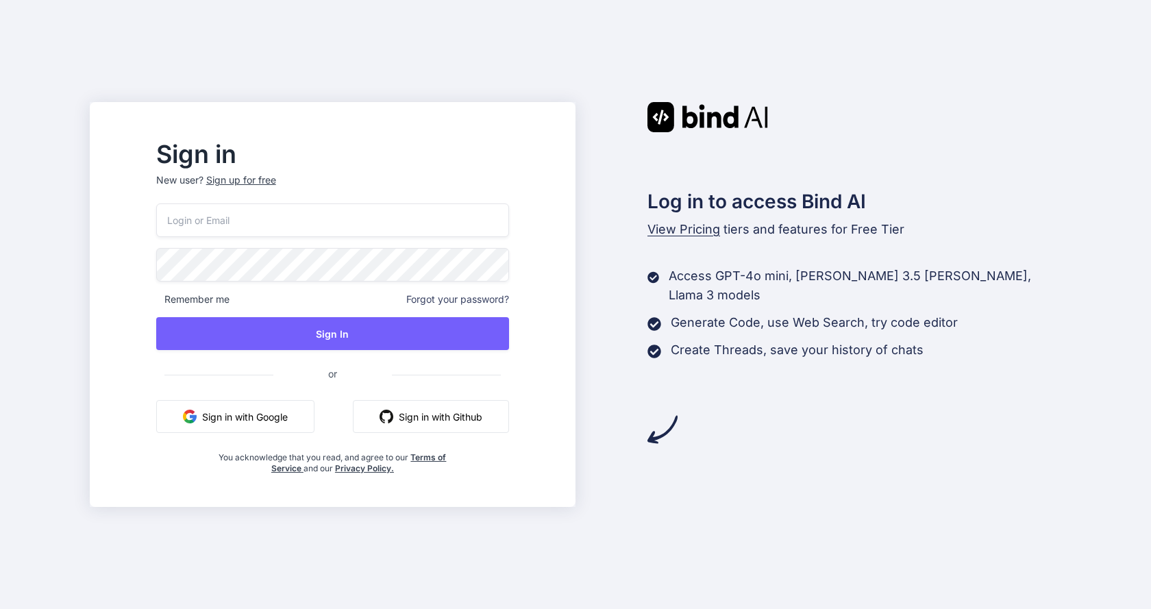
click at [284, 419] on button "Sign in with Google" at bounding box center [235, 416] width 158 height 33
